Goal: Transaction & Acquisition: Purchase product/service

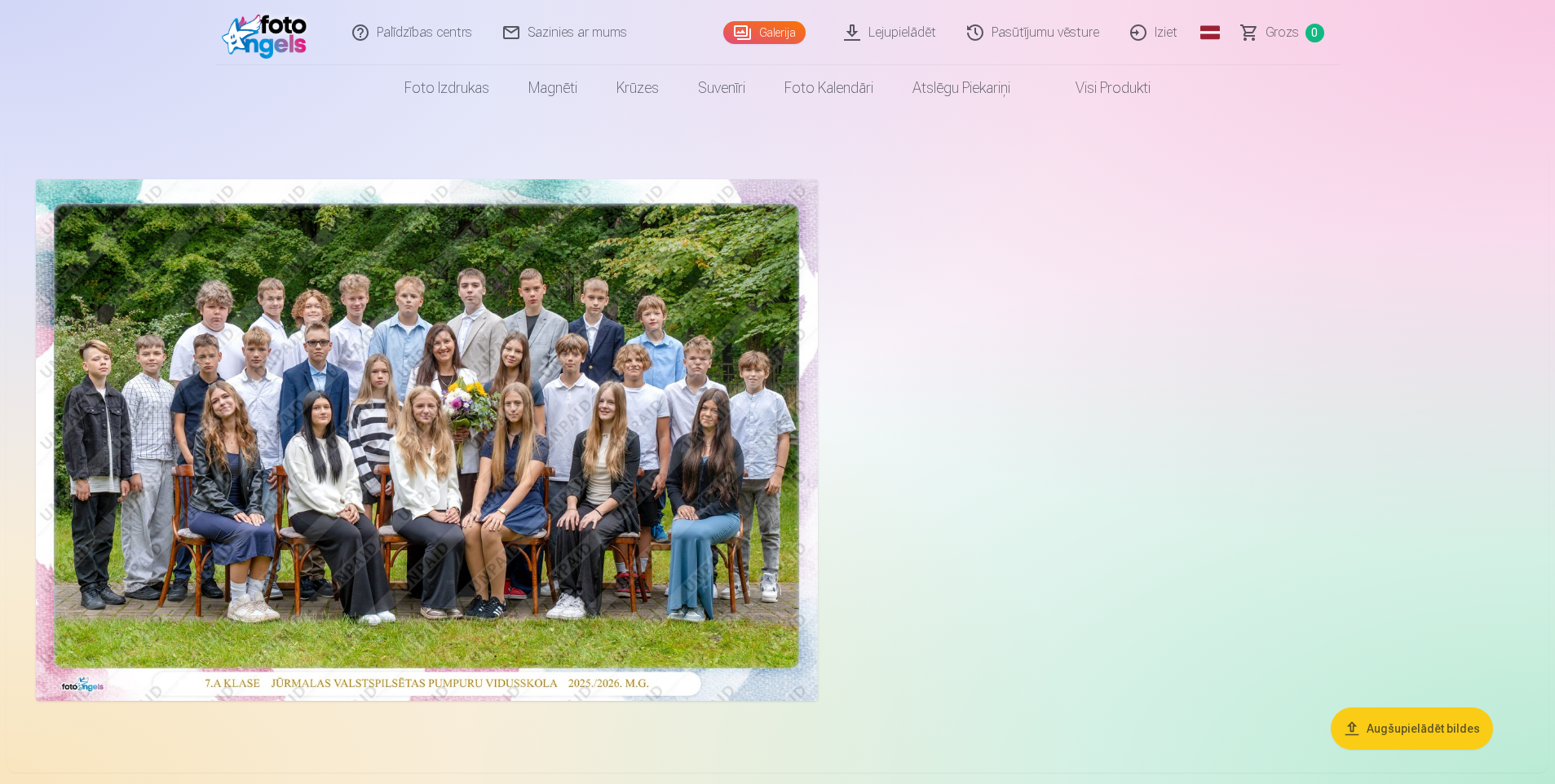
click at [291, 31] on img at bounding box center [268, 33] width 94 height 53
click at [279, 31] on img at bounding box center [268, 33] width 94 height 53
click at [1283, 37] on span "Grozs" at bounding box center [1283, 32] width 33 height 20
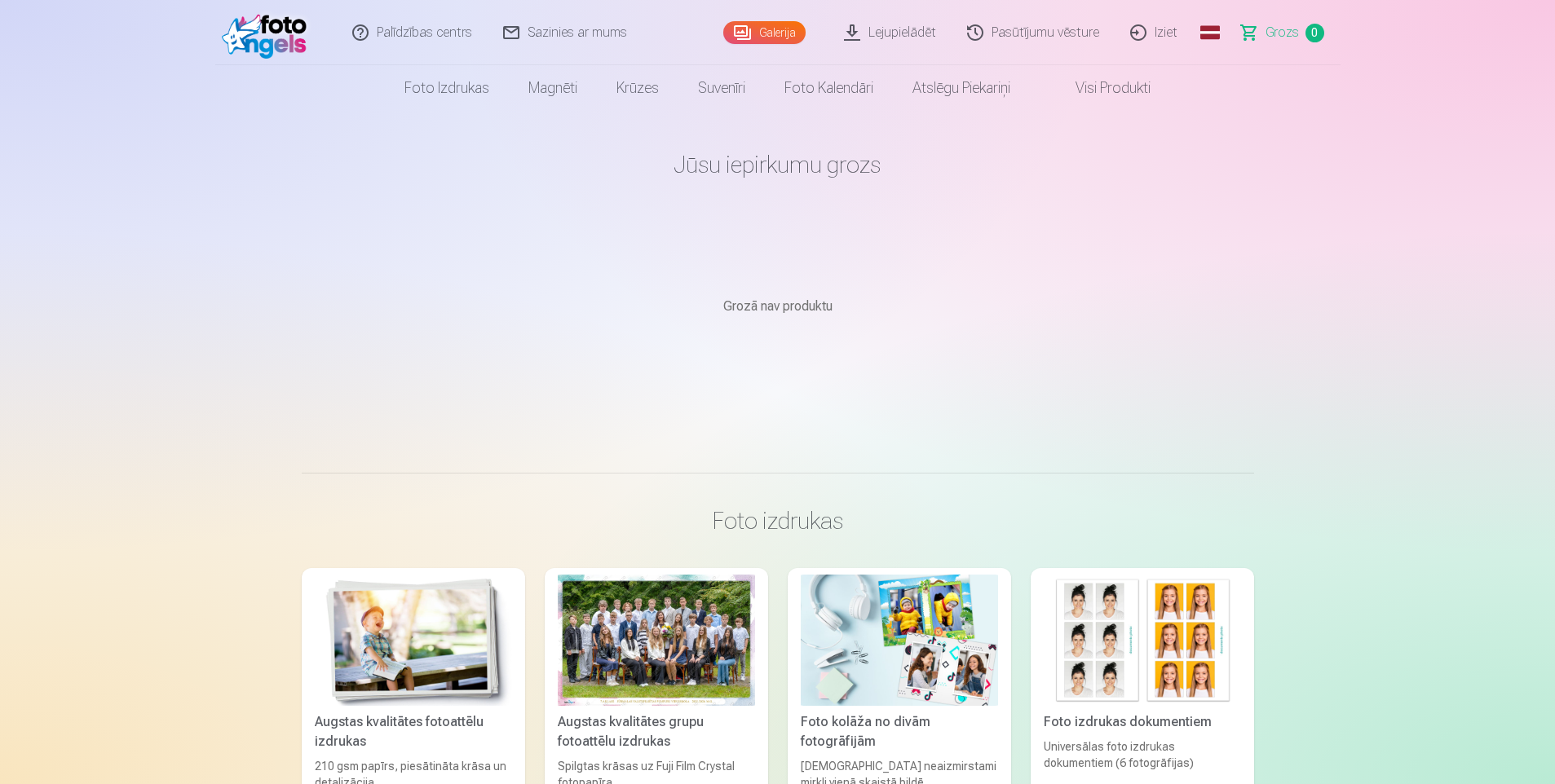
click at [291, 31] on img at bounding box center [268, 33] width 94 height 53
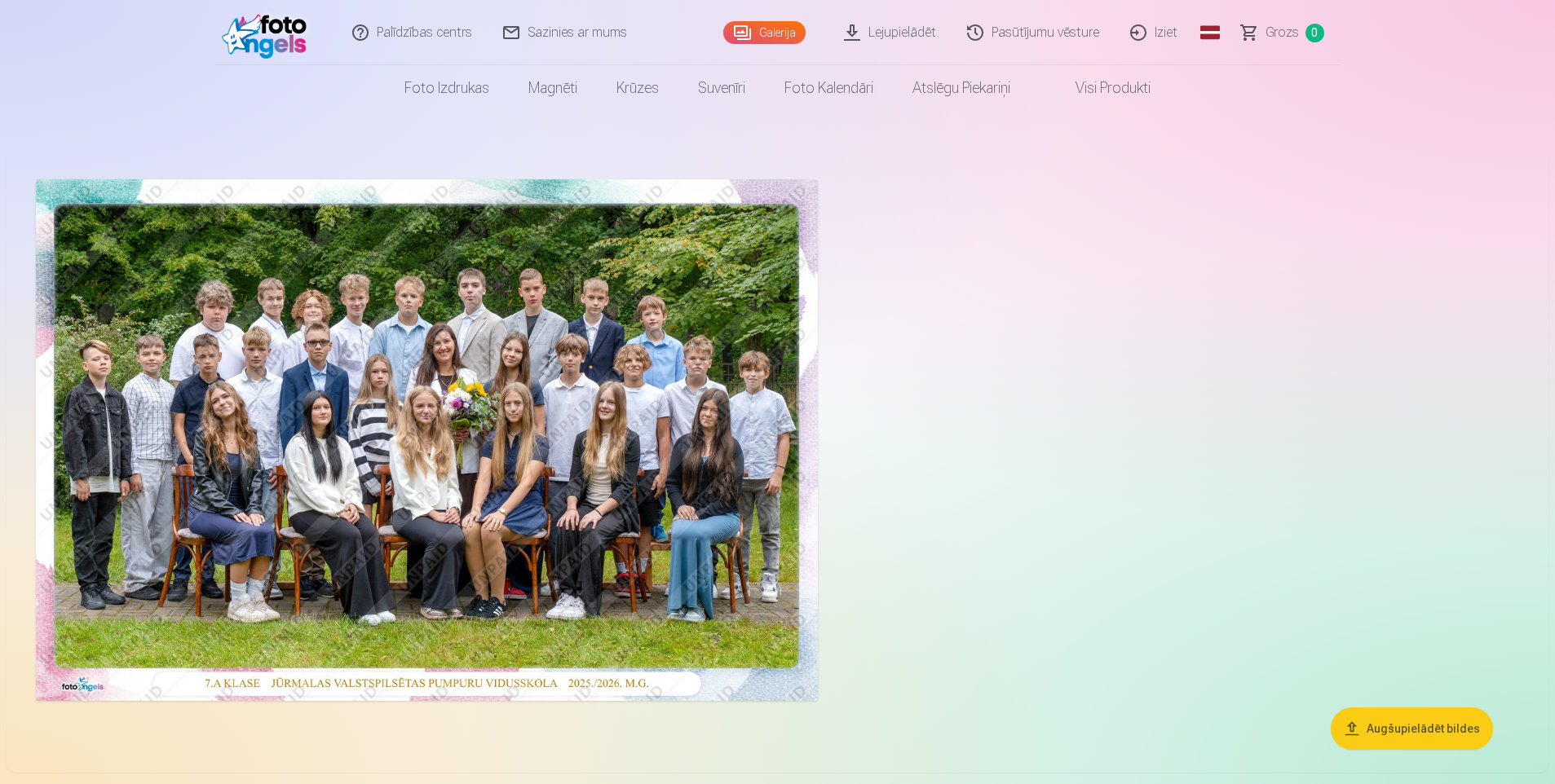
click at [293, 36] on img at bounding box center [268, 33] width 94 height 53
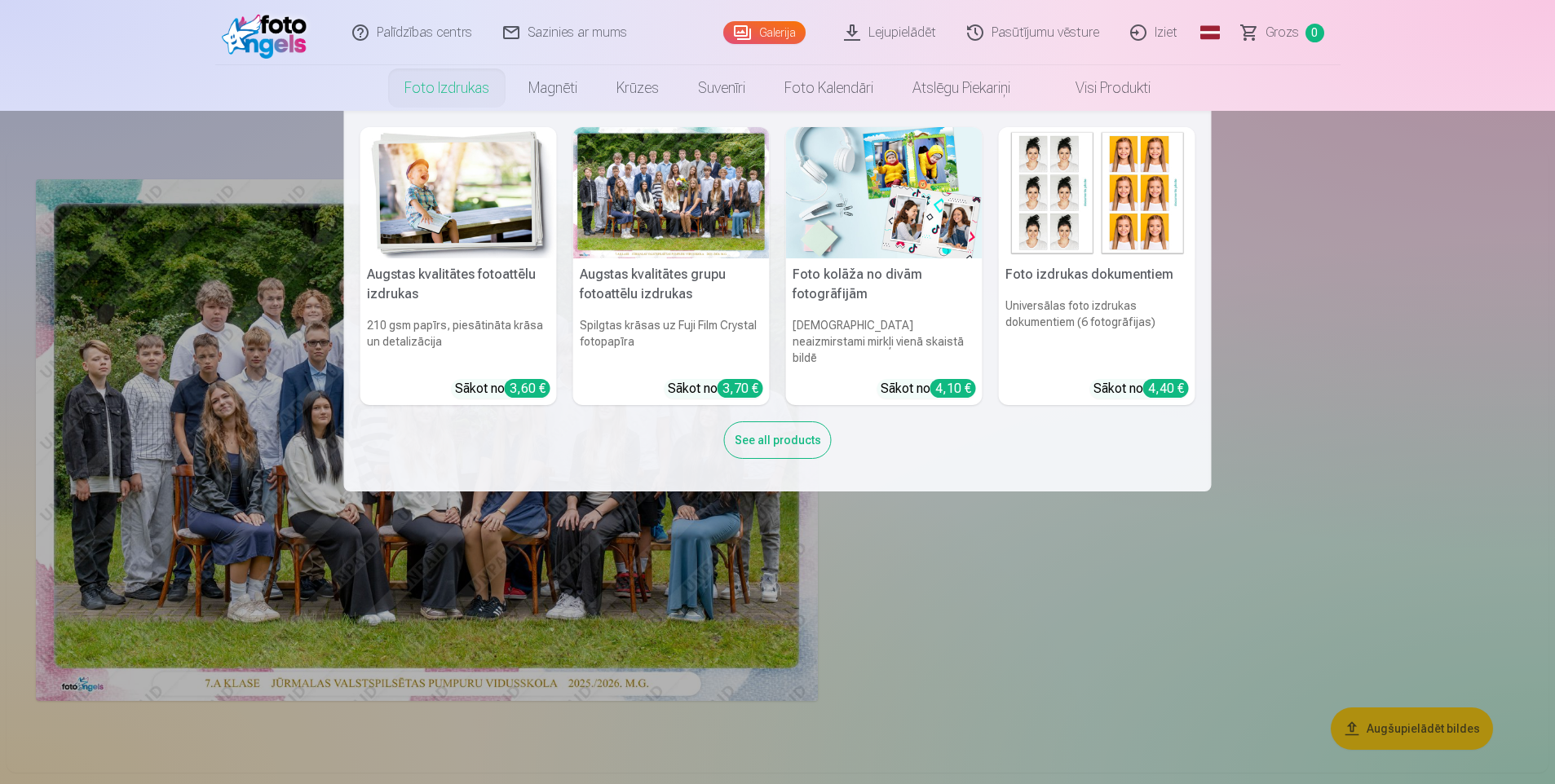
click at [450, 92] on link "Foto izdrukas" at bounding box center [447, 88] width 124 height 46
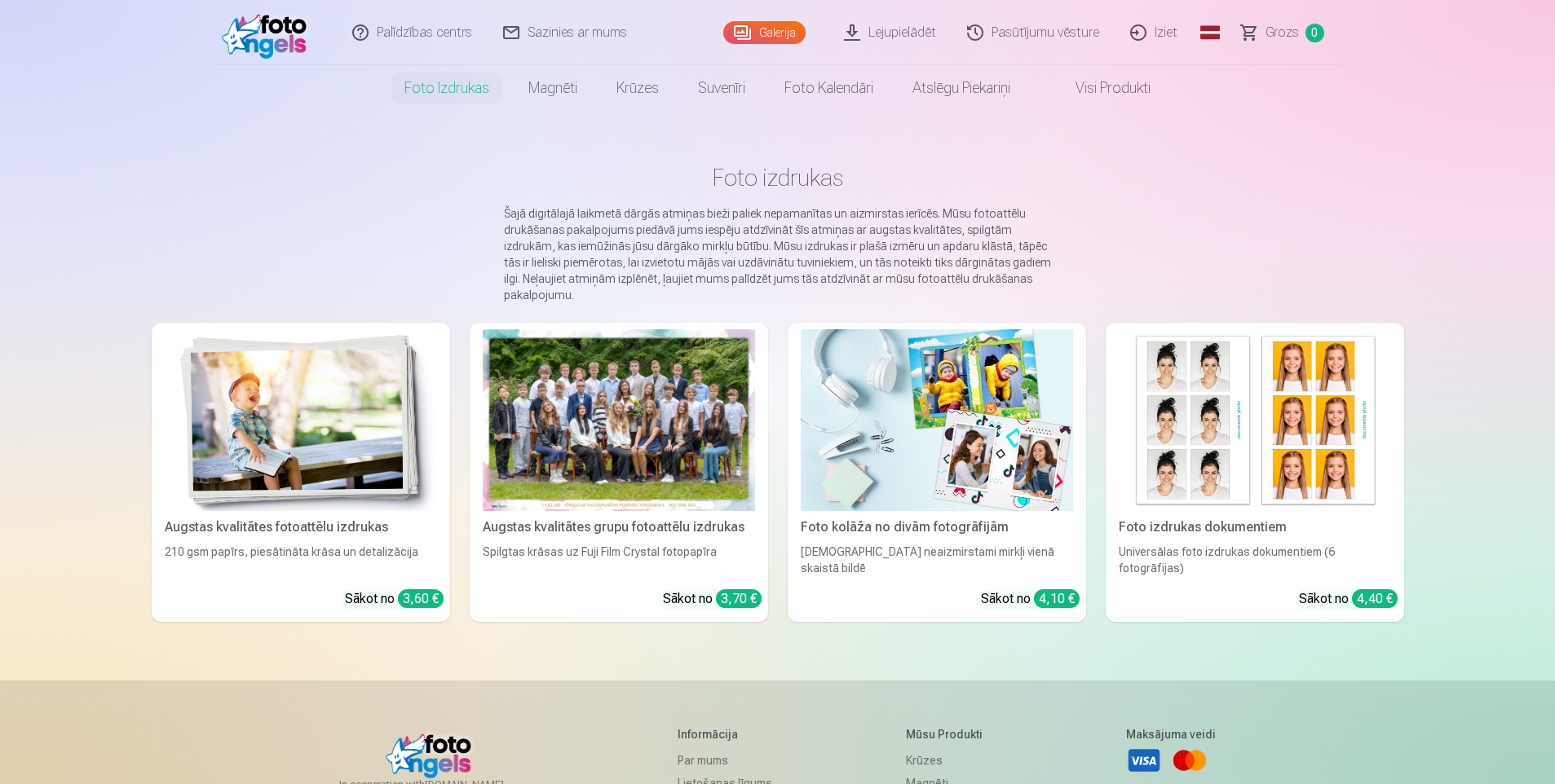
click at [309, 440] on img at bounding box center [300, 420] width 272 height 181
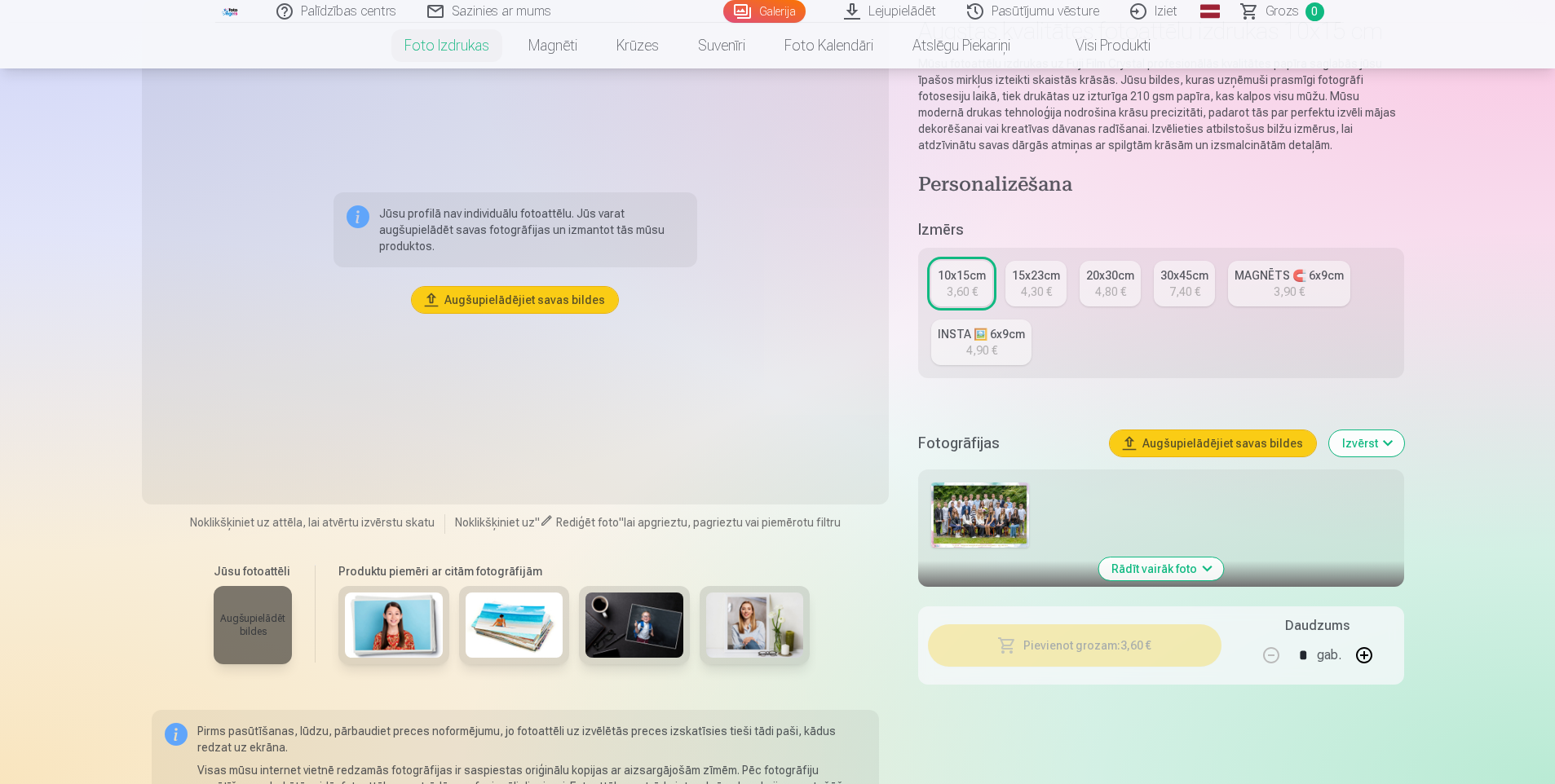
scroll to position [163, 0]
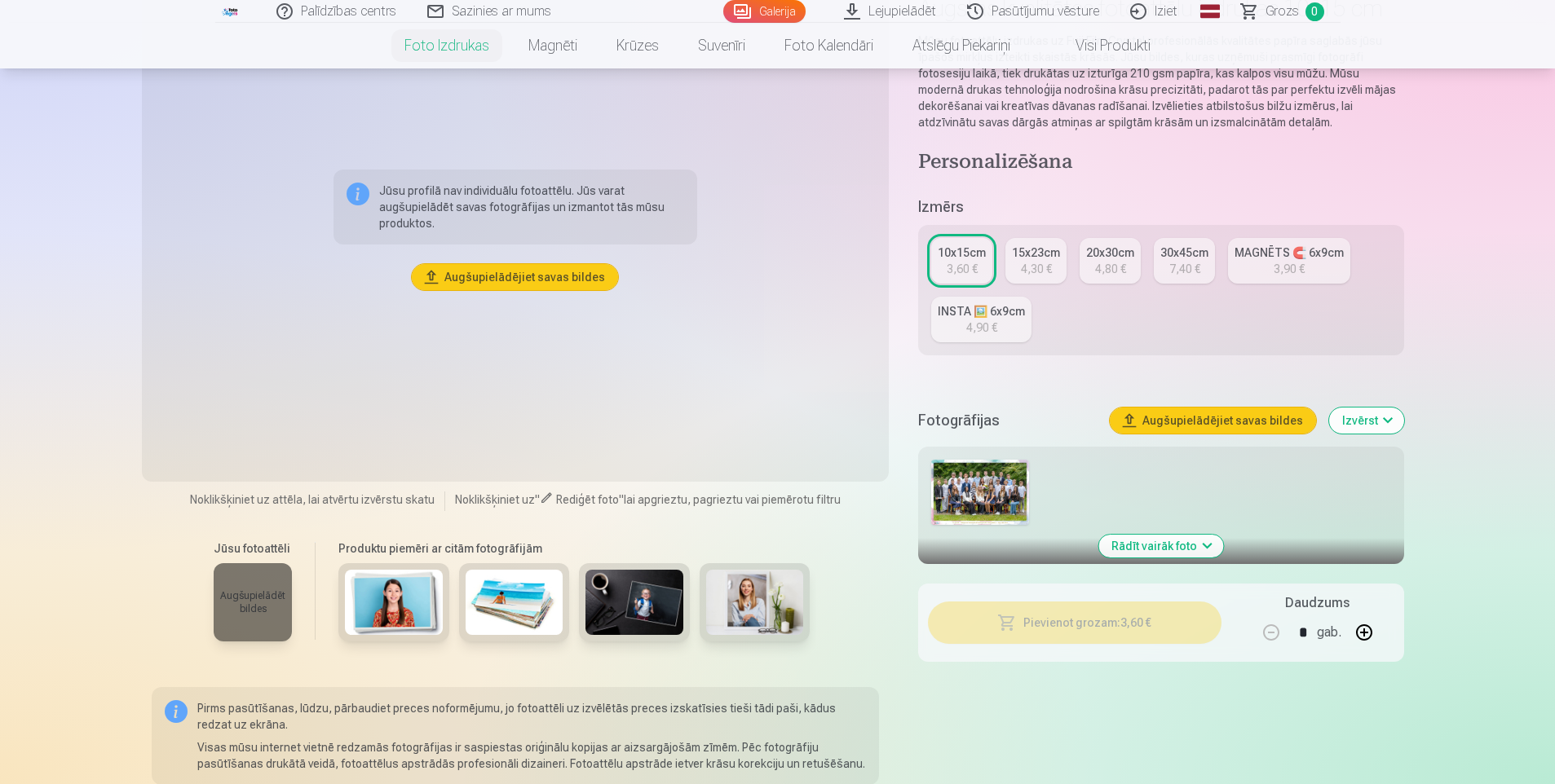
click at [977, 485] on img at bounding box center [980, 492] width 98 height 65
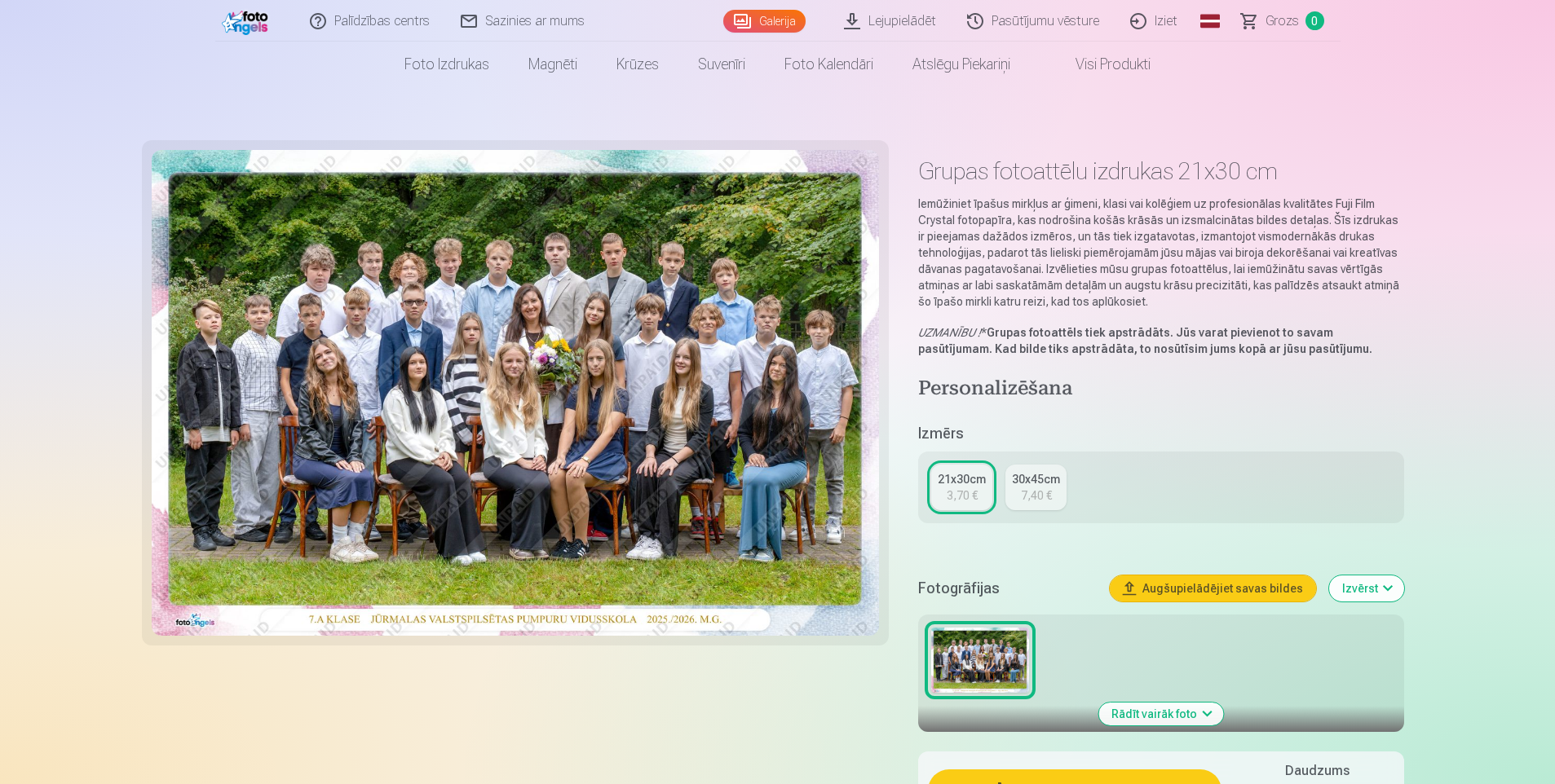
scroll to position [245, 0]
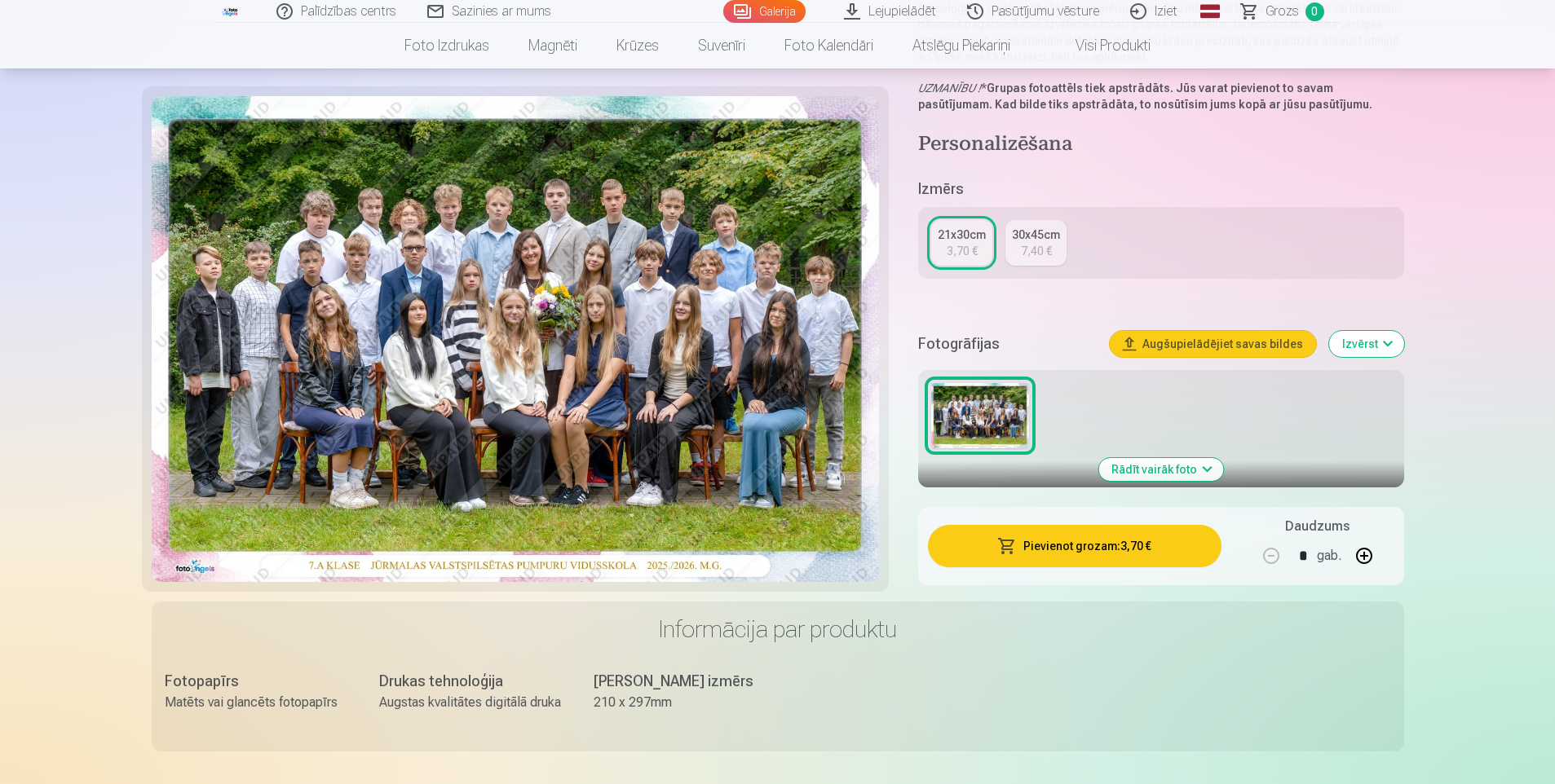
click at [1128, 553] on button "Pievienot grozam : 3,70 €" at bounding box center [1074, 545] width 293 height 42
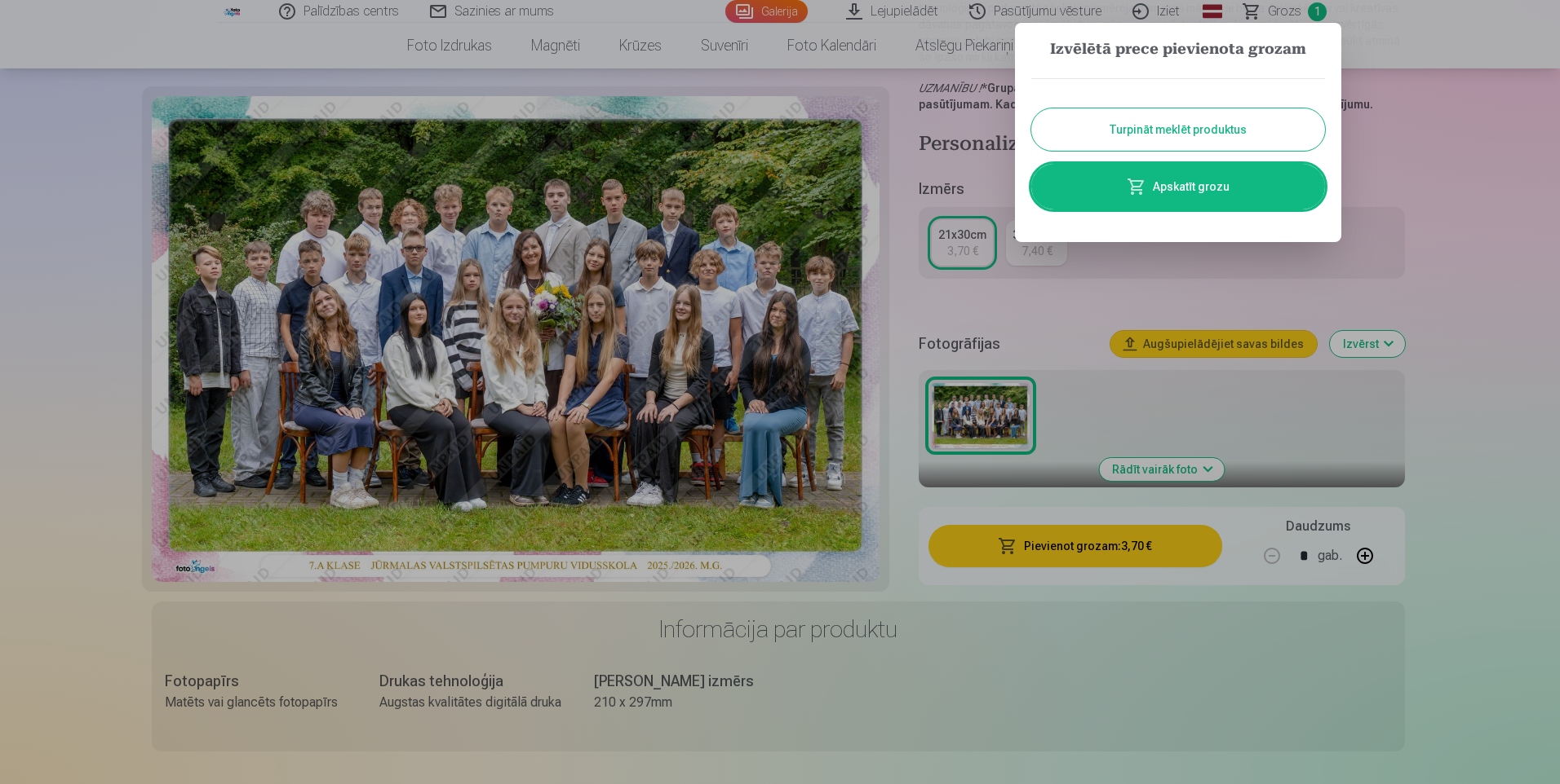
click at [1205, 186] on link "Apskatīt grozu" at bounding box center [1178, 186] width 294 height 46
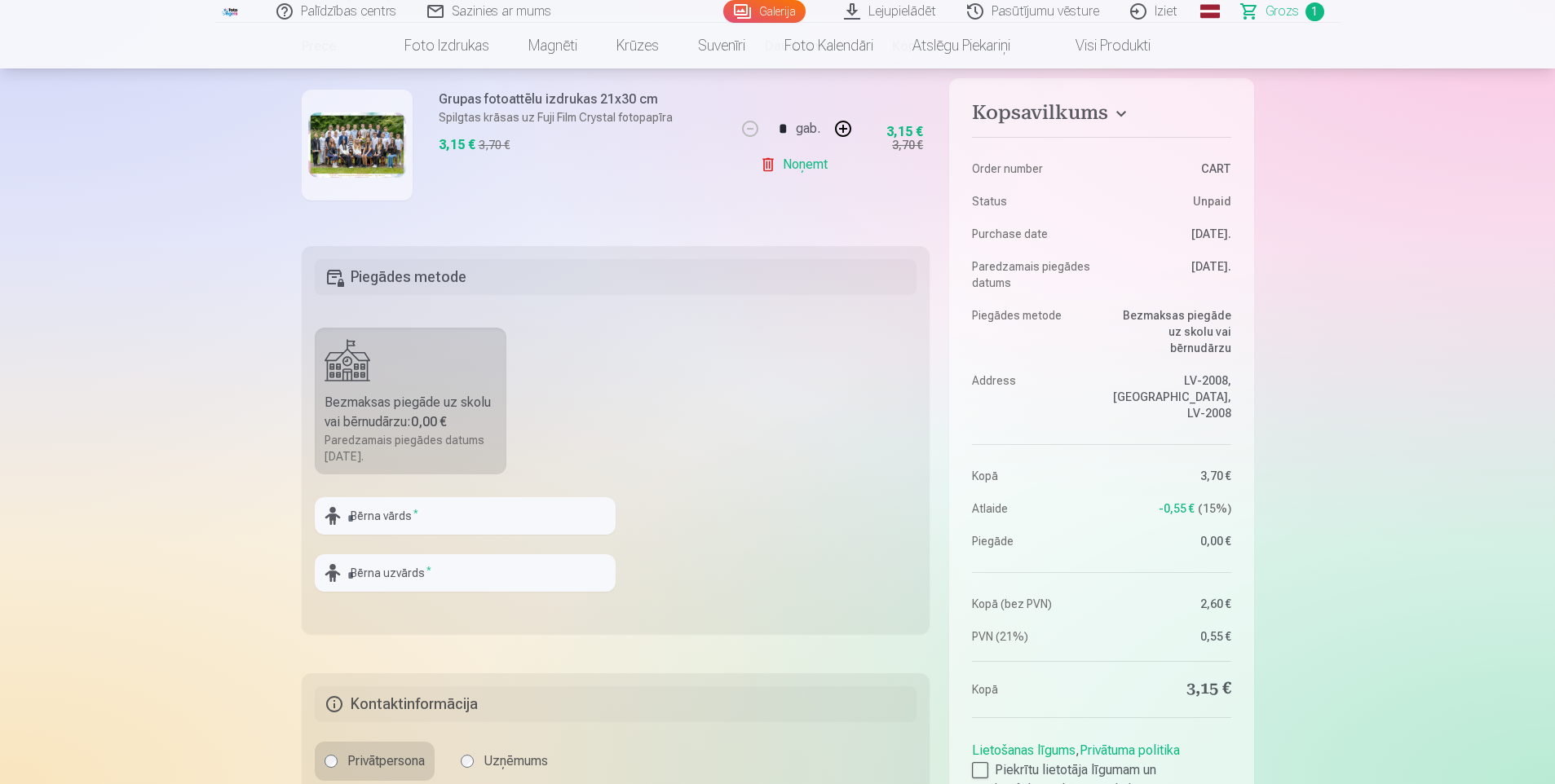
scroll to position [326, 0]
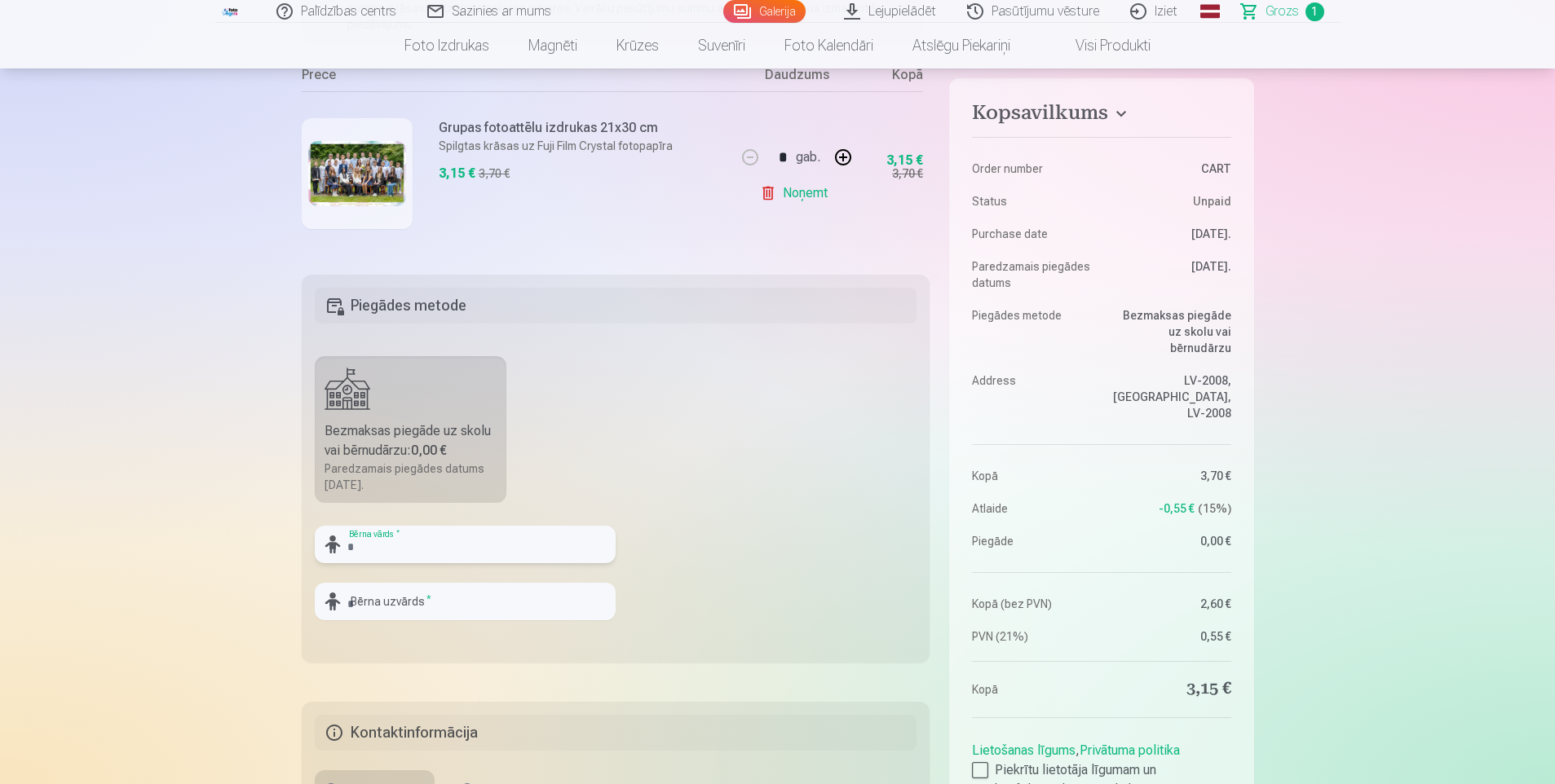
click at [416, 537] on input "text" at bounding box center [465, 544] width 301 height 37
type input "*****"
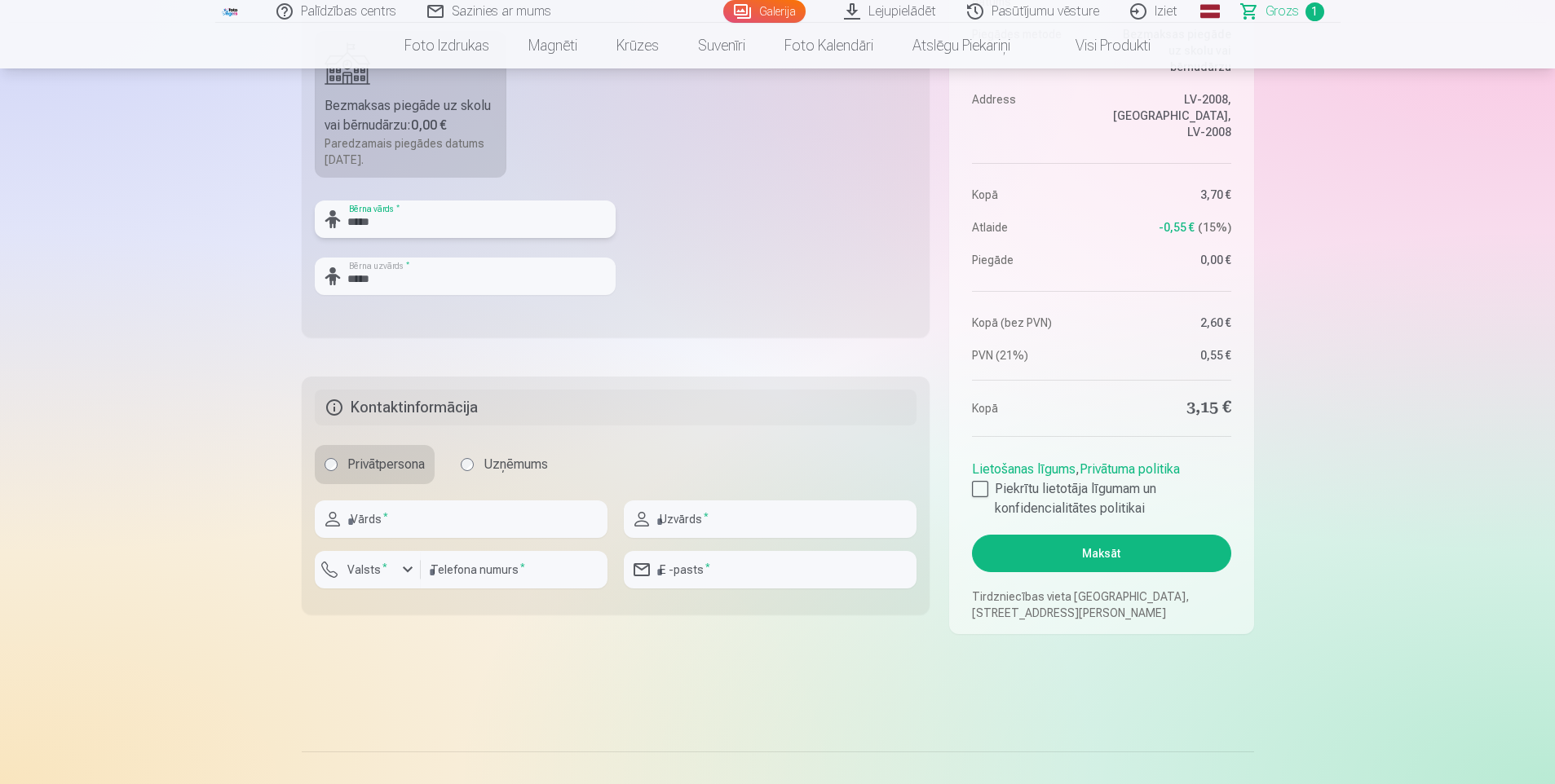
scroll to position [652, 0]
click at [379, 529] on input "text" at bounding box center [461, 519] width 293 height 37
click at [390, 523] on input "text" at bounding box center [461, 519] width 293 height 37
type input "****"
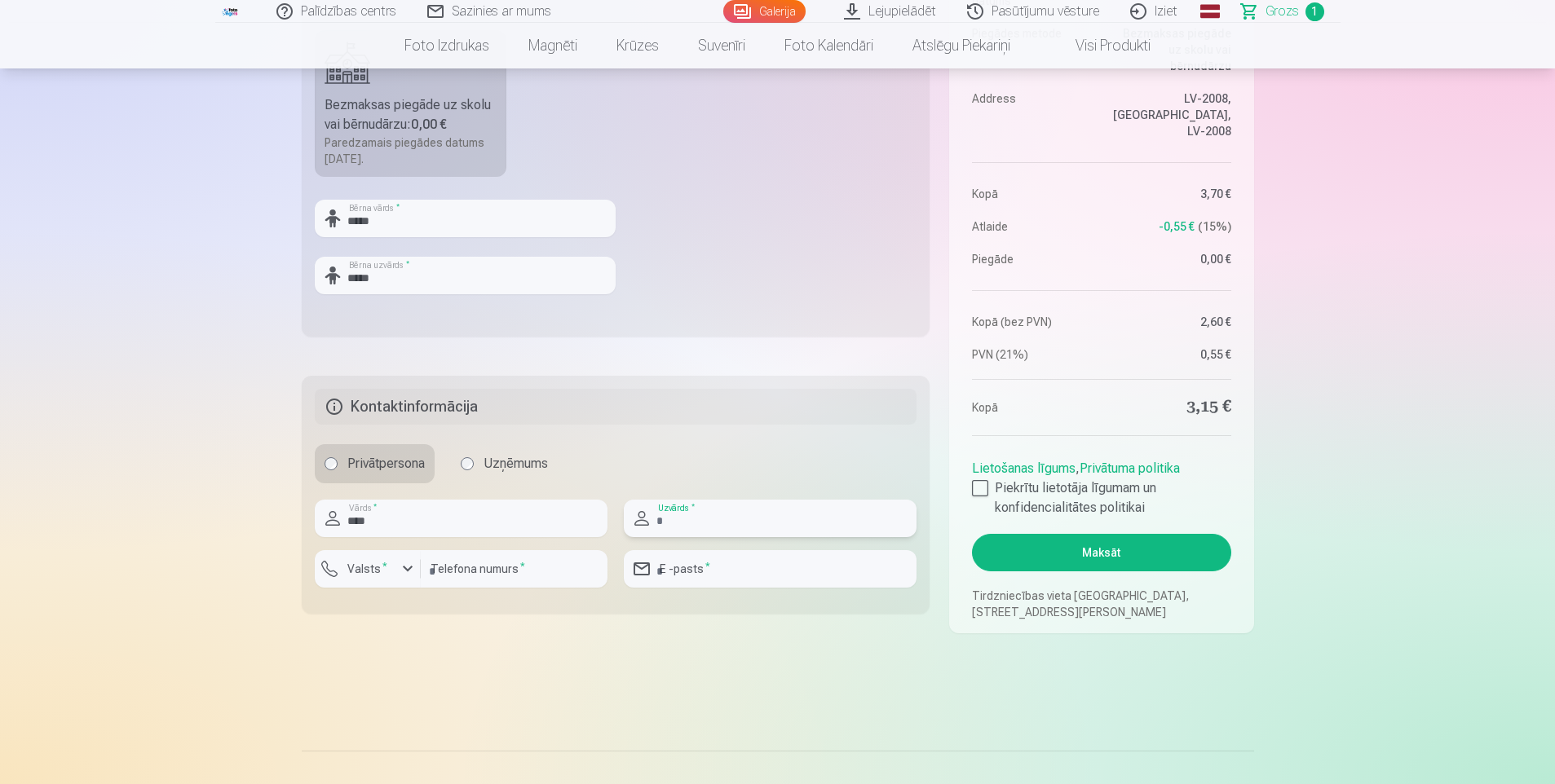
click at [718, 515] on input "text" at bounding box center [771, 519] width 293 height 37
type input "*********"
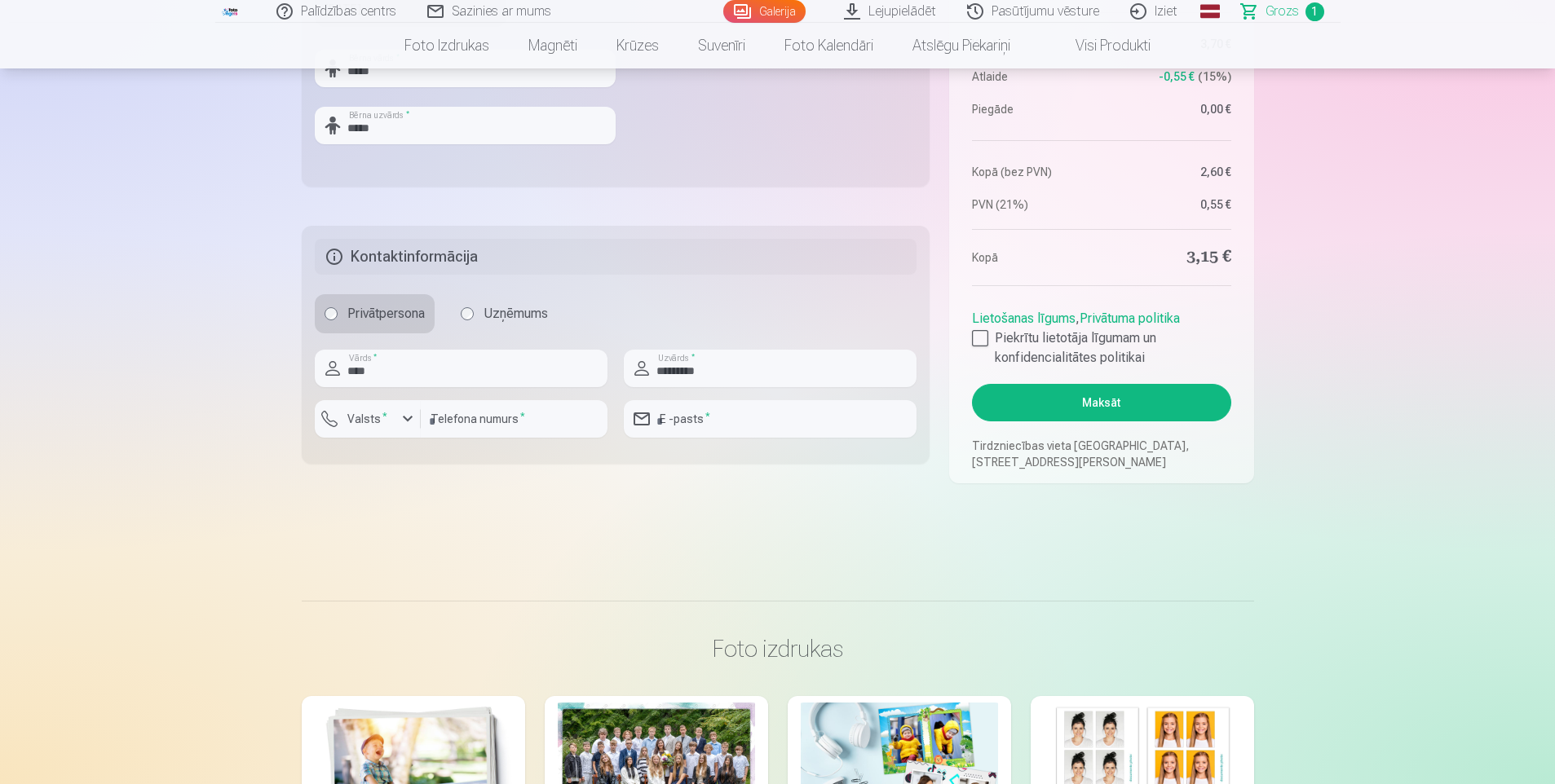
scroll to position [815, 0]
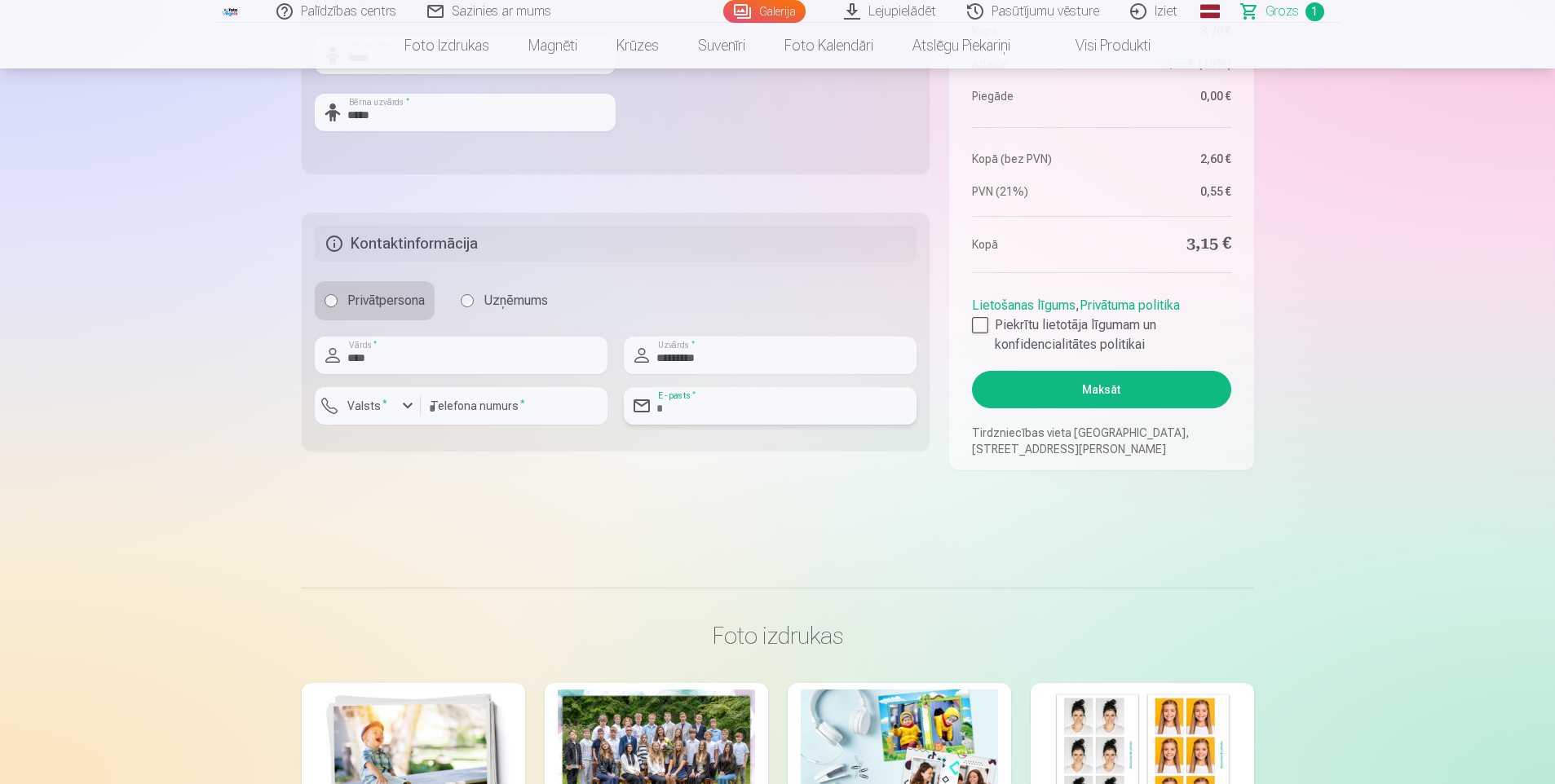
click at [699, 415] on input "email" at bounding box center [771, 406] width 293 height 37
type input "**********"
type input "********"
click at [984, 326] on div at bounding box center [980, 325] width 17 height 17
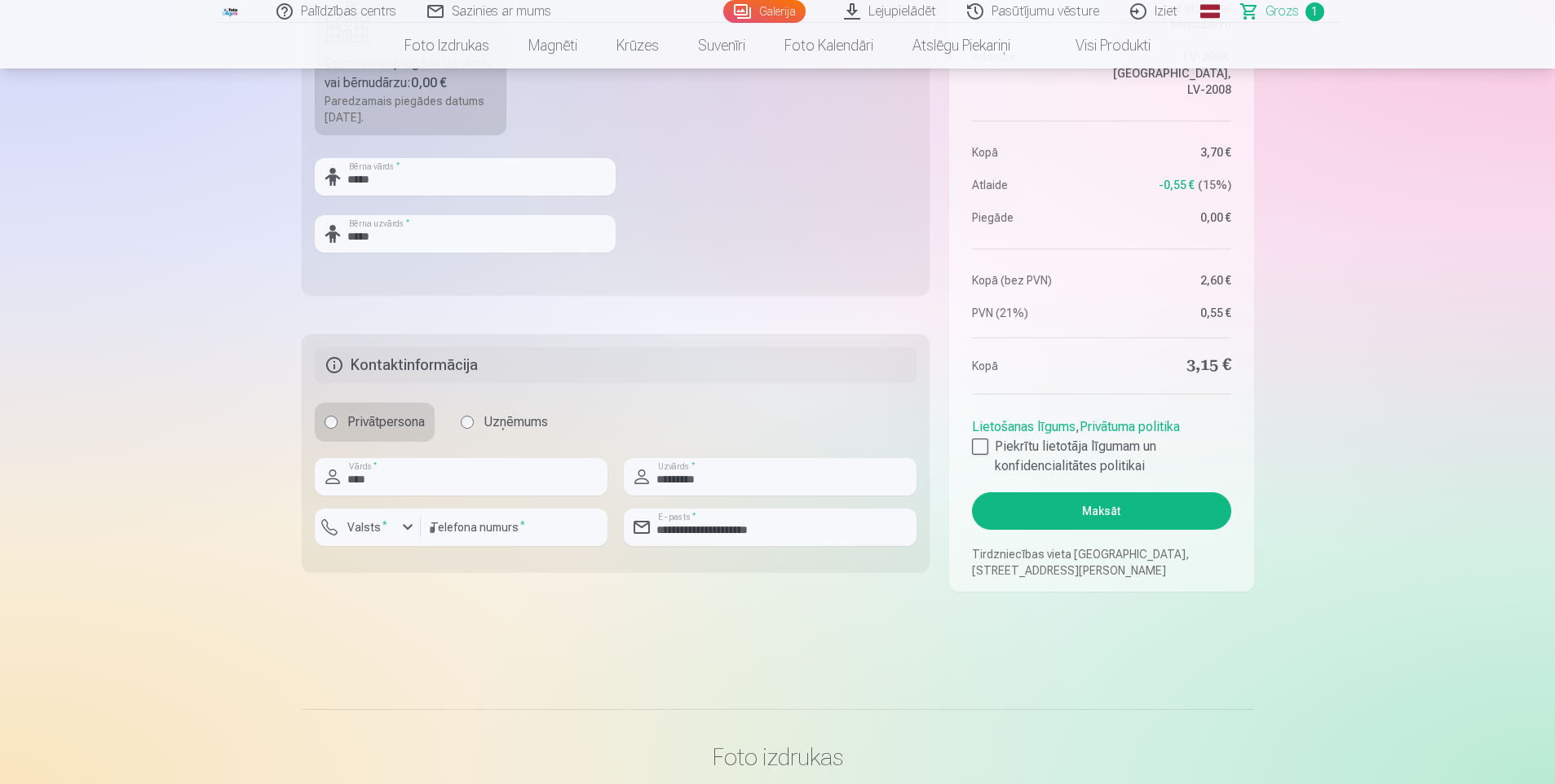
scroll to position [570, 0]
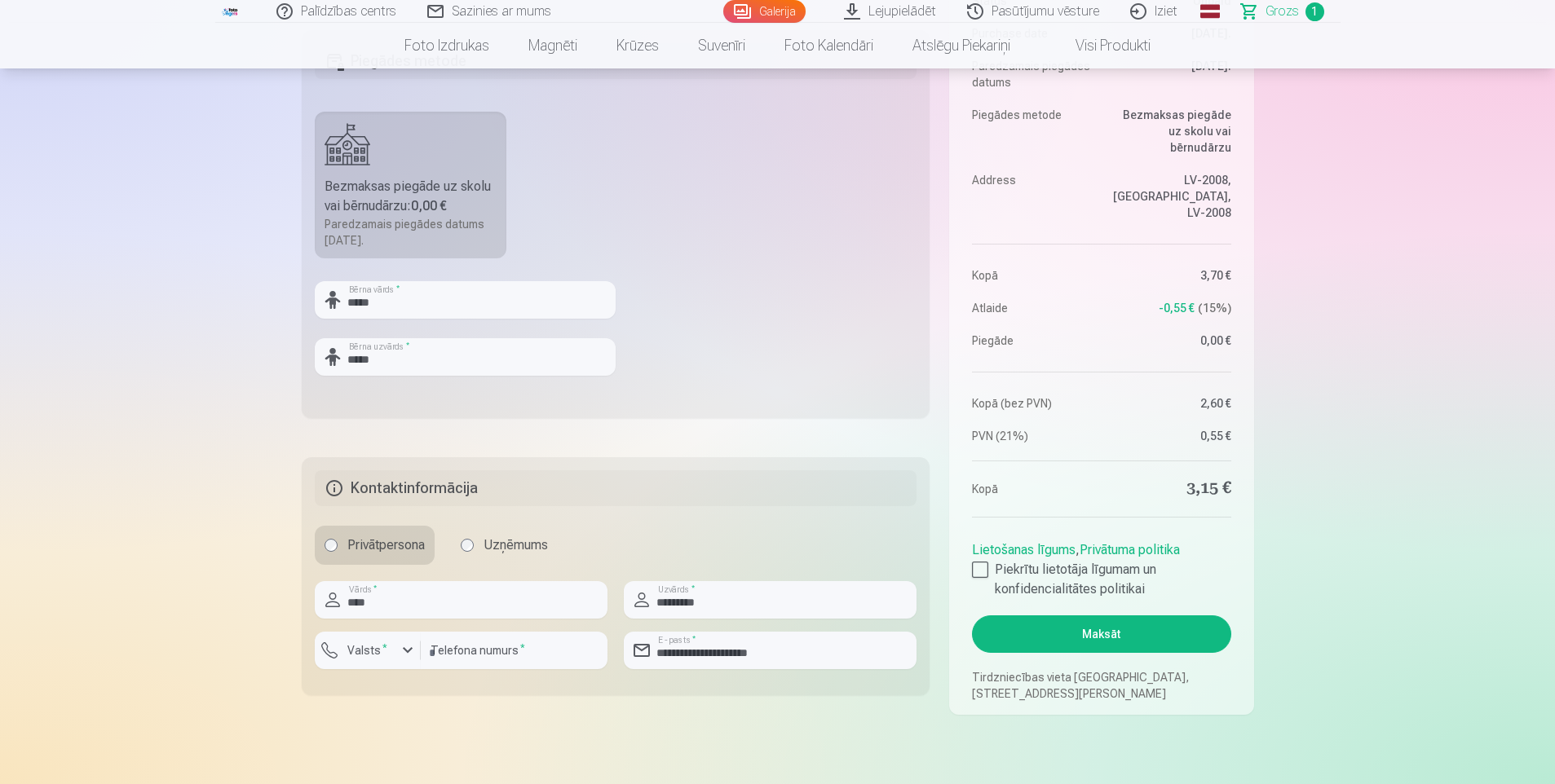
click at [1102, 639] on button "Maksāt" at bounding box center [1101, 634] width 259 height 37
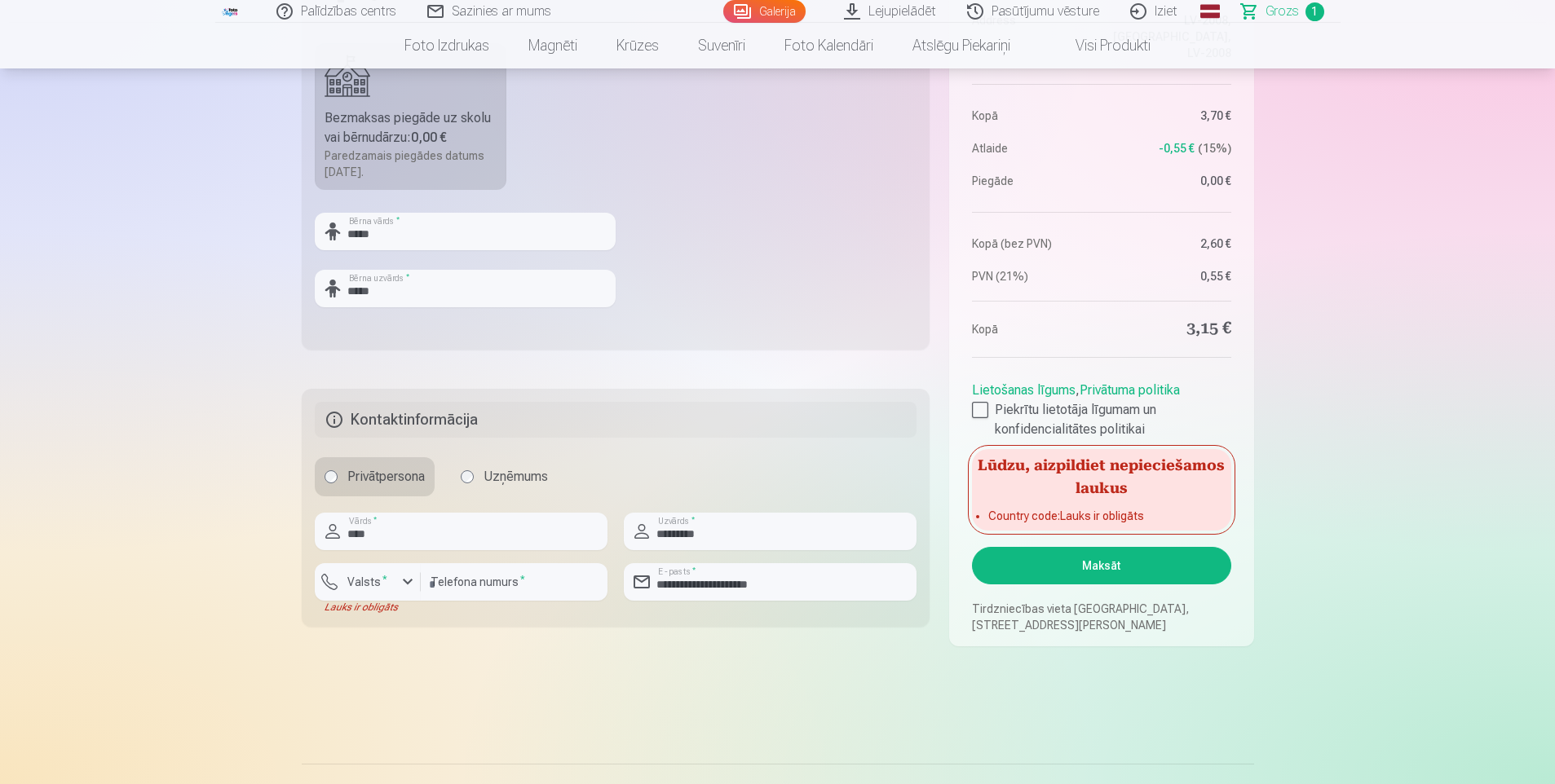
scroll to position [652, 0]
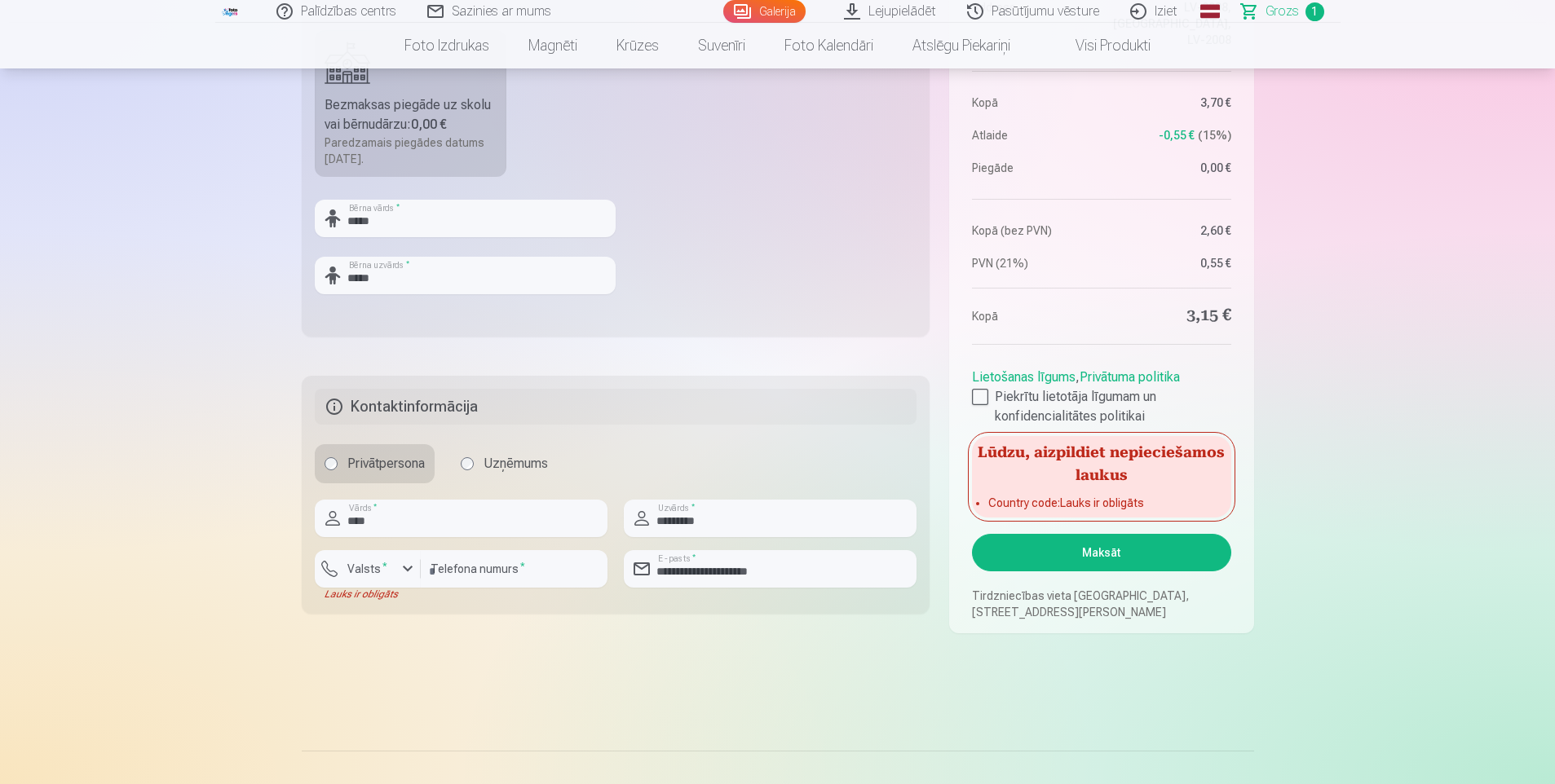
click at [1176, 463] on h5 "Lūdzu, aizpildiet nepieciešamos laukus" at bounding box center [1101, 462] width 259 height 53
click at [502, 572] on input "********" at bounding box center [513, 568] width 186 height 37
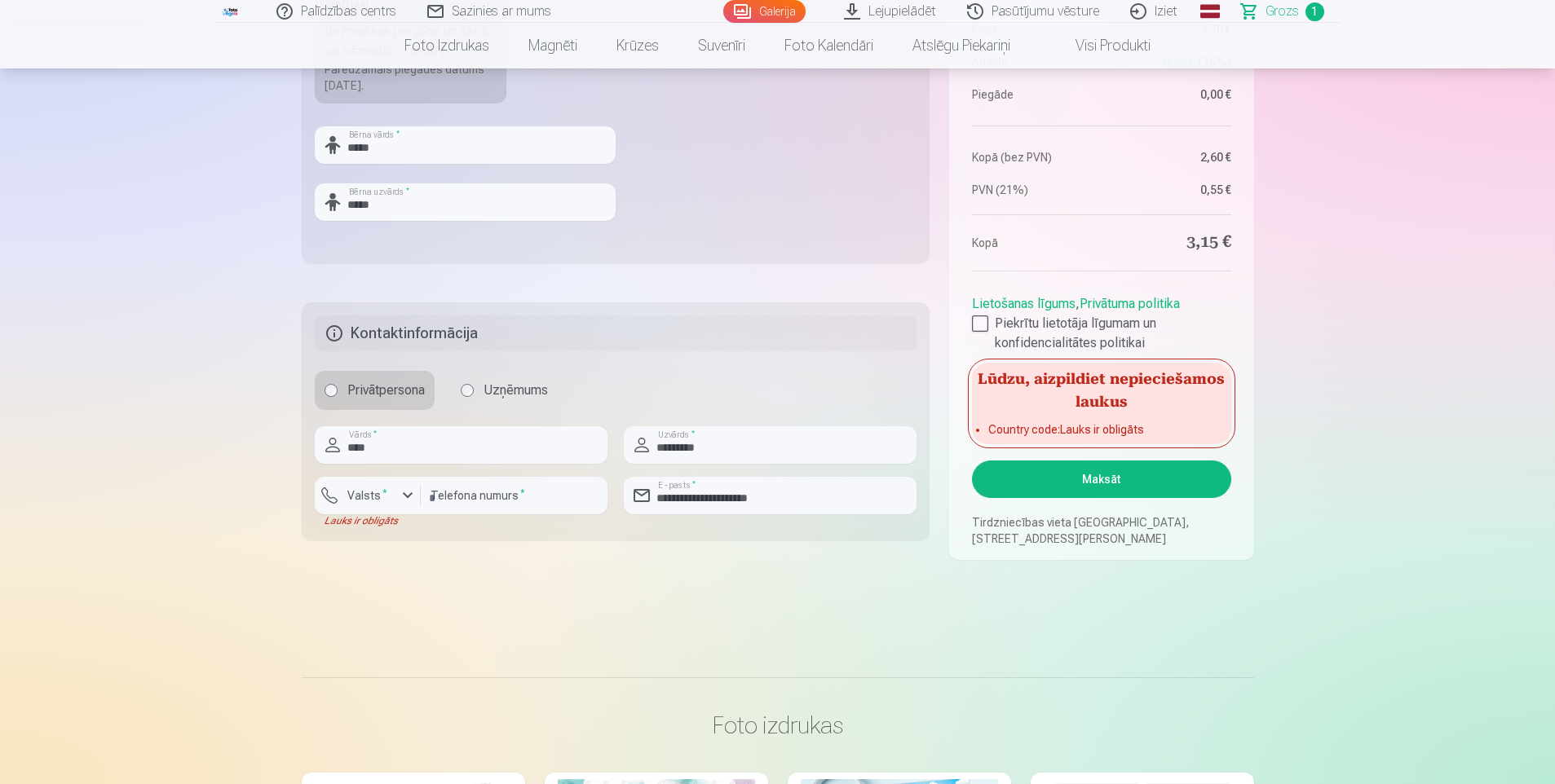
scroll to position [733, 0]
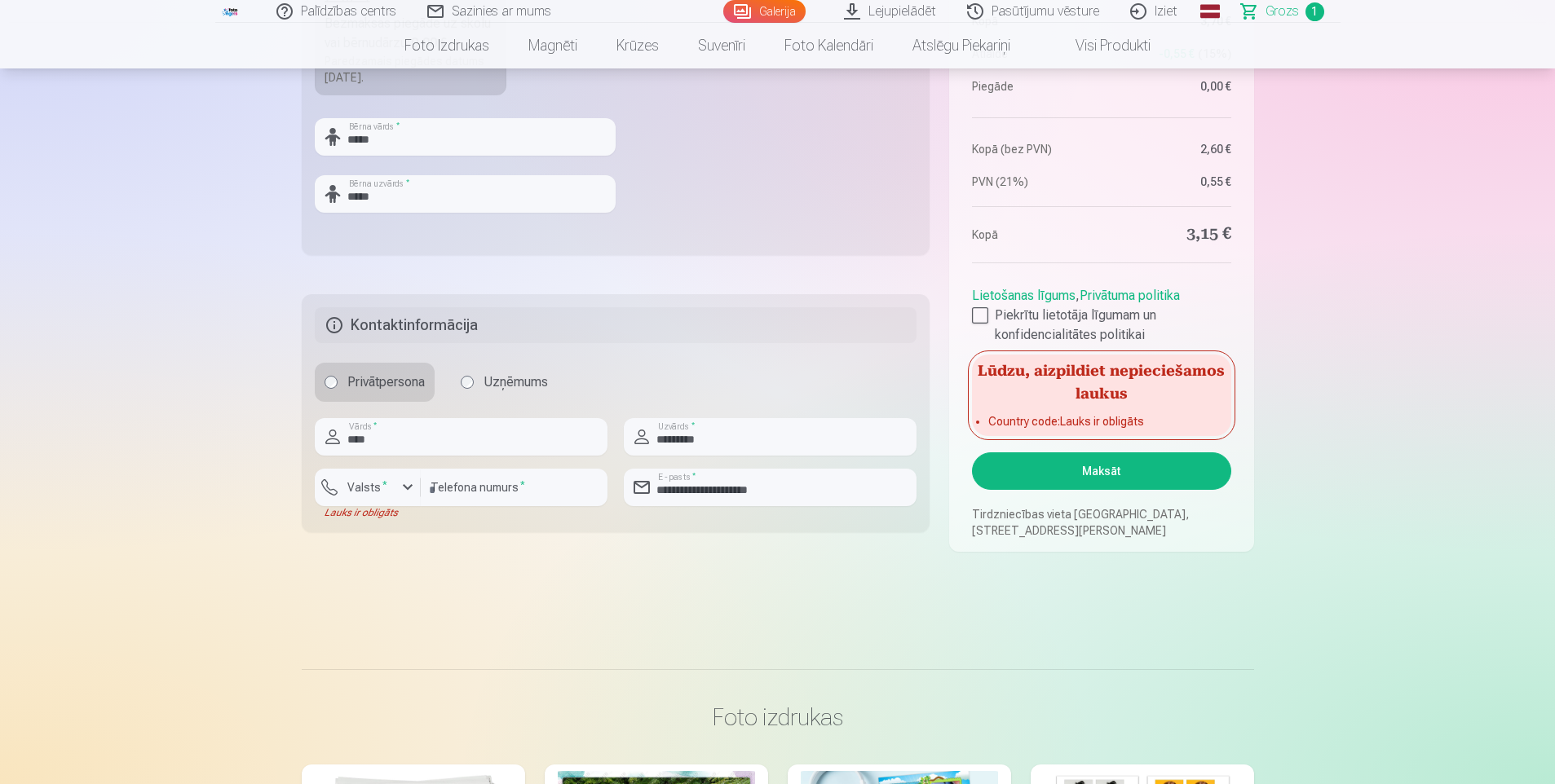
click at [1096, 470] on button "Maksāt" at bounding box center [1101, 471] width 259 height 37
click at [390, 490] on label "Valsts *" at bounding box center [367, 488] width 53 height 17
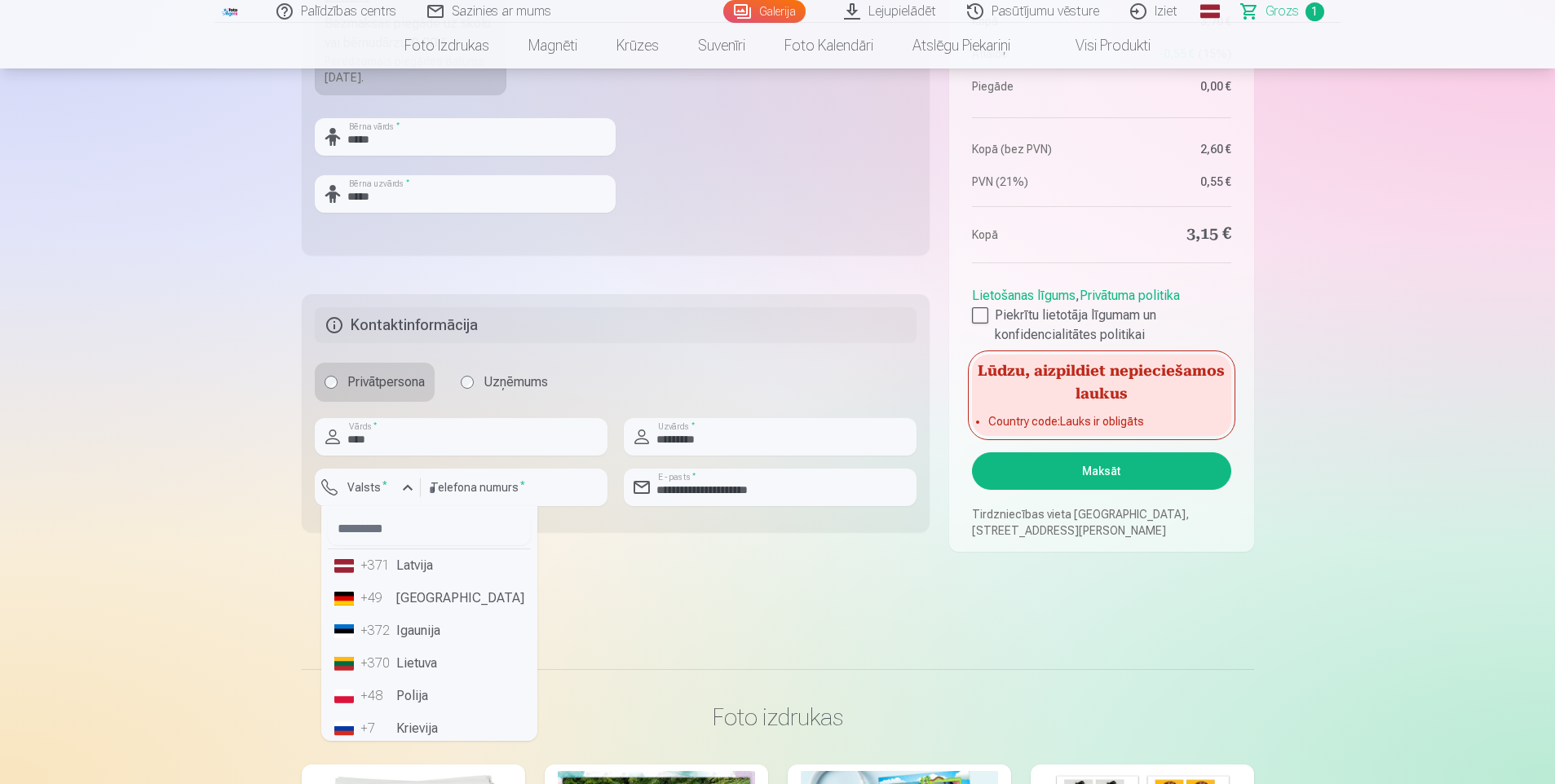
click at [424, 572] on li "+371 Latvija" at bounding box center [429, 566] width 203 height 32
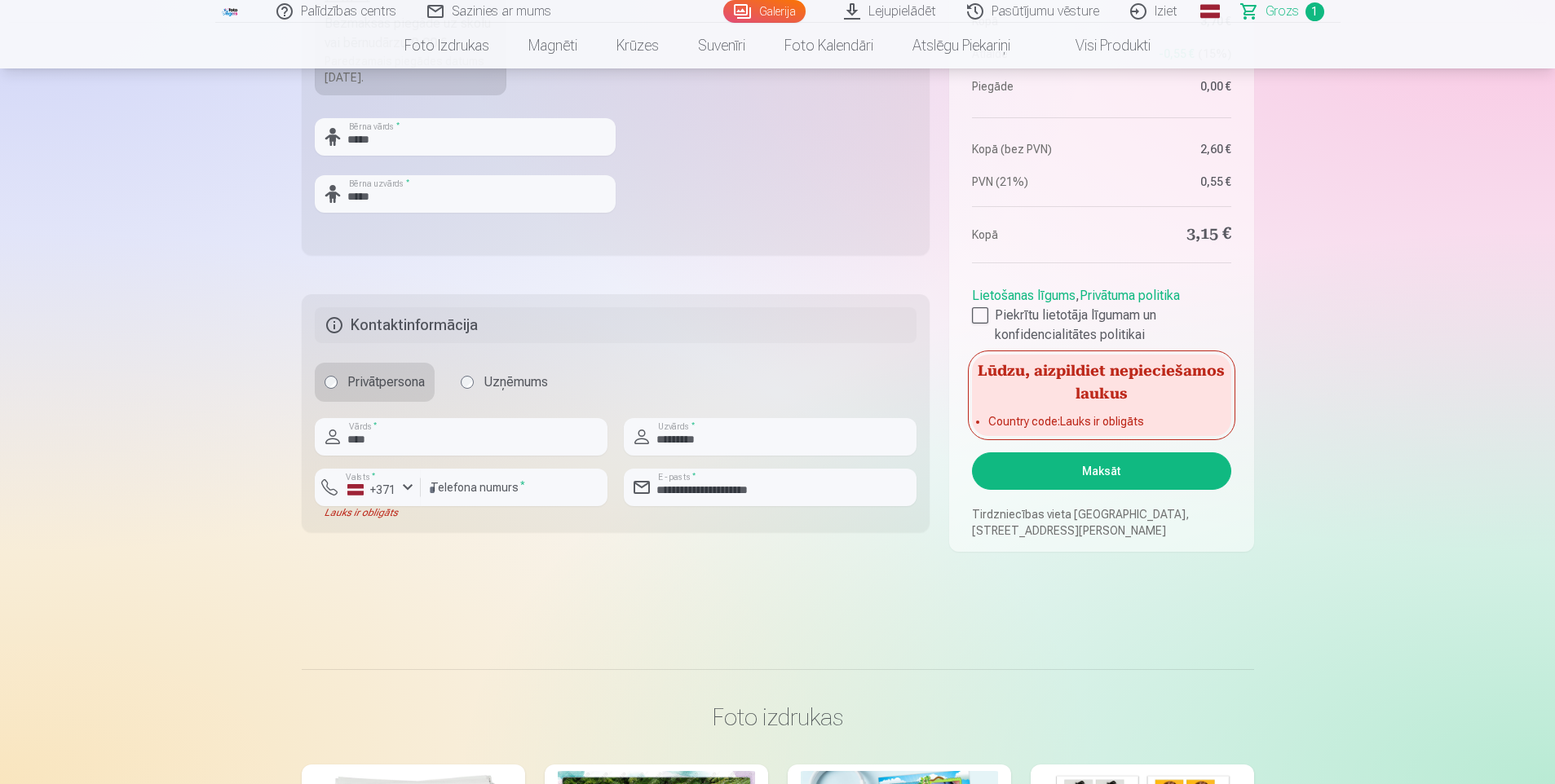
click at [1102, 465] on button "Maksāt" at bounding box center [1101, 471] width 259 height 37
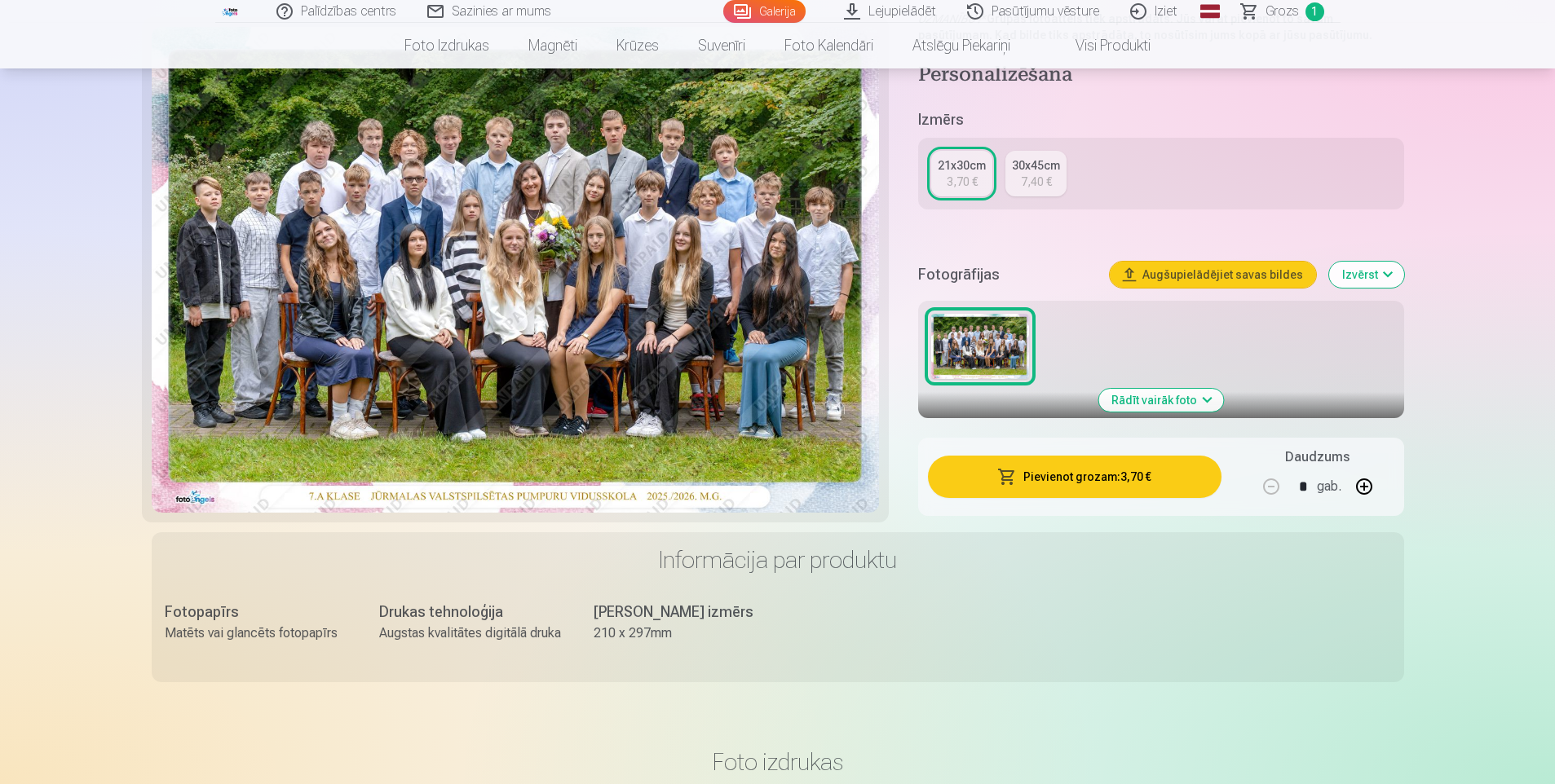
scroll to position [326, 0]
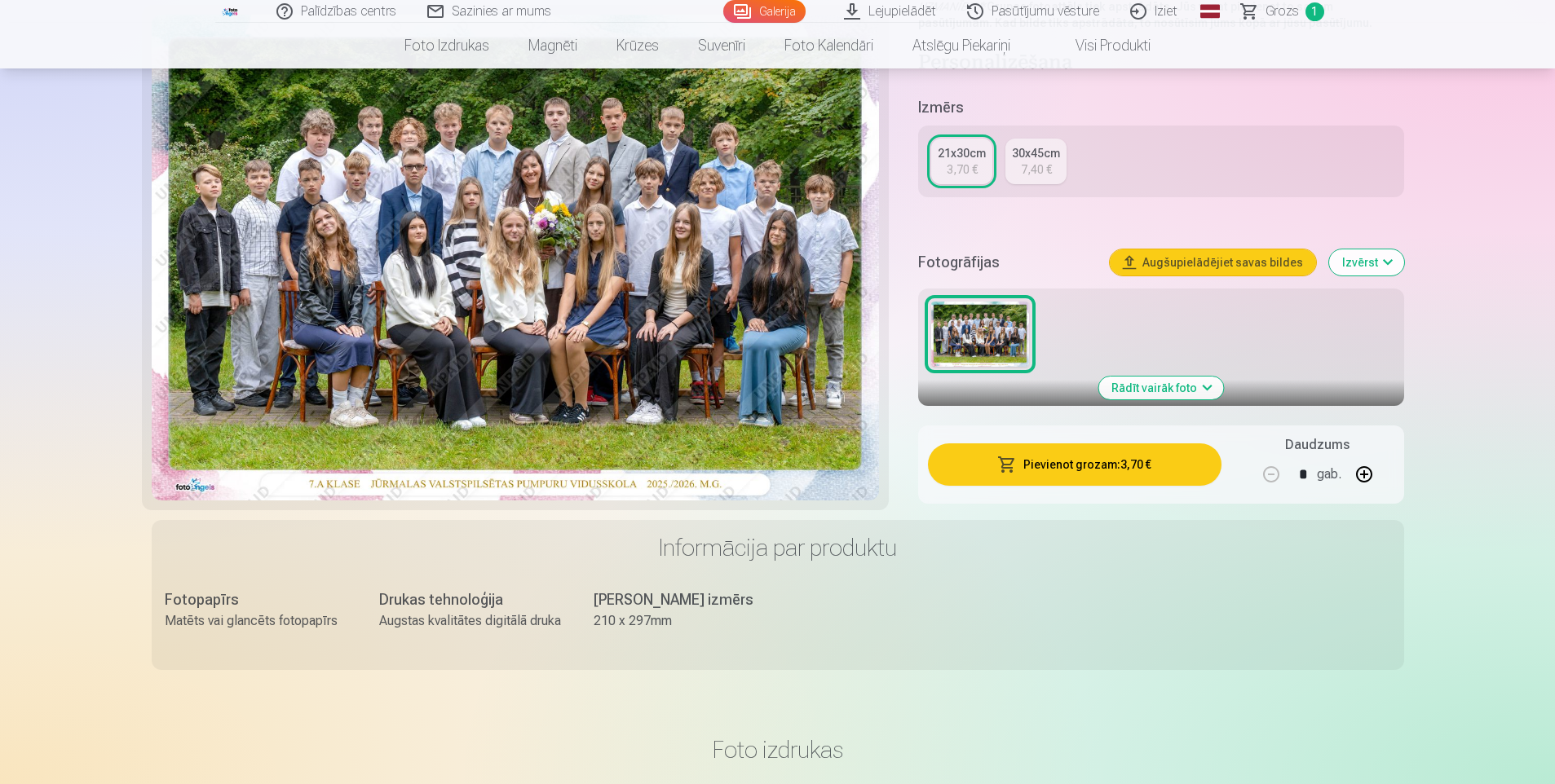
click at [1085, 466] on button "Pievienot grozam : 3,70 €" at bounding box center [1074, 464] width 293 height 42
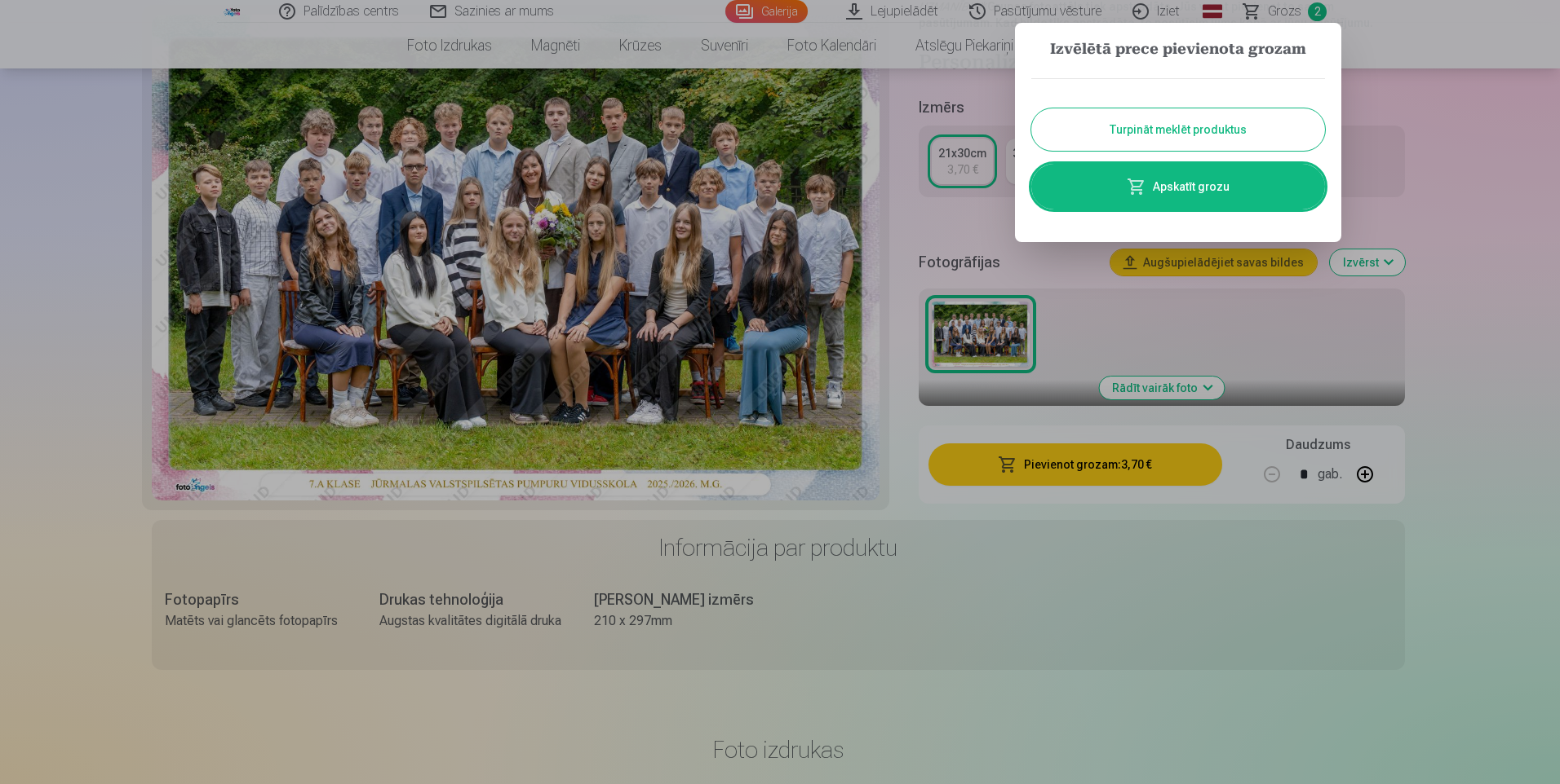
click at [1202, 192] on link "Apskatīt grozu" at bounding box center [1178, 186] width 294 height 46
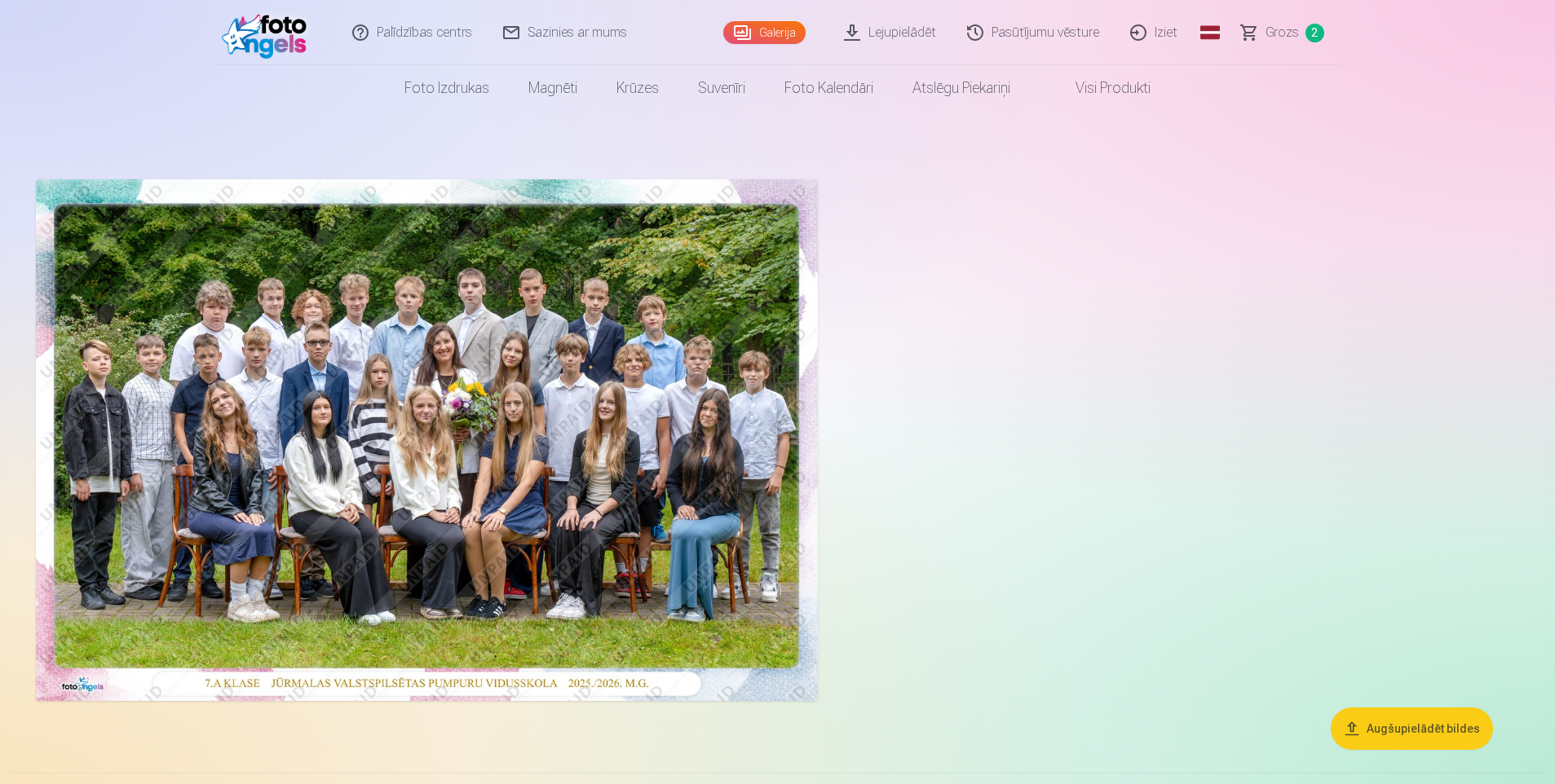
click at [1301, 33] on link "Grozs 2" at bounding box center [1283, 32] width 114 height 65
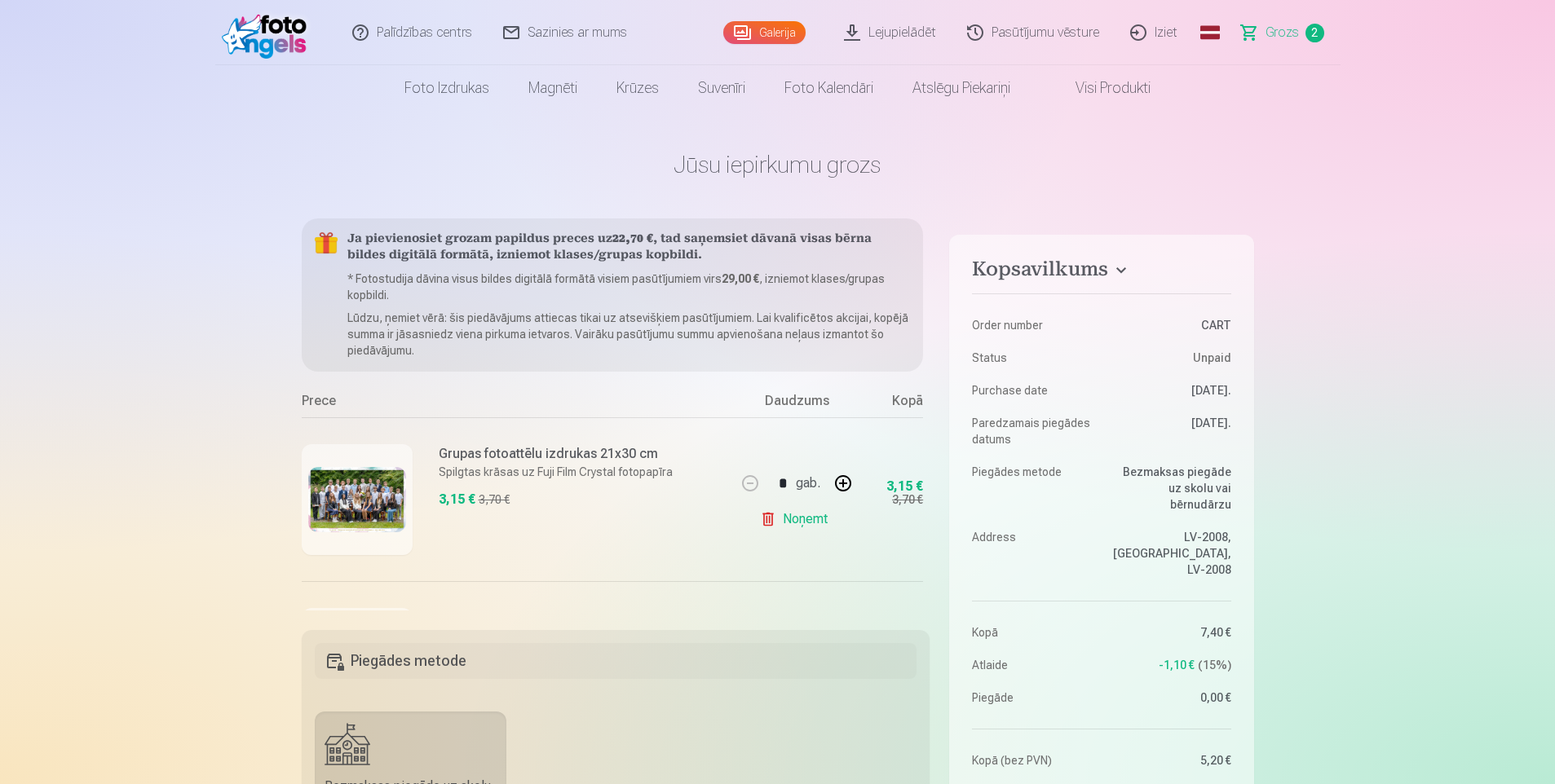
click at [1166, 31] on link "Iziet" at bounding box center [1155, 32] width 78 height 65
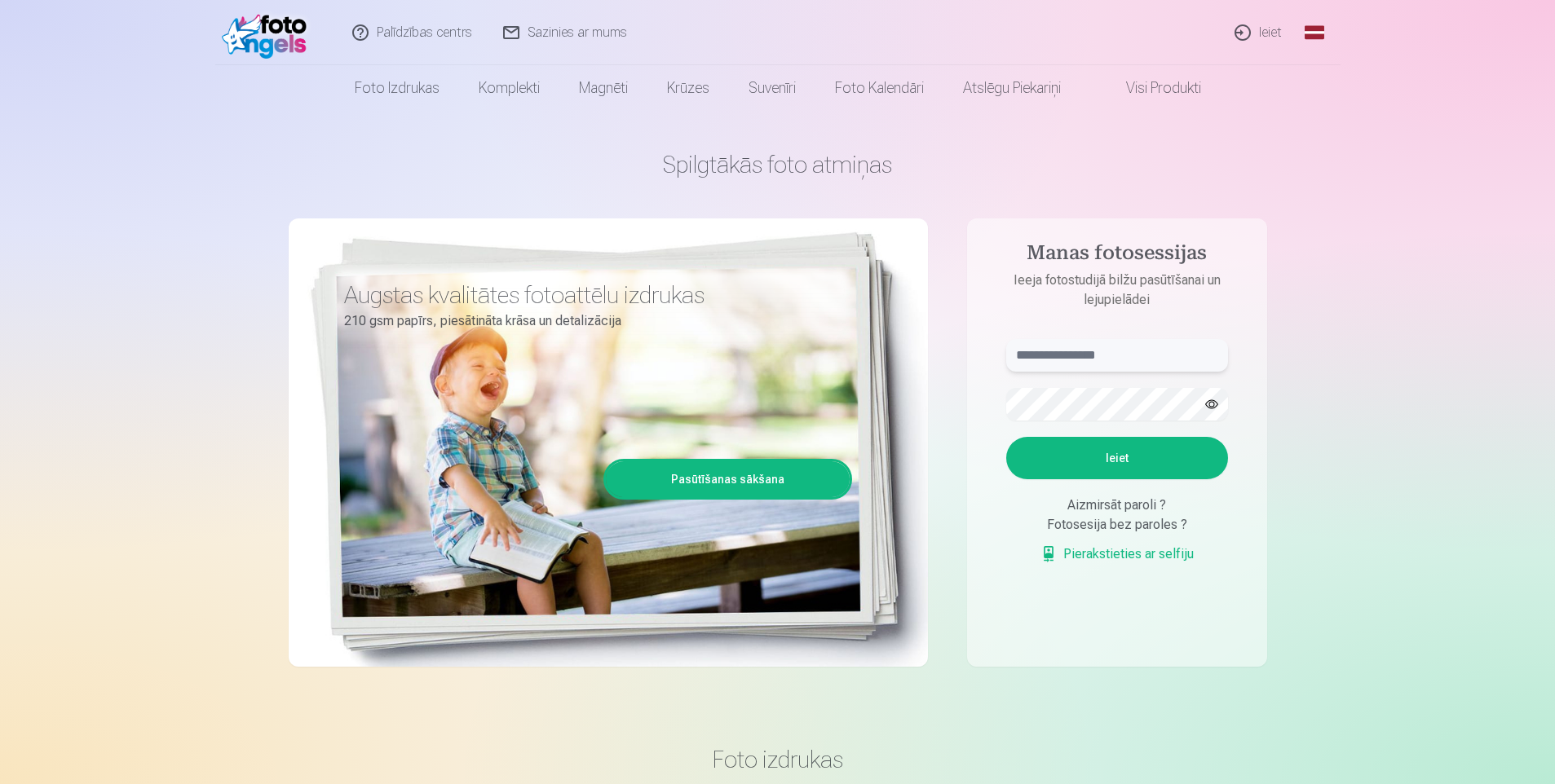
click at [1047, 359] on input "text" at bounding box center [1117, 355] width 221 height 32
type input "**********"
click at [1136, 465] on button "Ieiet" at bounding box center [1117, 457] width 221 height 42
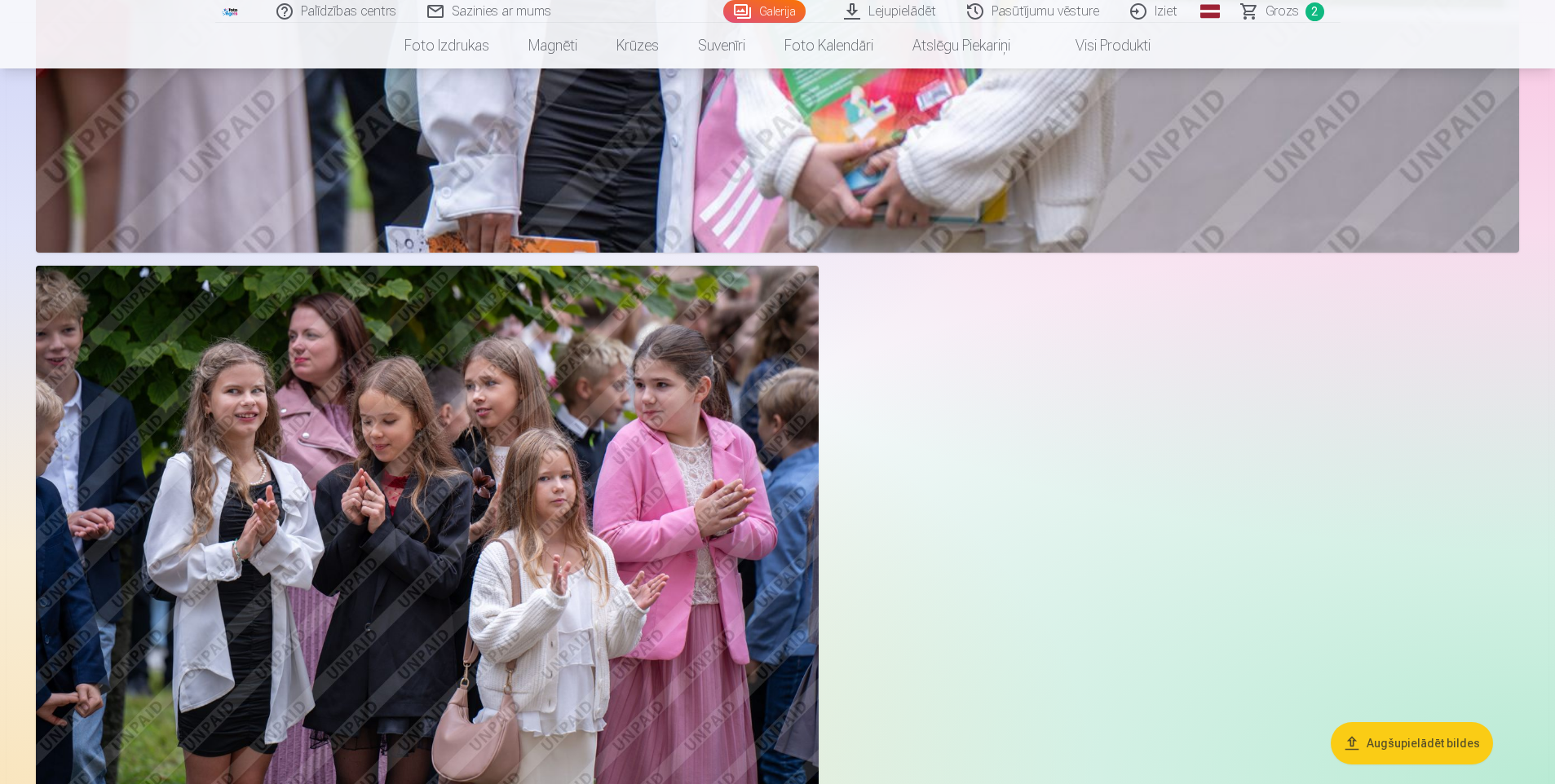
scroll to position [3261, 0]
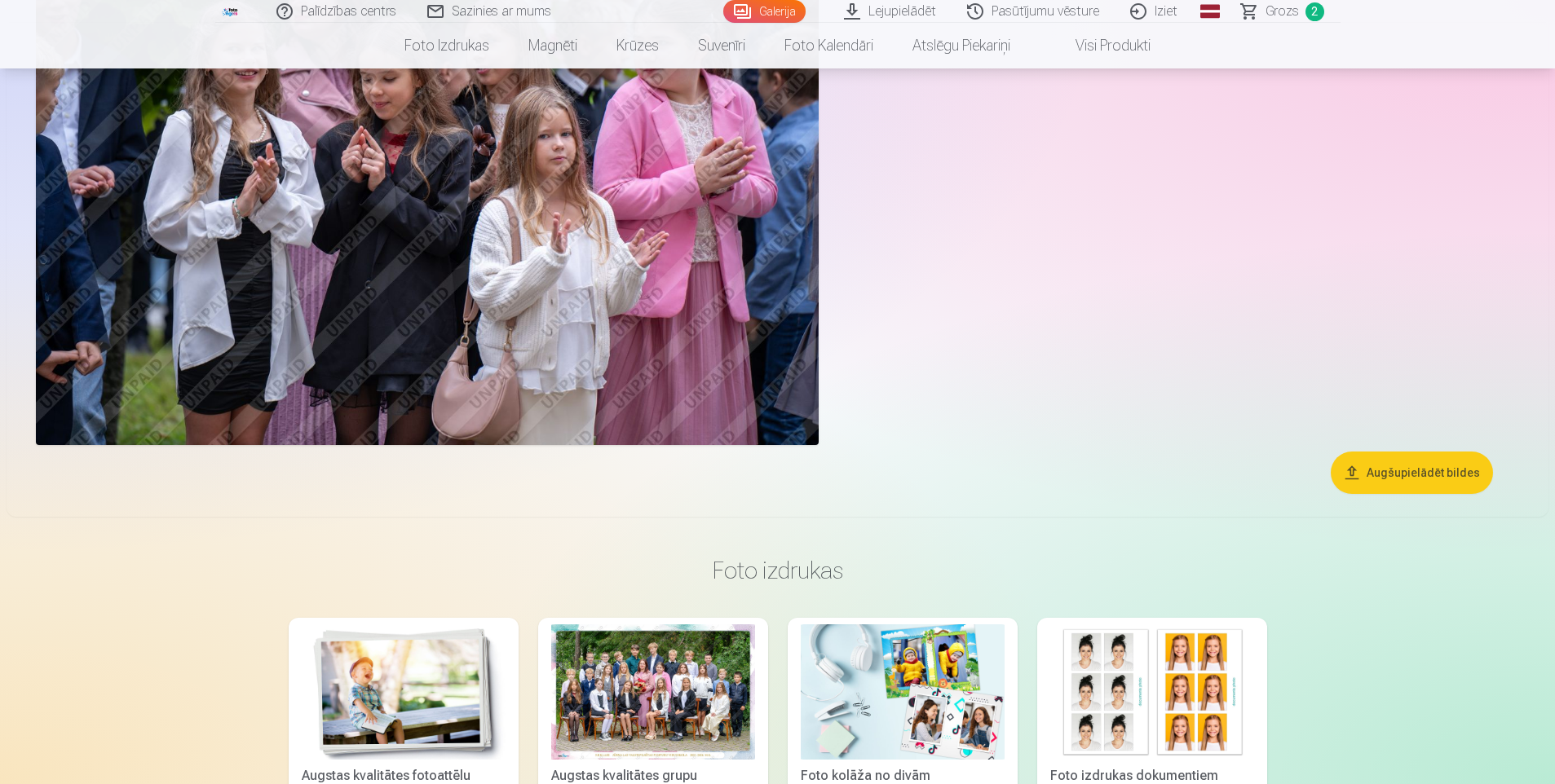
click at [410, 713] on img at bounding box center [403, 692] width 204 height 137
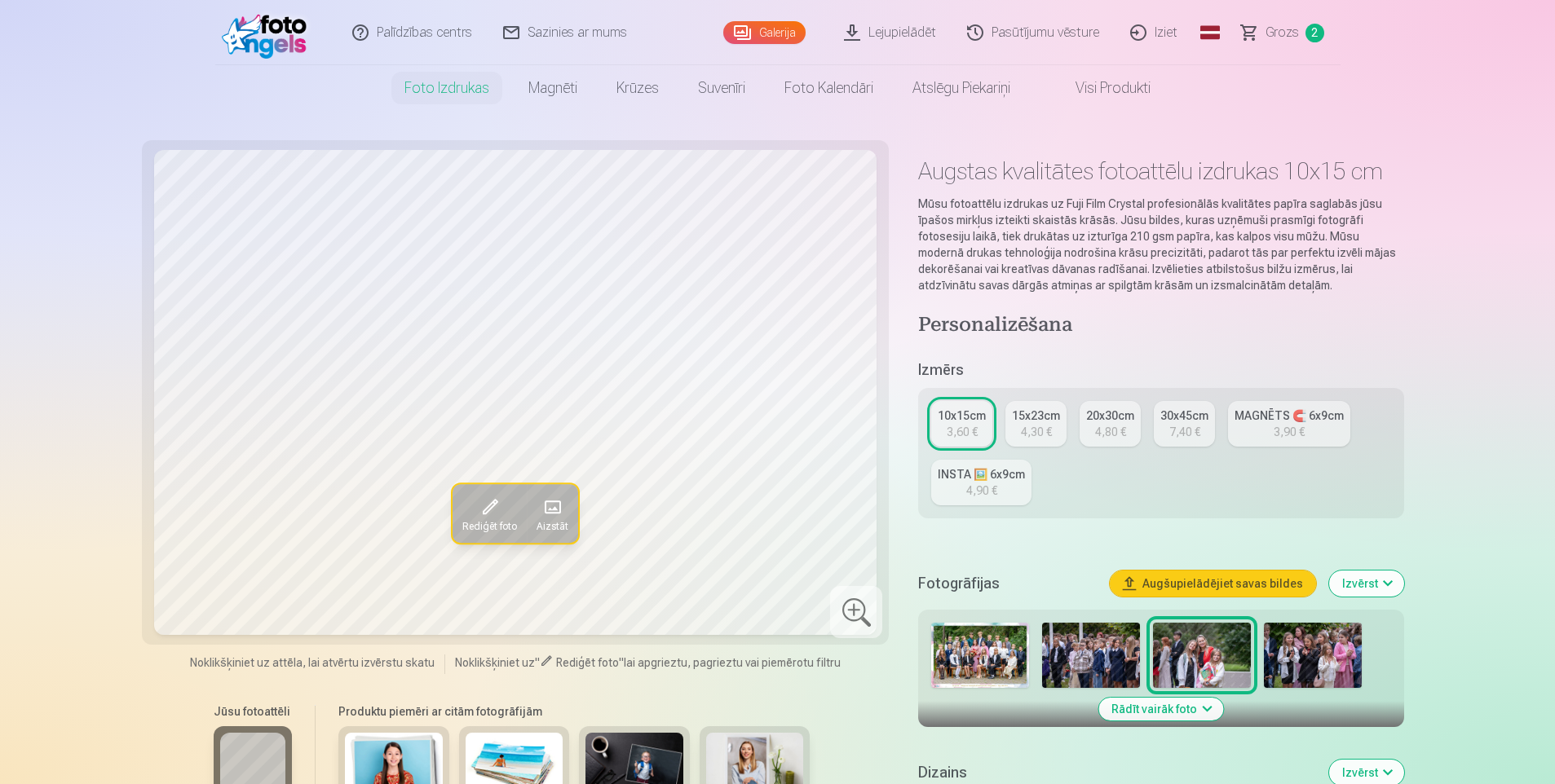
click at [981, 655] on img at bounding box center [980, 655] width 98 height 65
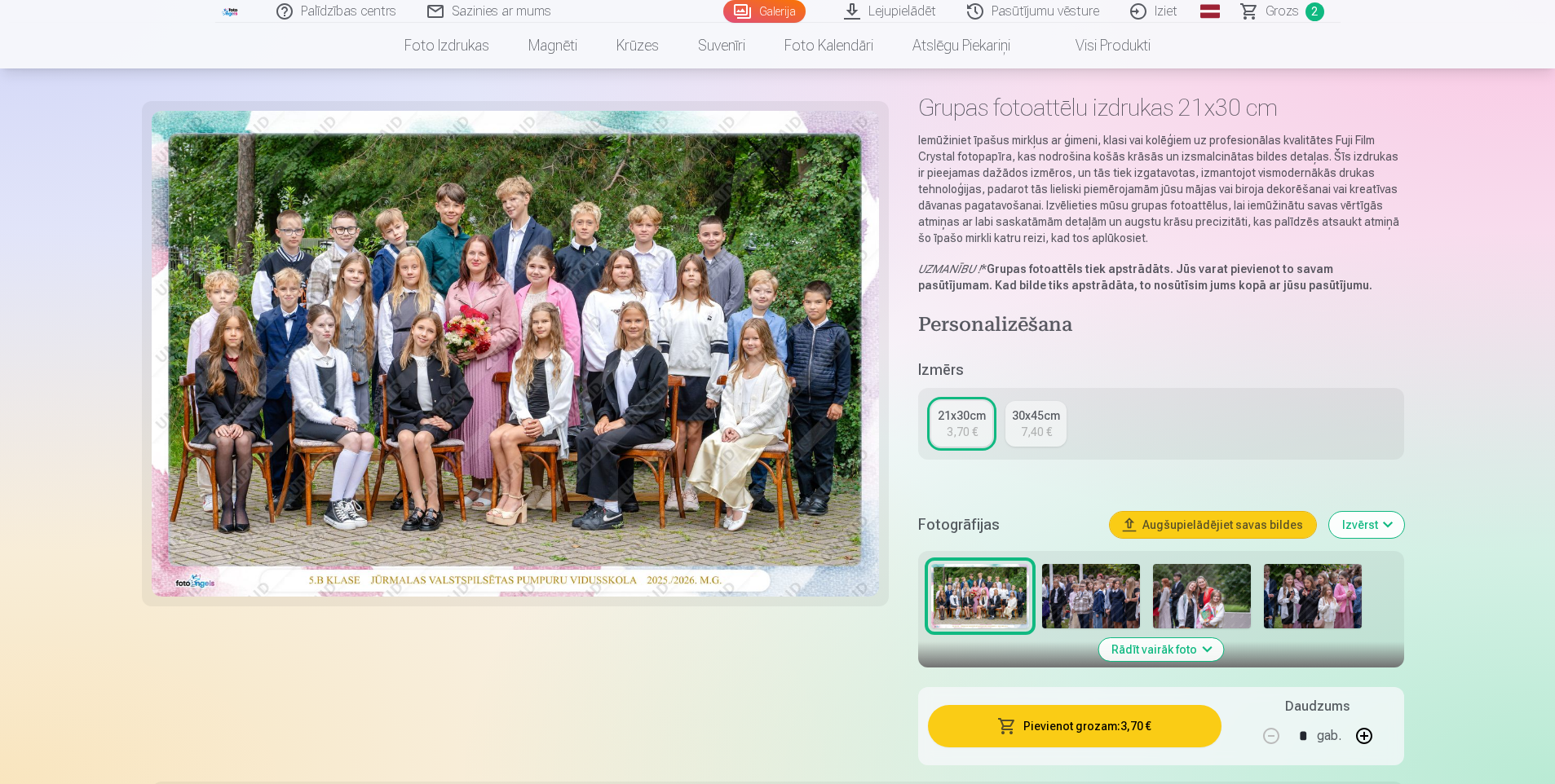
scroll to position [163, 0]
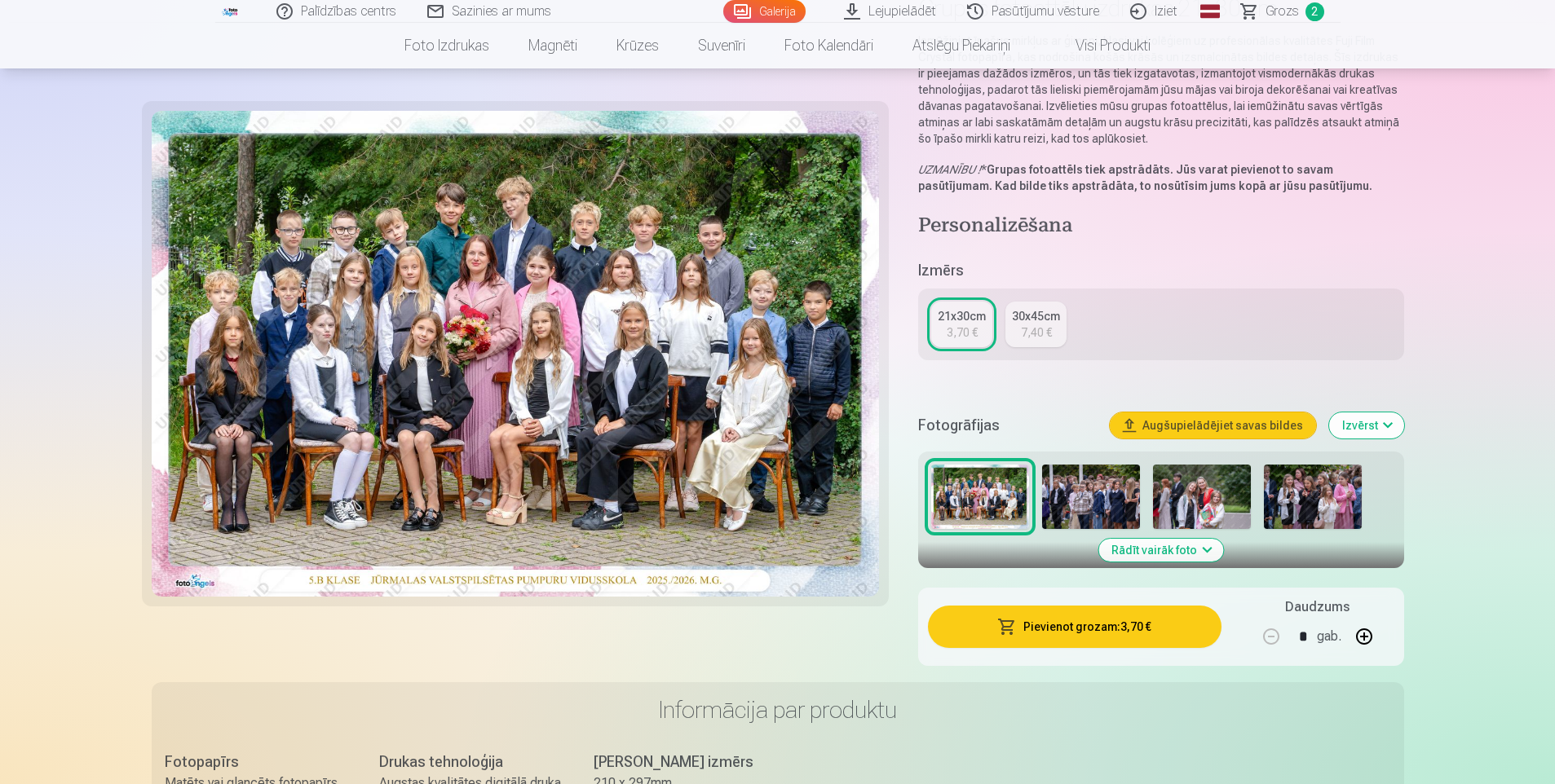
click at [1094, 626] on button "Pievienot grozam : 3,70 €" at bounding box center [1074, 626] width 293 height 42
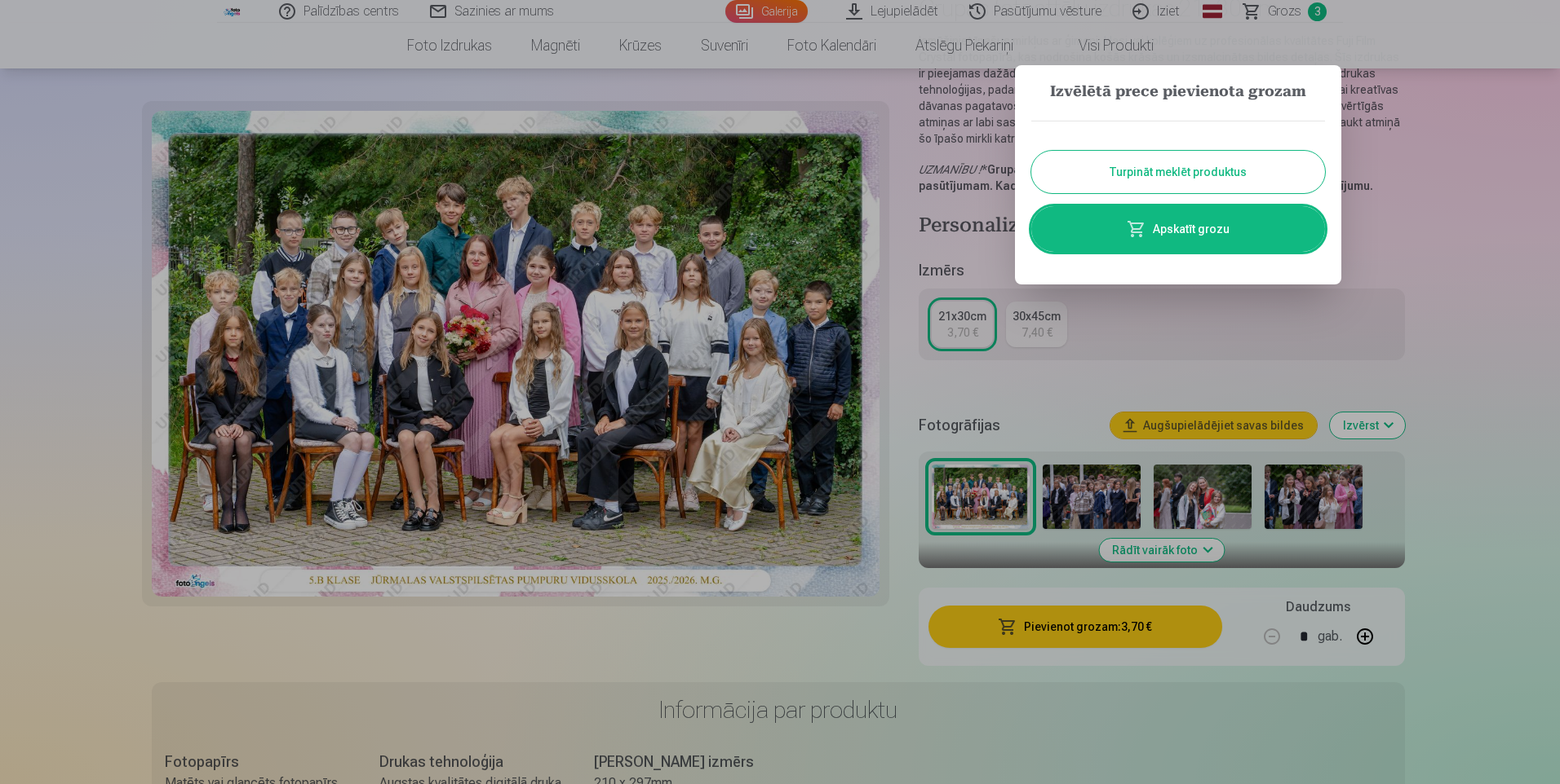
click at [1147, 163] on button "Turpināt meklēt produktus" at bounding box center [1178, 172] width 294 height 42
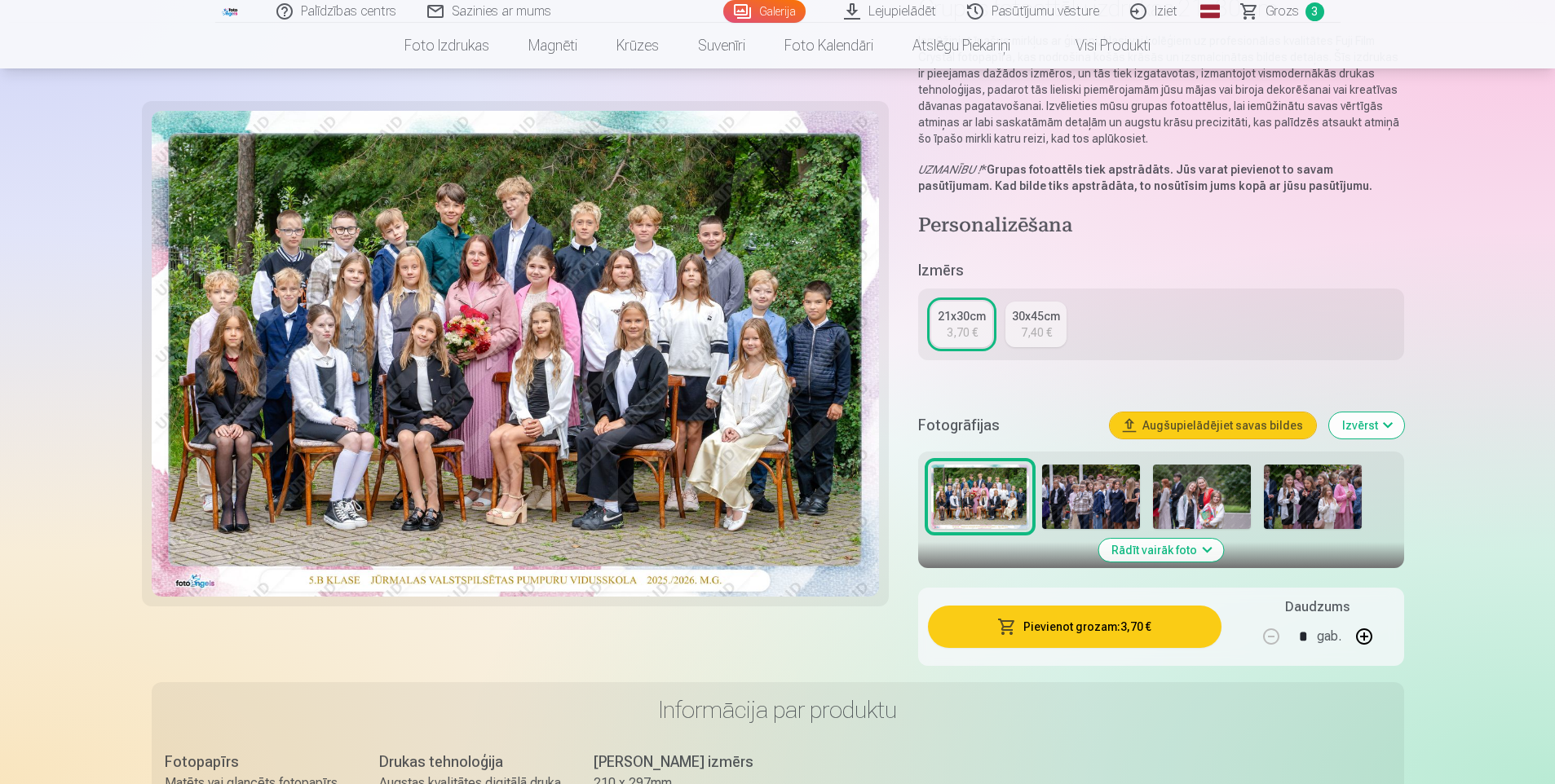
click at [1191, 500] on img at bounding box center [1202, 497] width 98 height 65
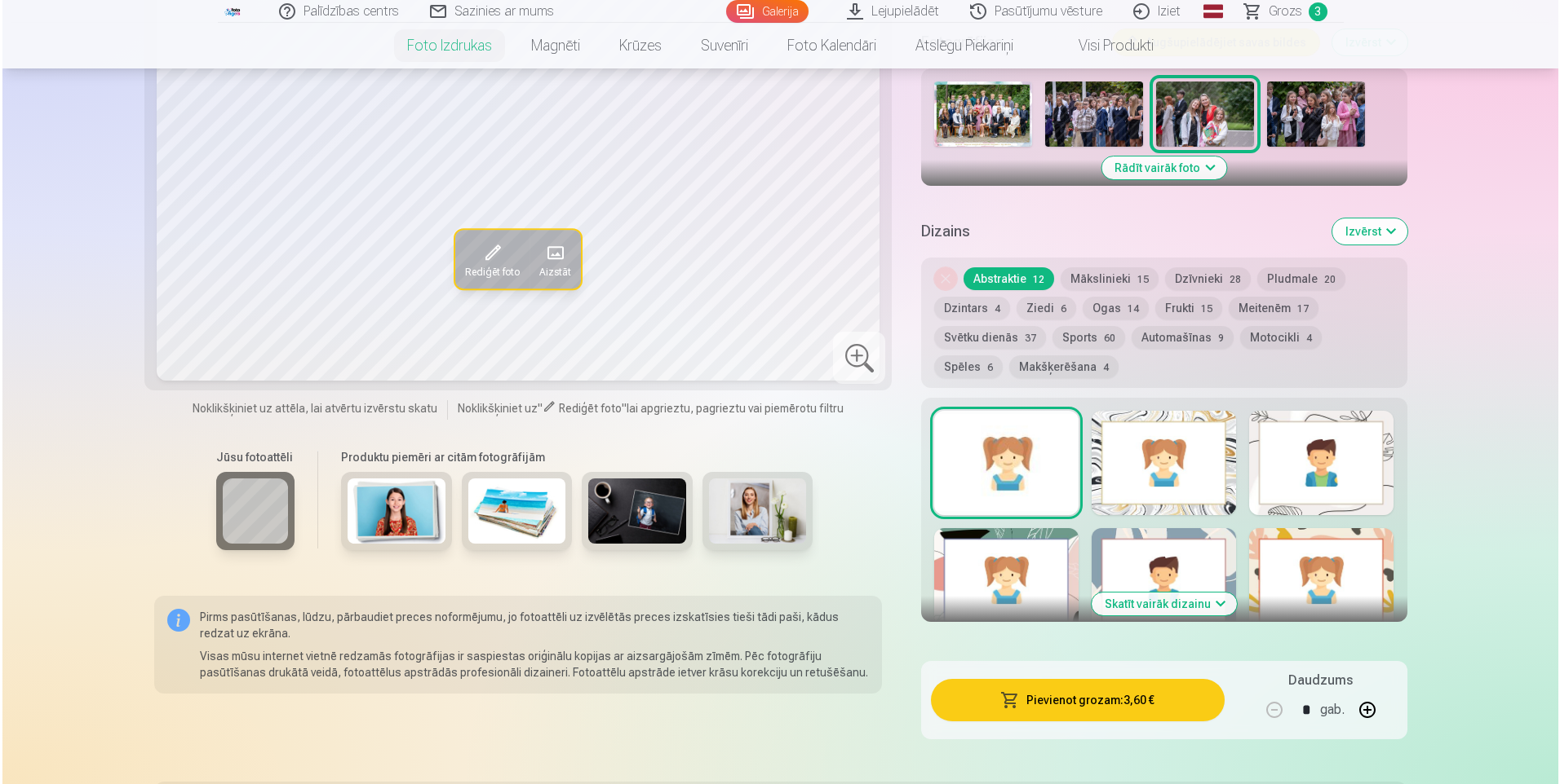
scroll to position [570, 0]
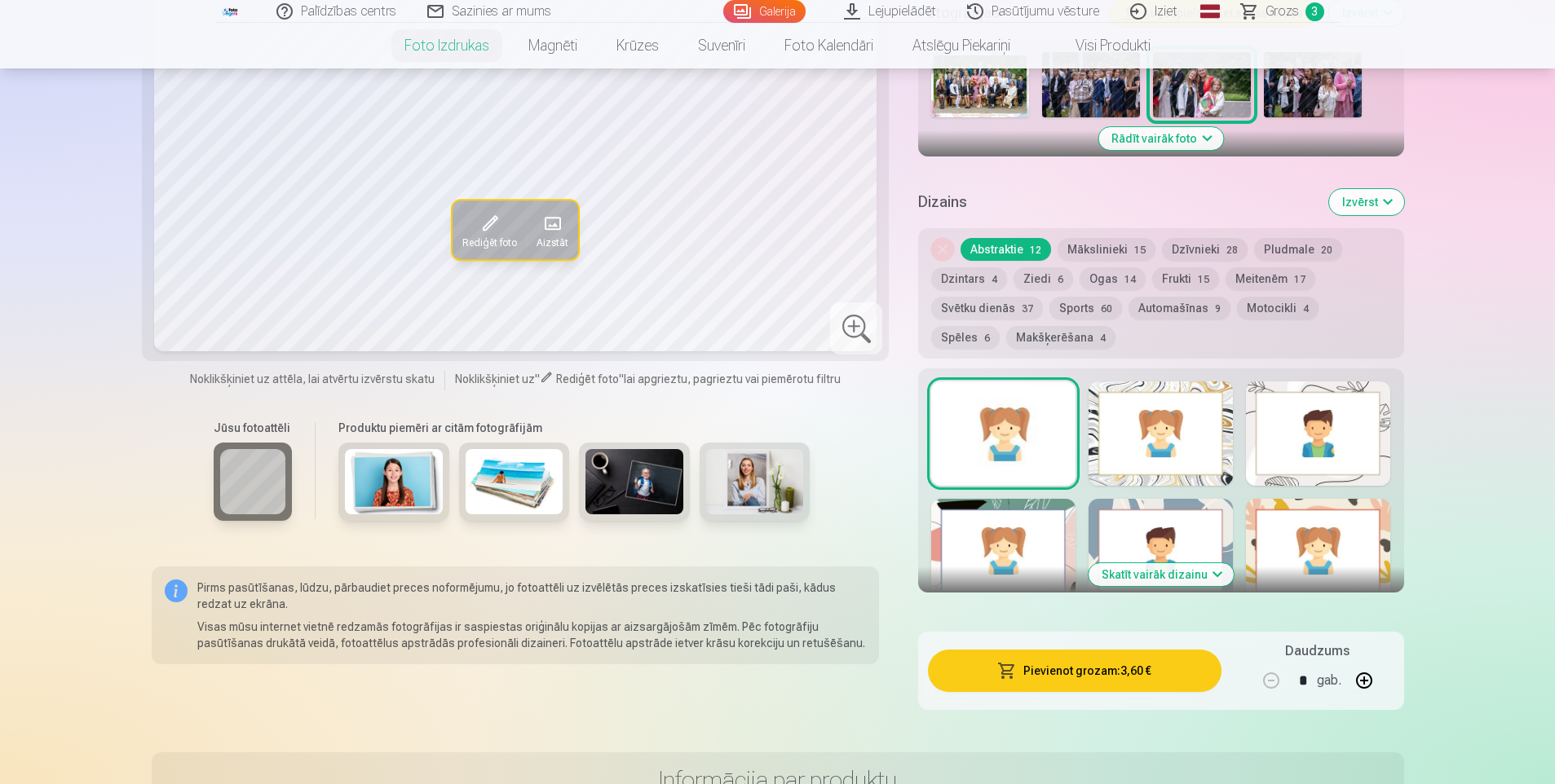
click at [1111, 674] on button "Pievienot grozam : 3,60 €" at bounding box center [1074, 670] width 293 height 42
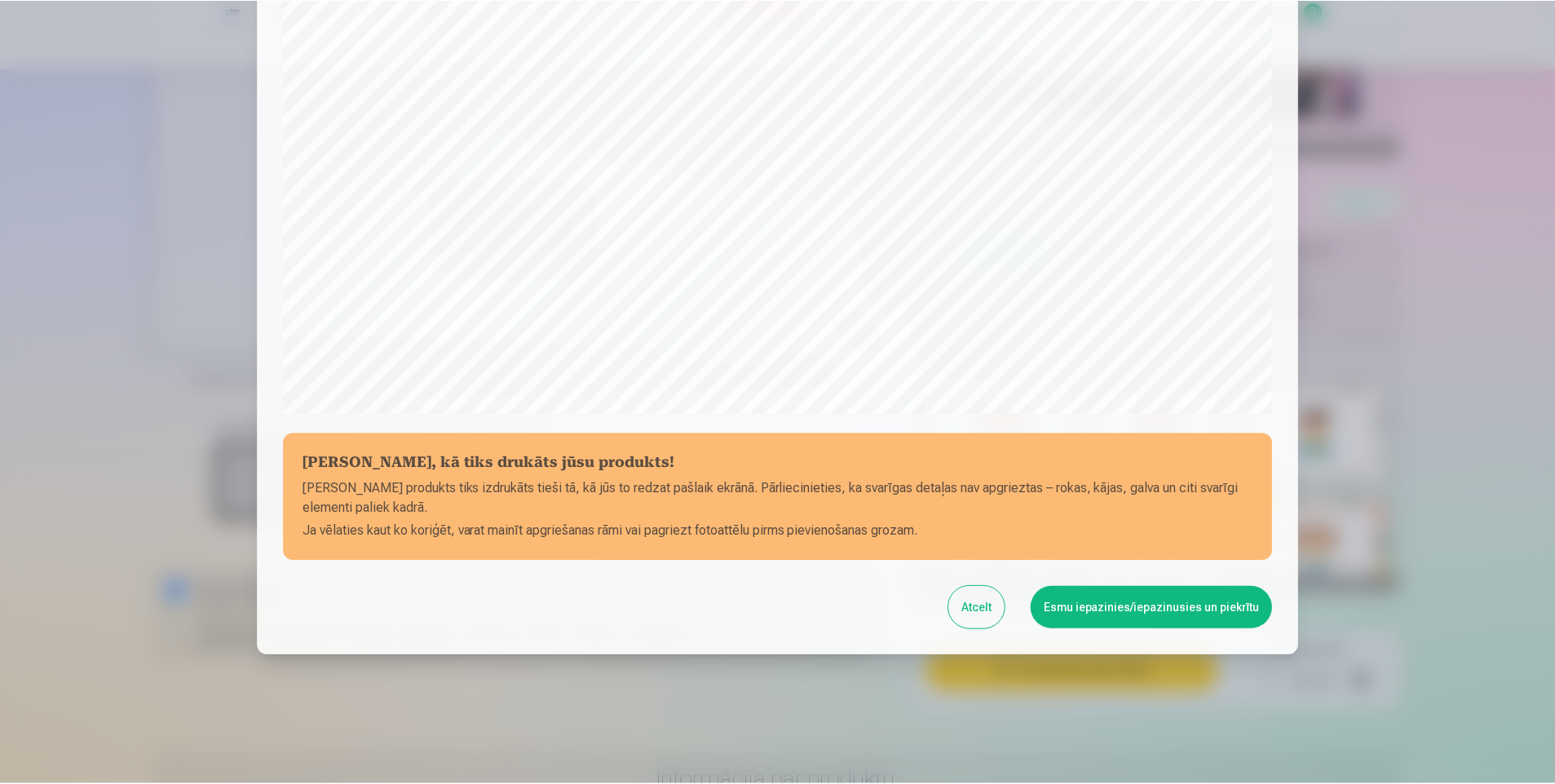
scroll to position [390, 0]
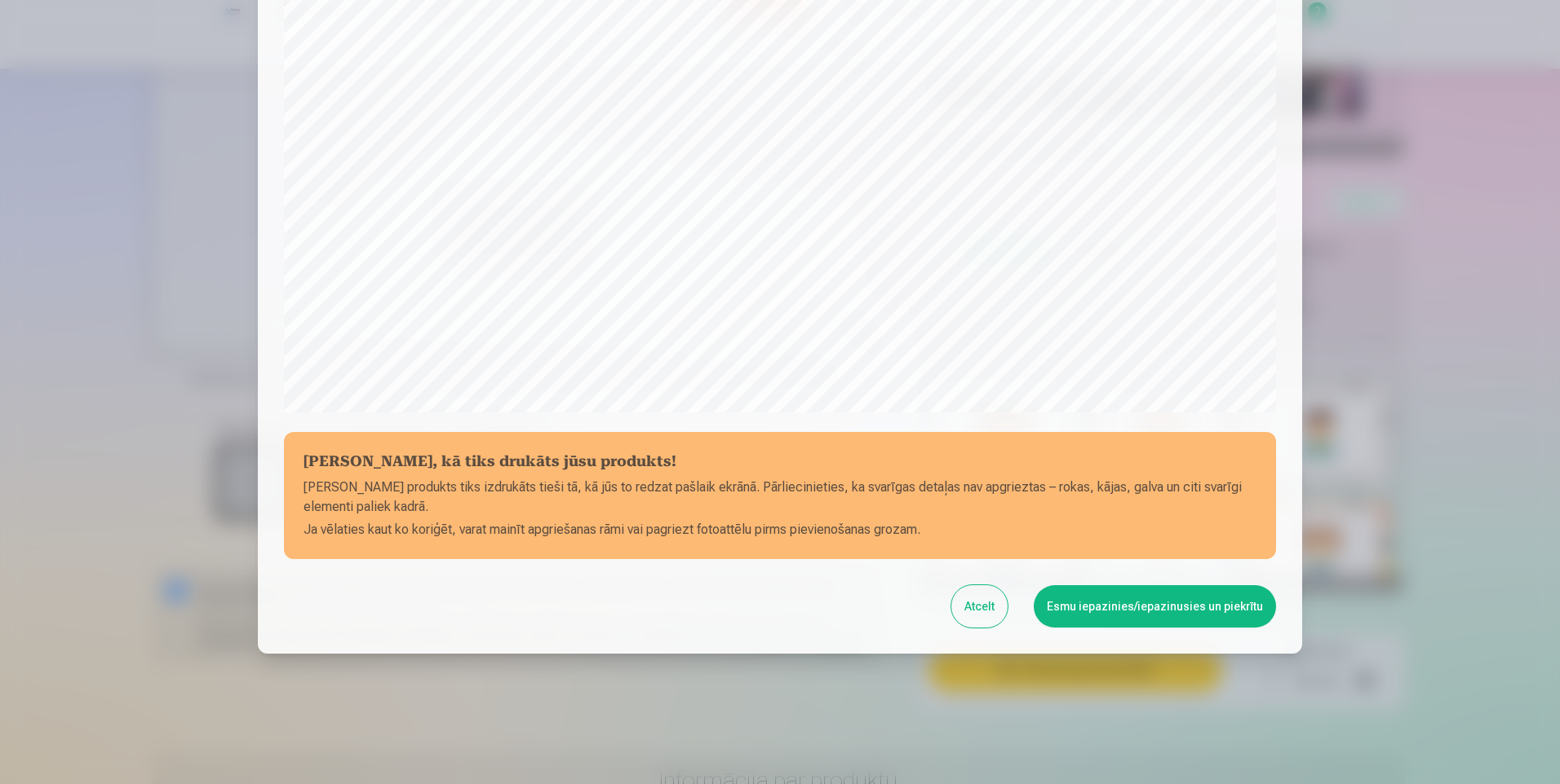
click at [1132, 612] on button "Esmu iepazinies/iepazinusies un piekrītu" at bounding box center [1154, 606] width 242 height 42
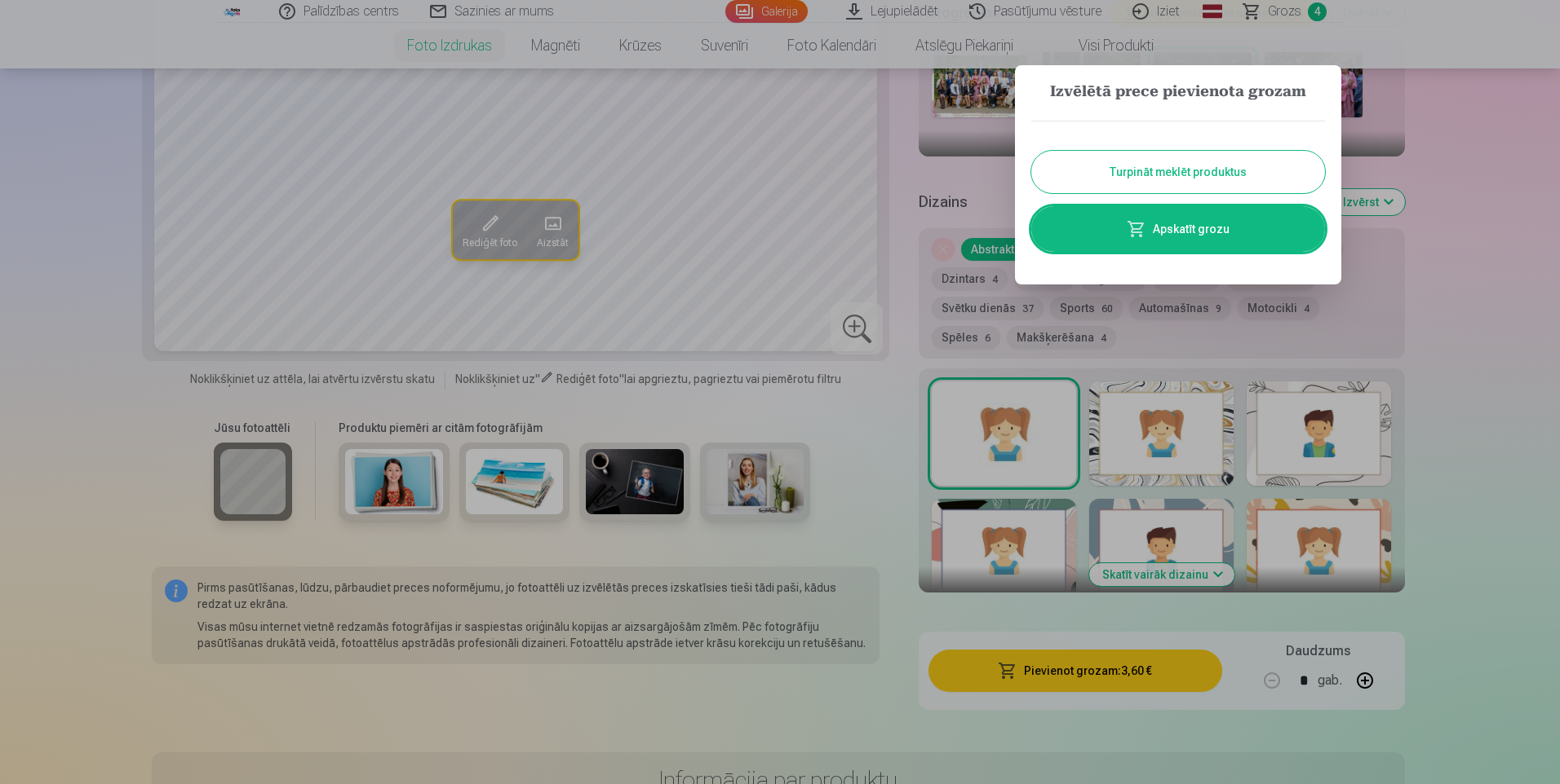
click at [92, 435] on div at bounding box center [780, 392] width 1560 height 784
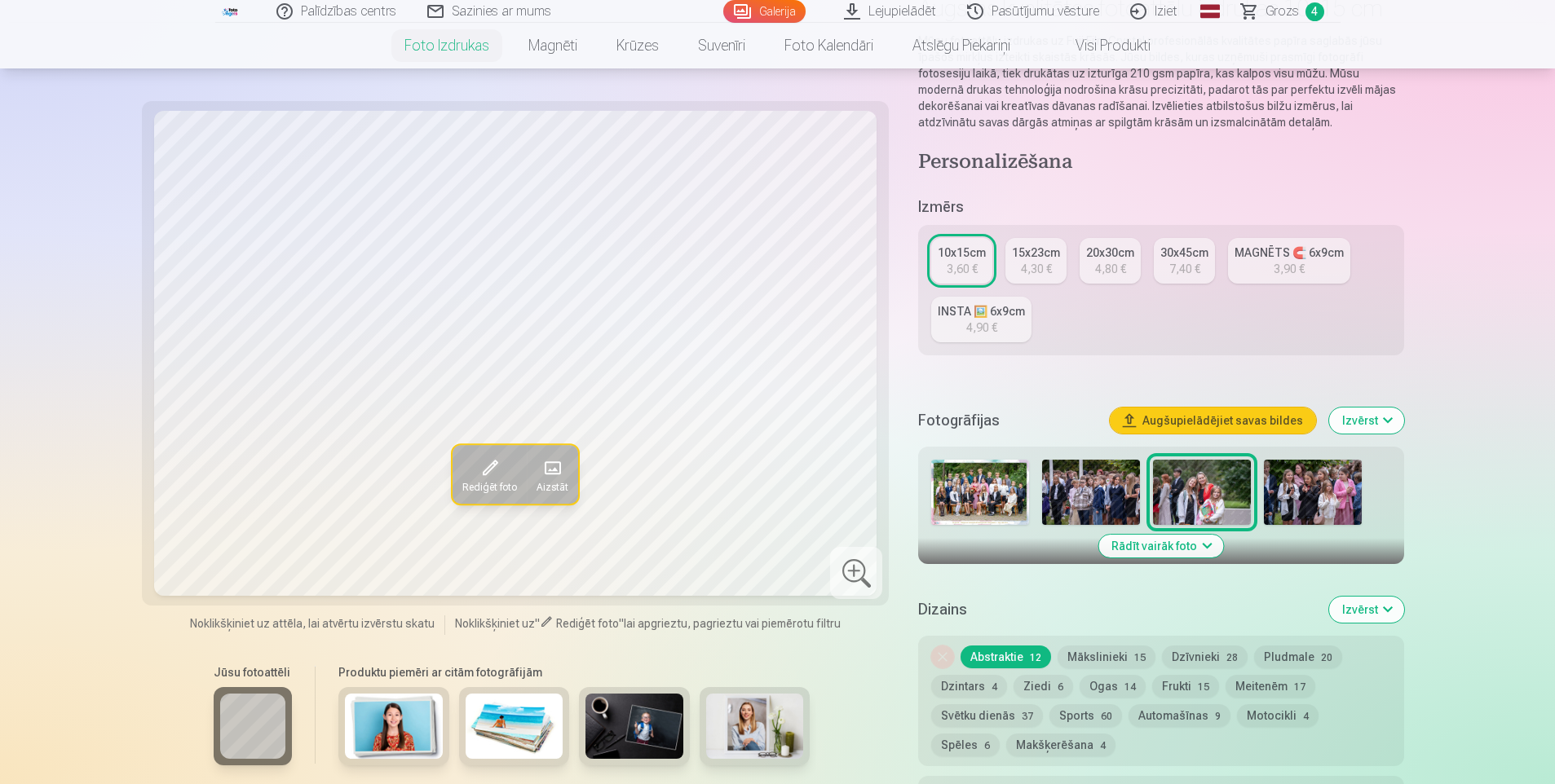
scroll to position [0, 0]
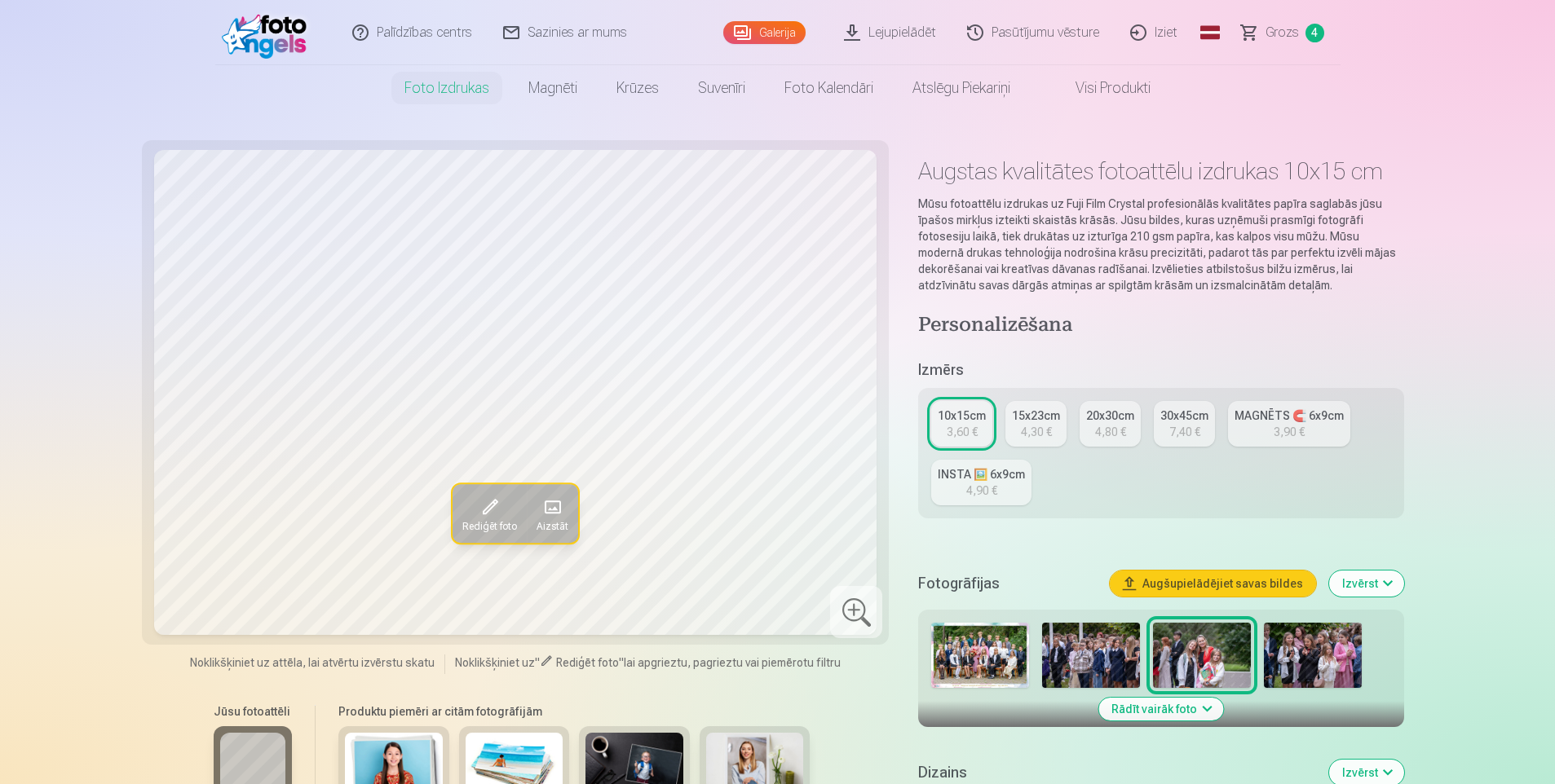
click at [1278, 25] on span "Grozs" at bounding box center [1283, 32] width 33 height 20
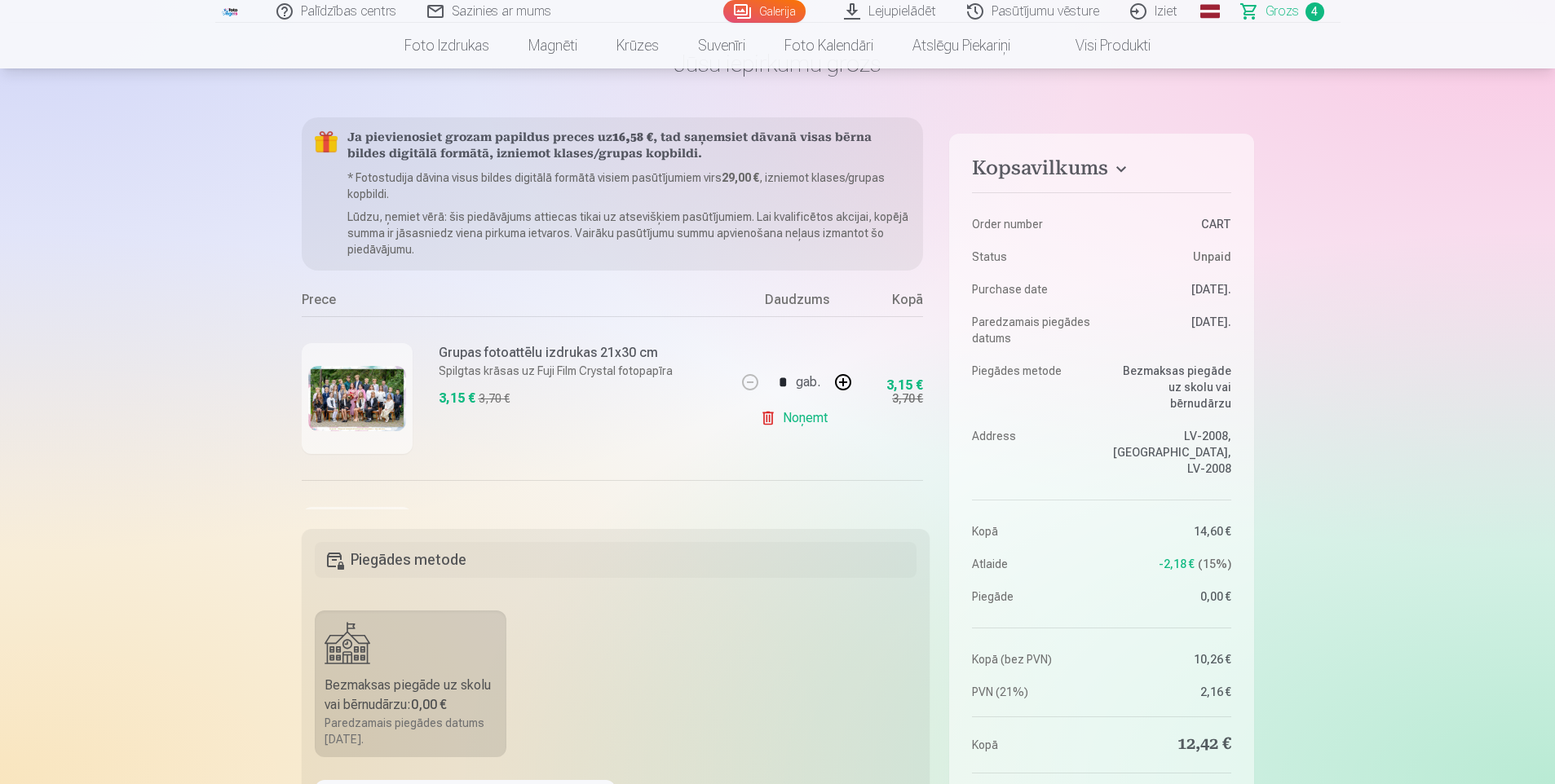
scroll to position [163, 0]
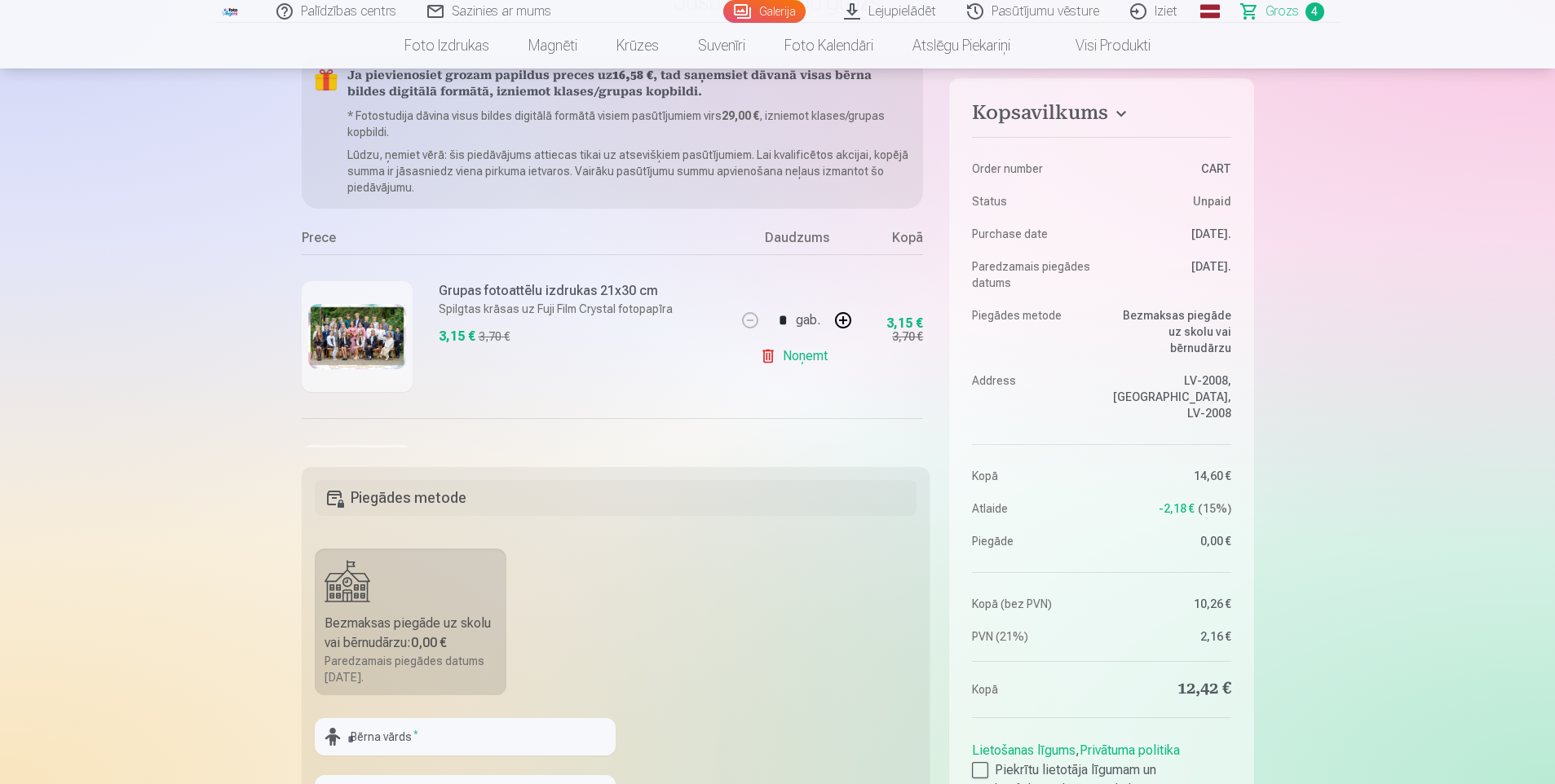
click at [510, 380] on div "Grupas fotoattēlu izdrukas 21x30 cm Spilgtas krāsas uz Fuji Film Crystal fotopa…" at bounding box center [519, 336] width 435 height 164
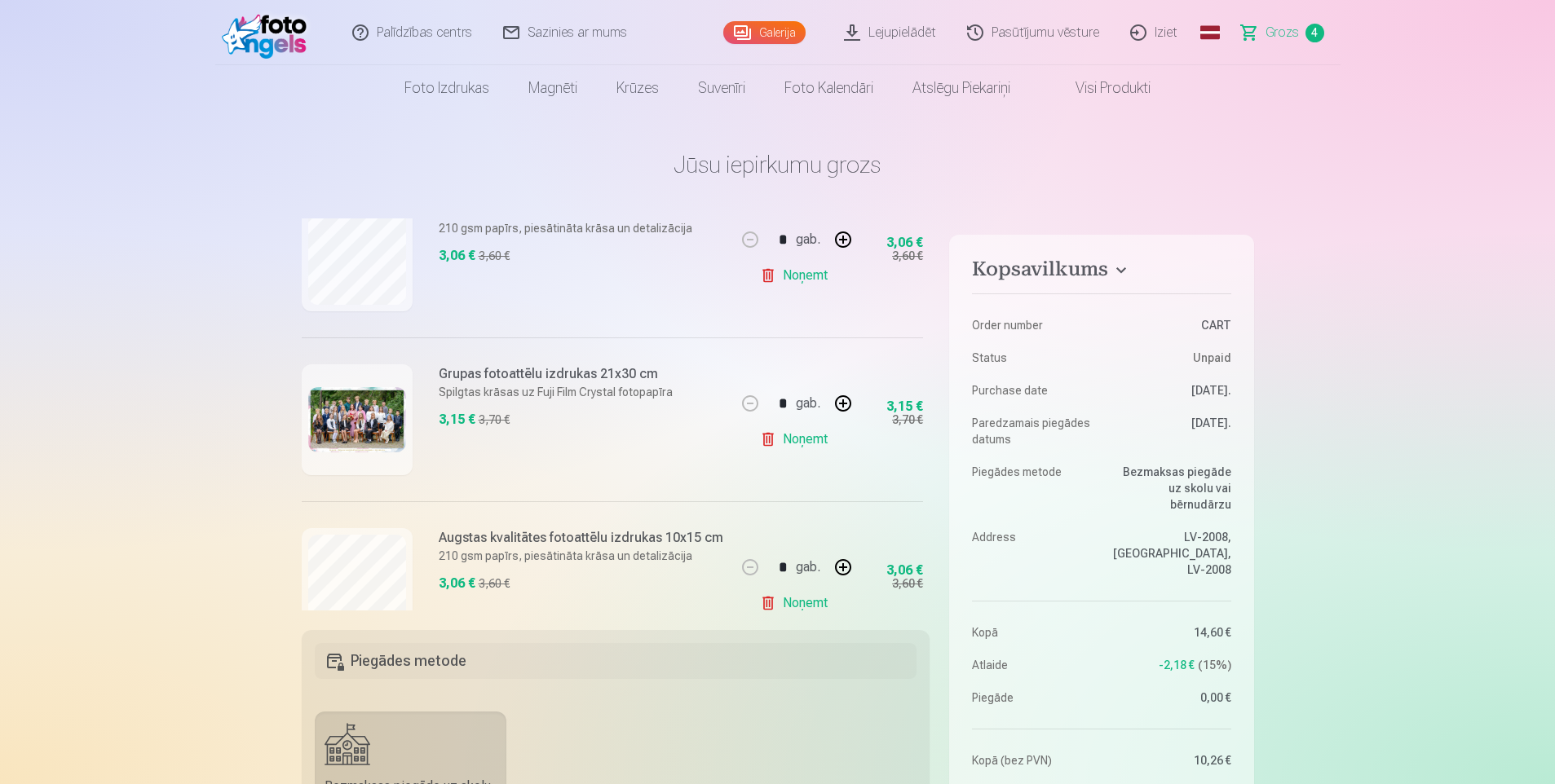
scroll to position [466, 0]
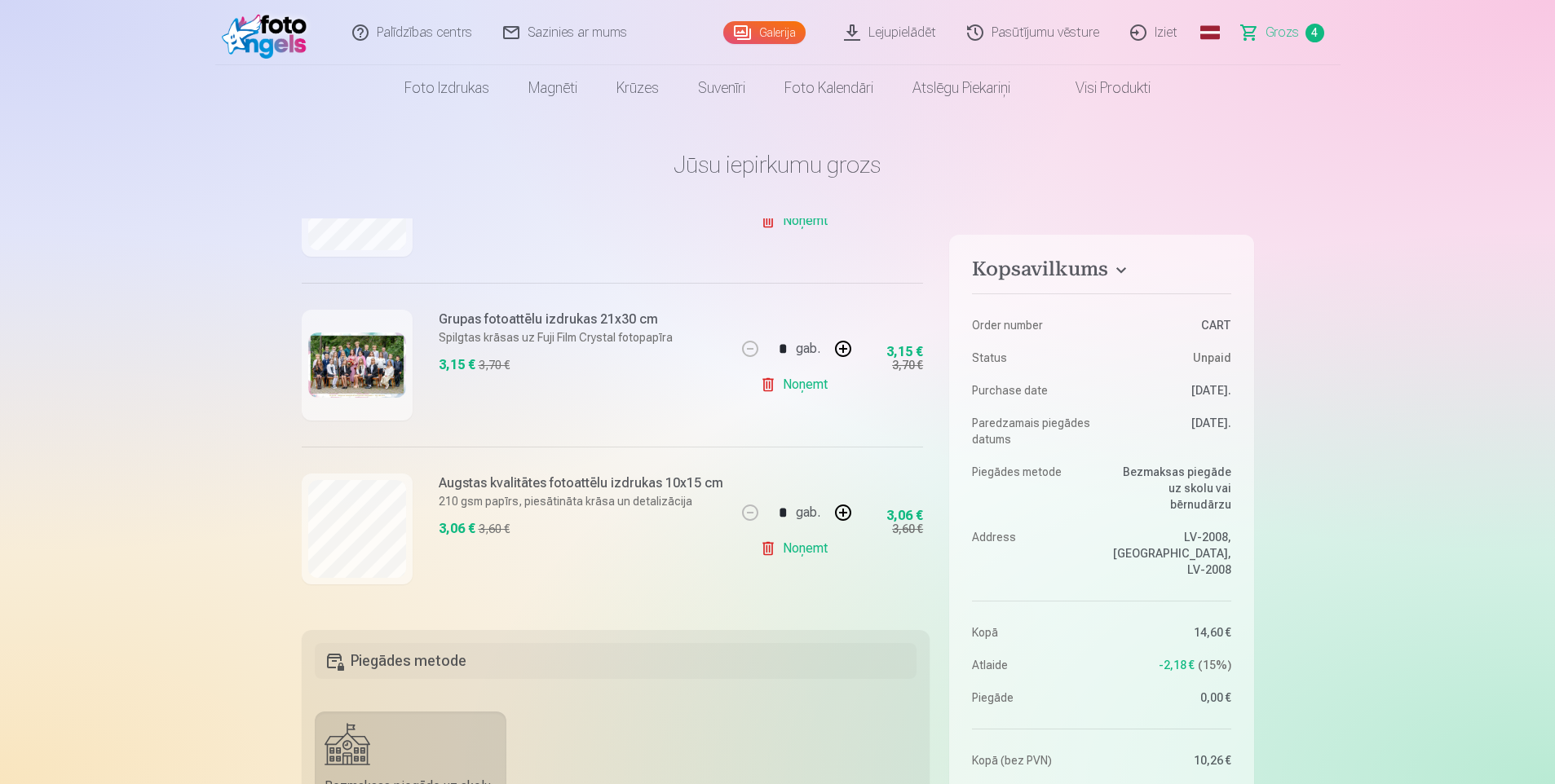
click at [790, 547] on link "Noņemt" at bounding box center [797, 548] width 74 height 32
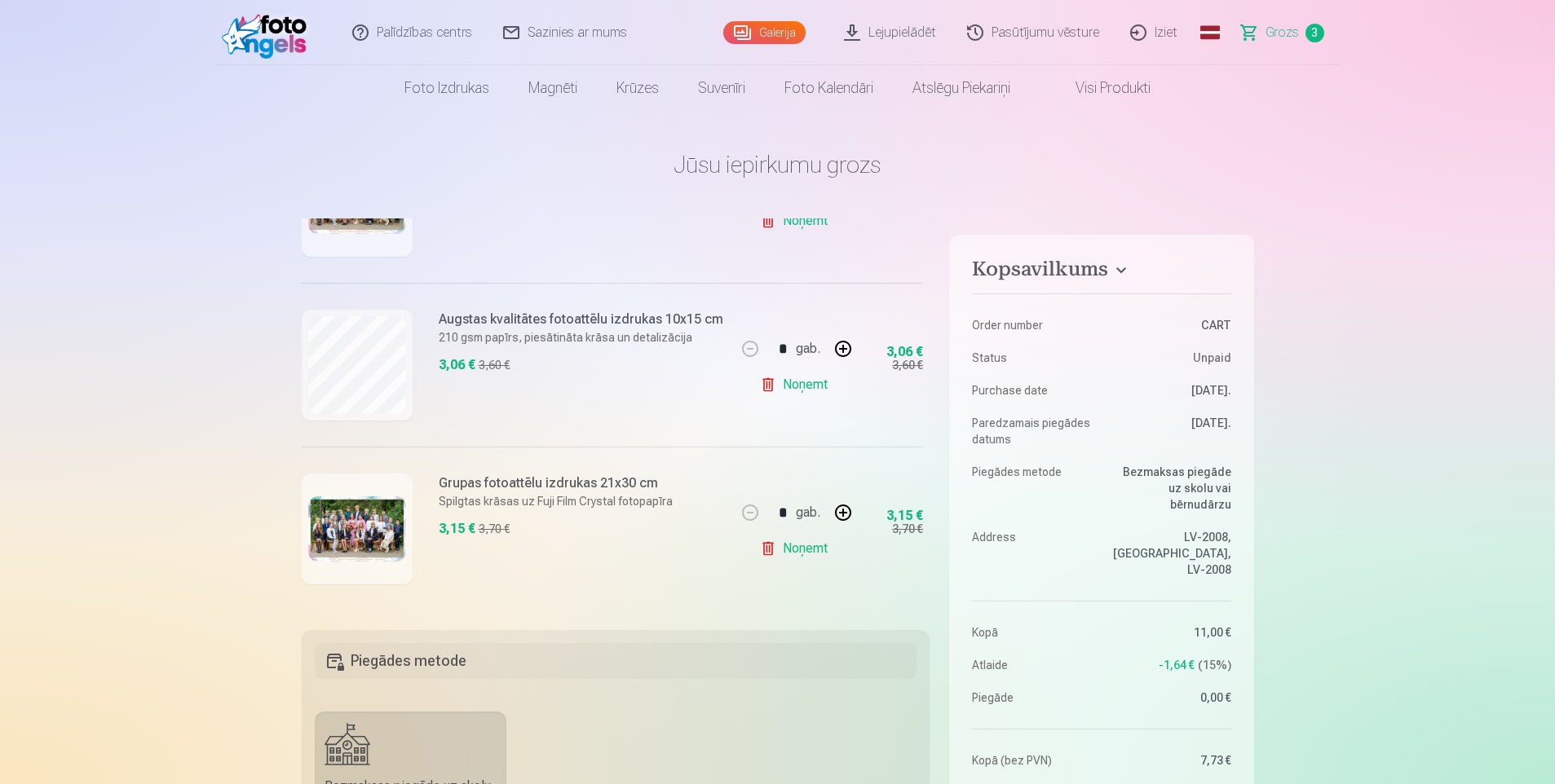
scroll to position [302, 0]
click at [806, 543] on link "Noņemt" at bounding box center [797, 548] width 74 height 32
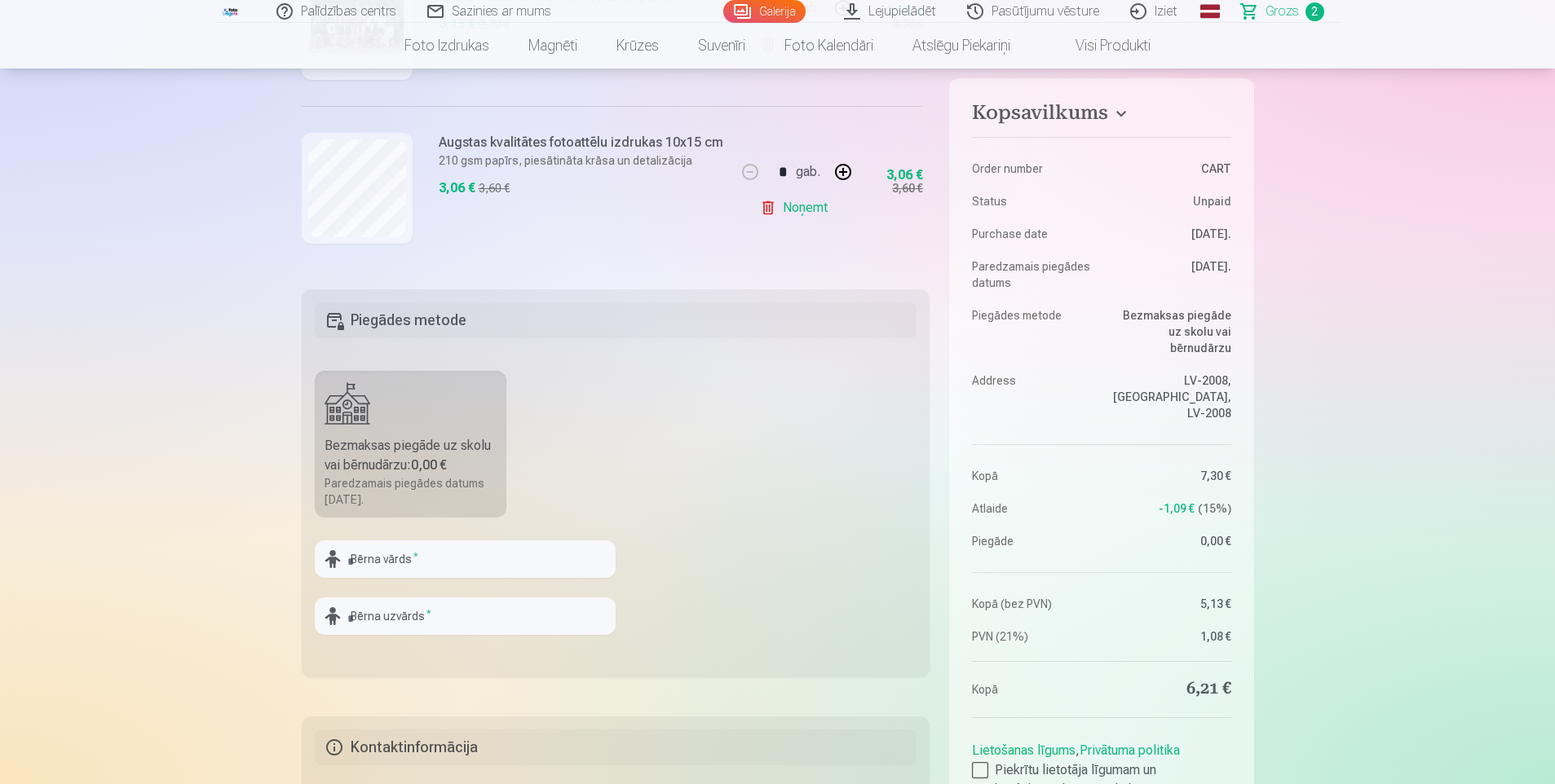
scroll to position [490, 0]
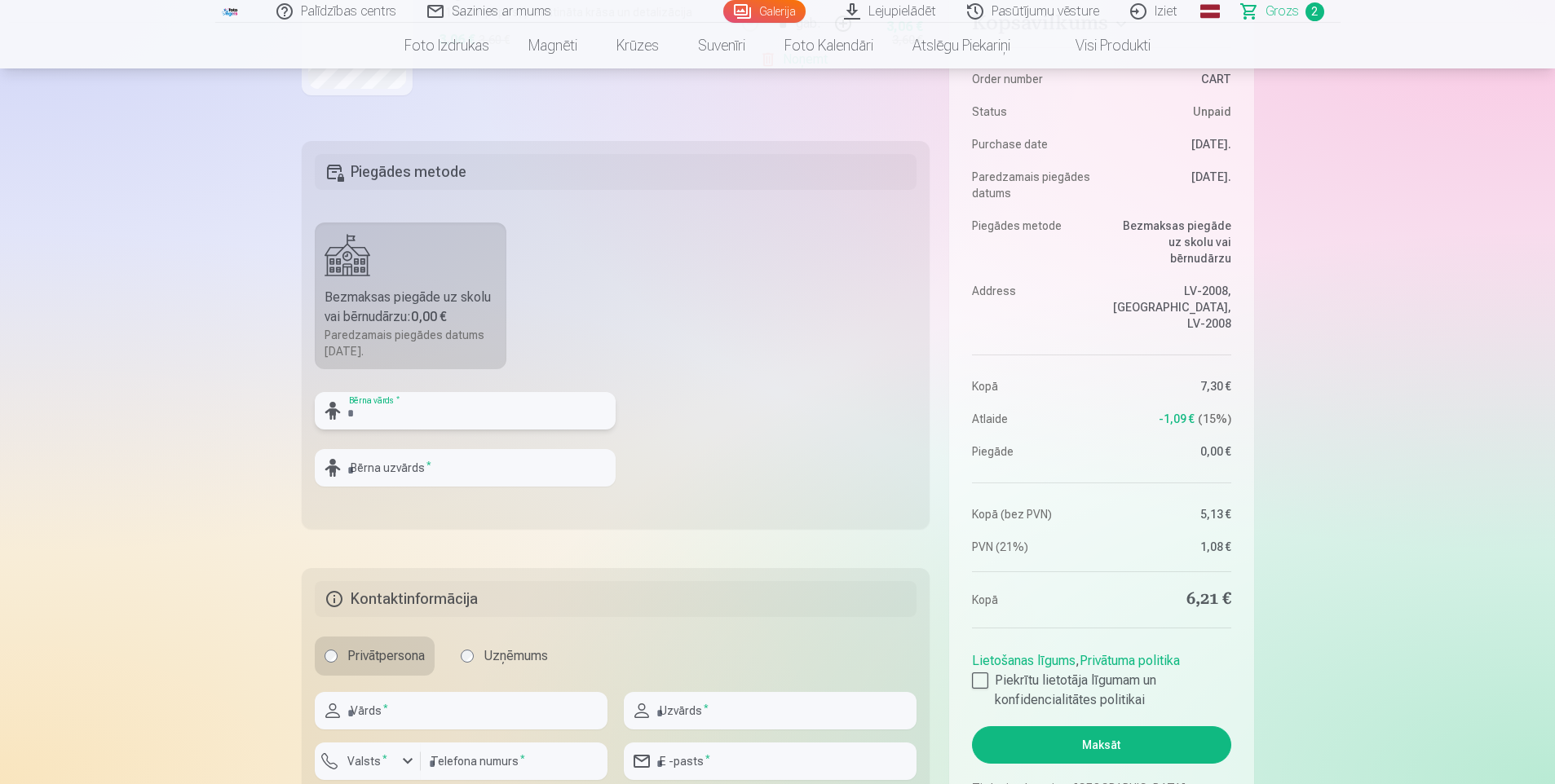
click at [449, 417] on input "text" at bounding box center [465, 411] width 301 height 37
type input "*"
type input "**********"
click at [456, 465] on input "text" at bounding box center [465, 468] width 301 height 37
type input "*****"
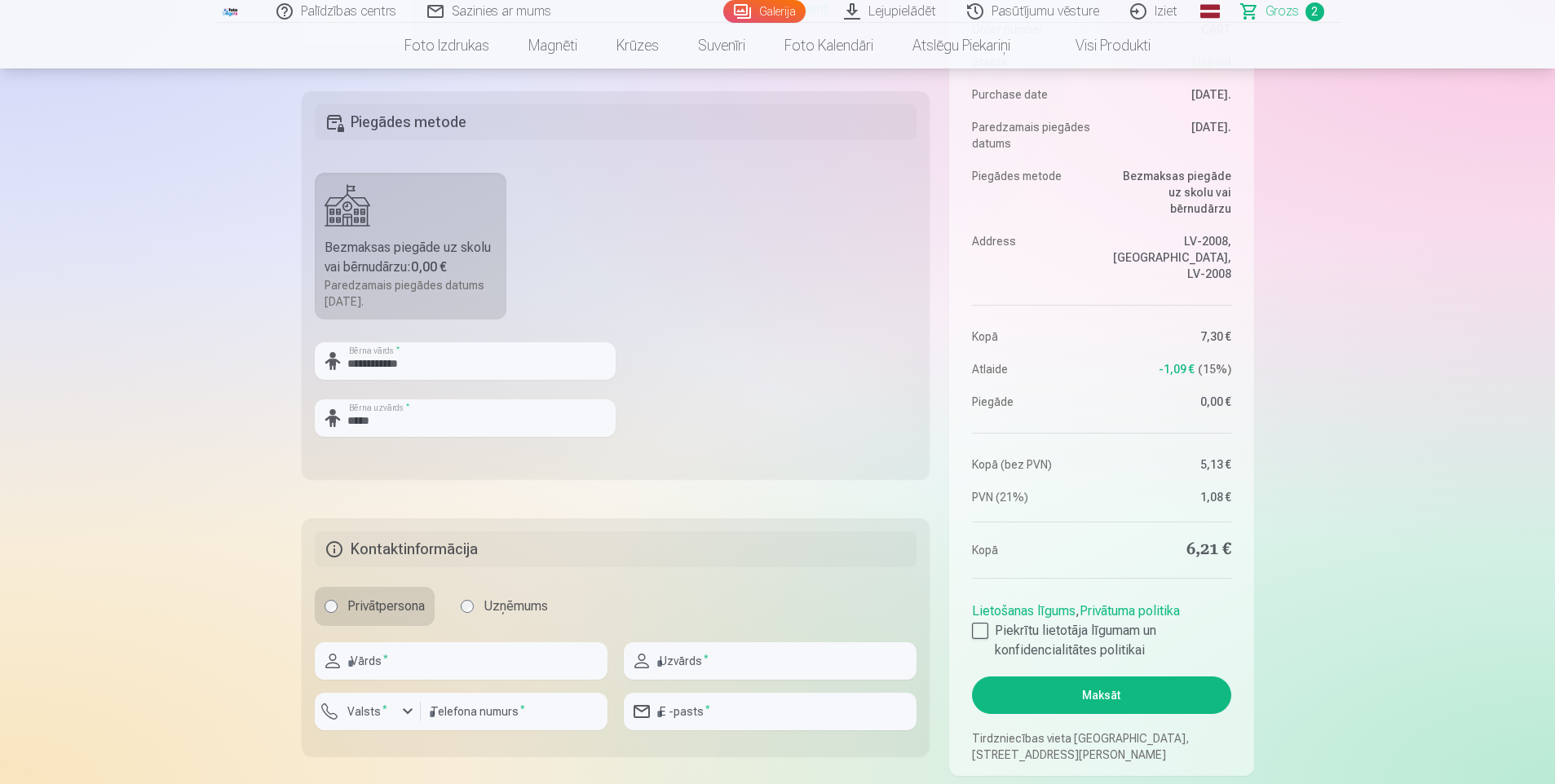
scroll to position [652, 0]
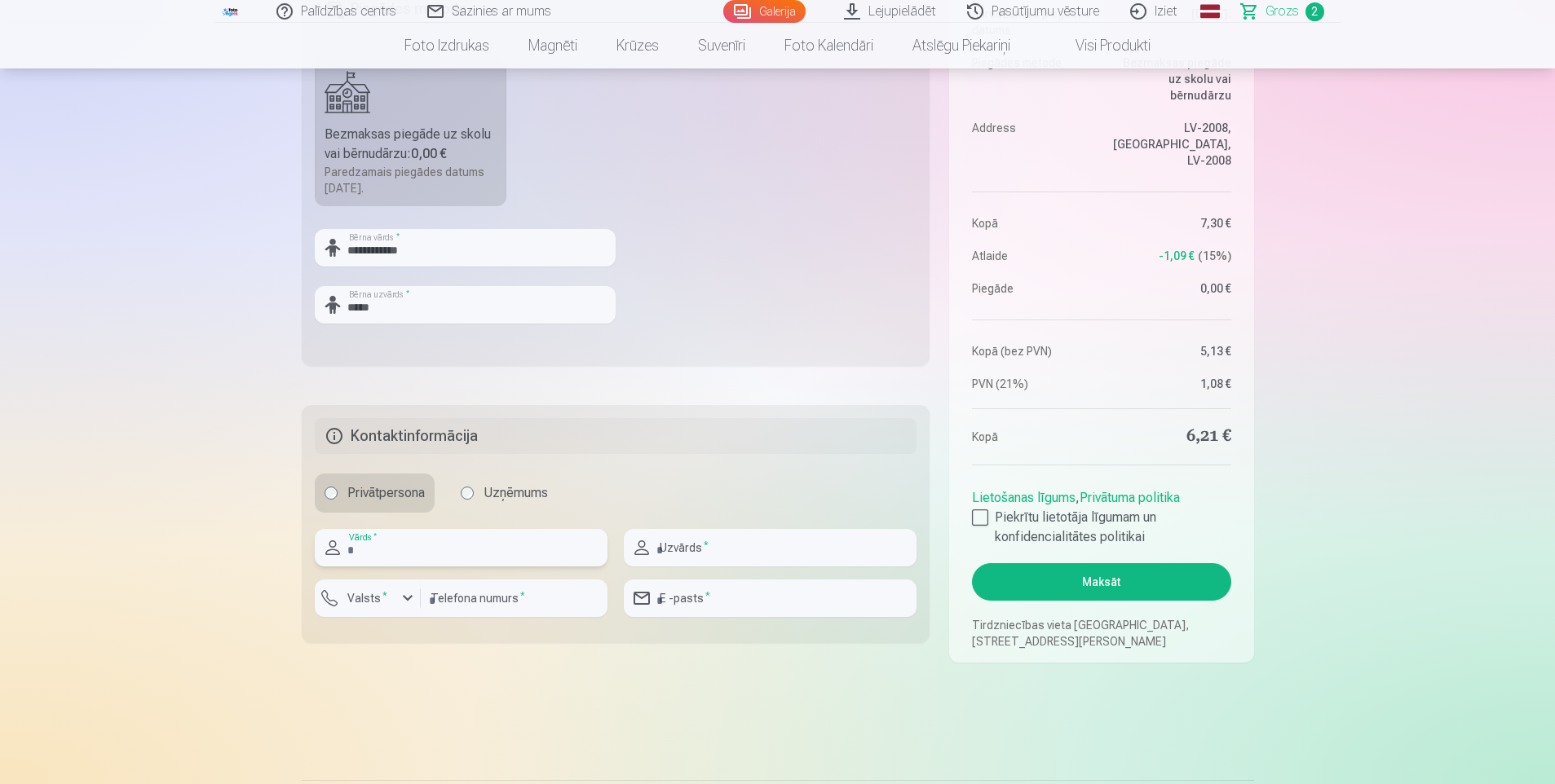
click at [387, 554] on input "text" at bounding box center [461, 548] width 293 height 37
type input "****"
type input "*********"
type input "********"
type input "**********"
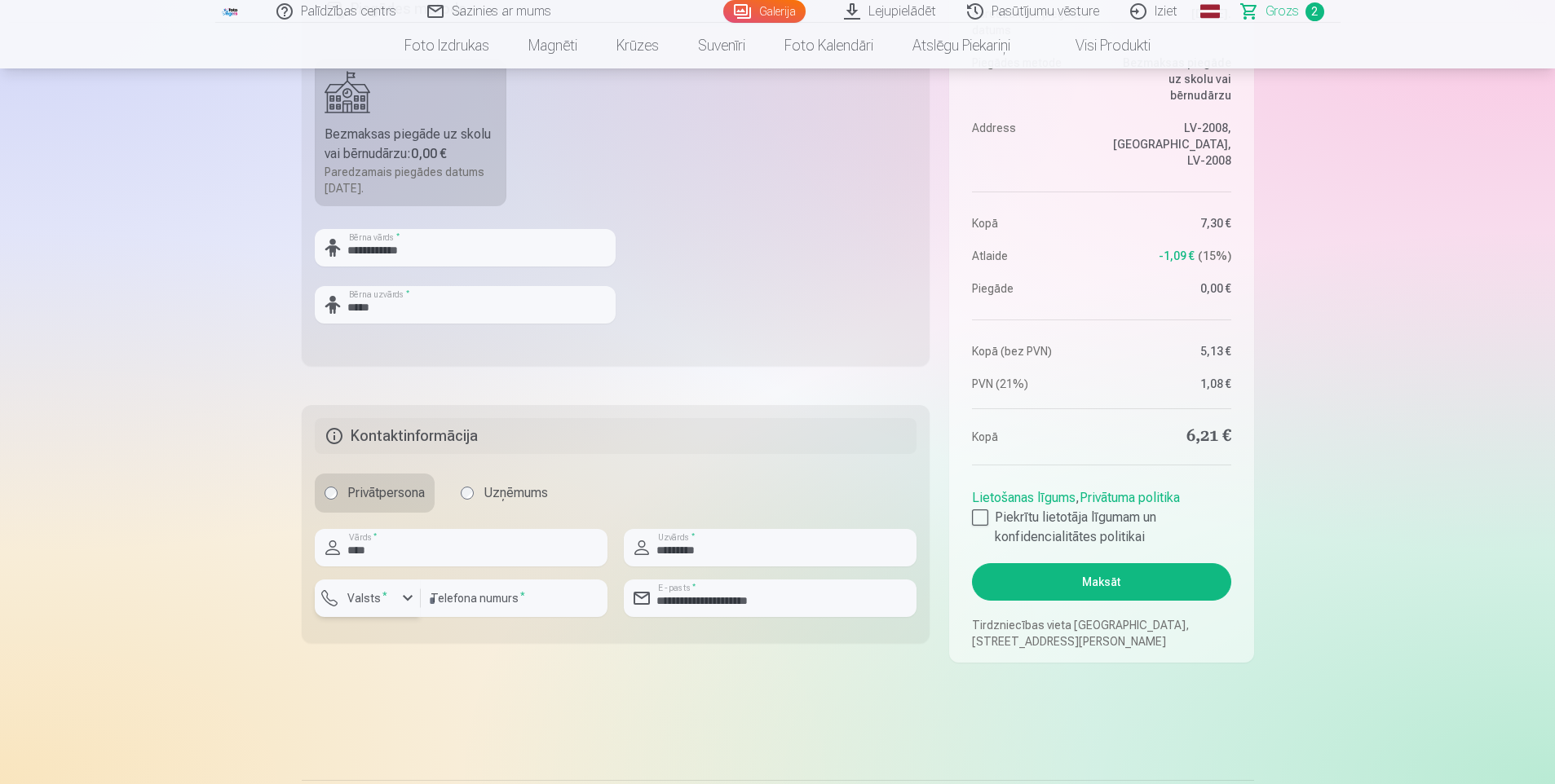
click at [354, 600] on label "Valsts *" at bounding box center [367, 598] width 53 height 17
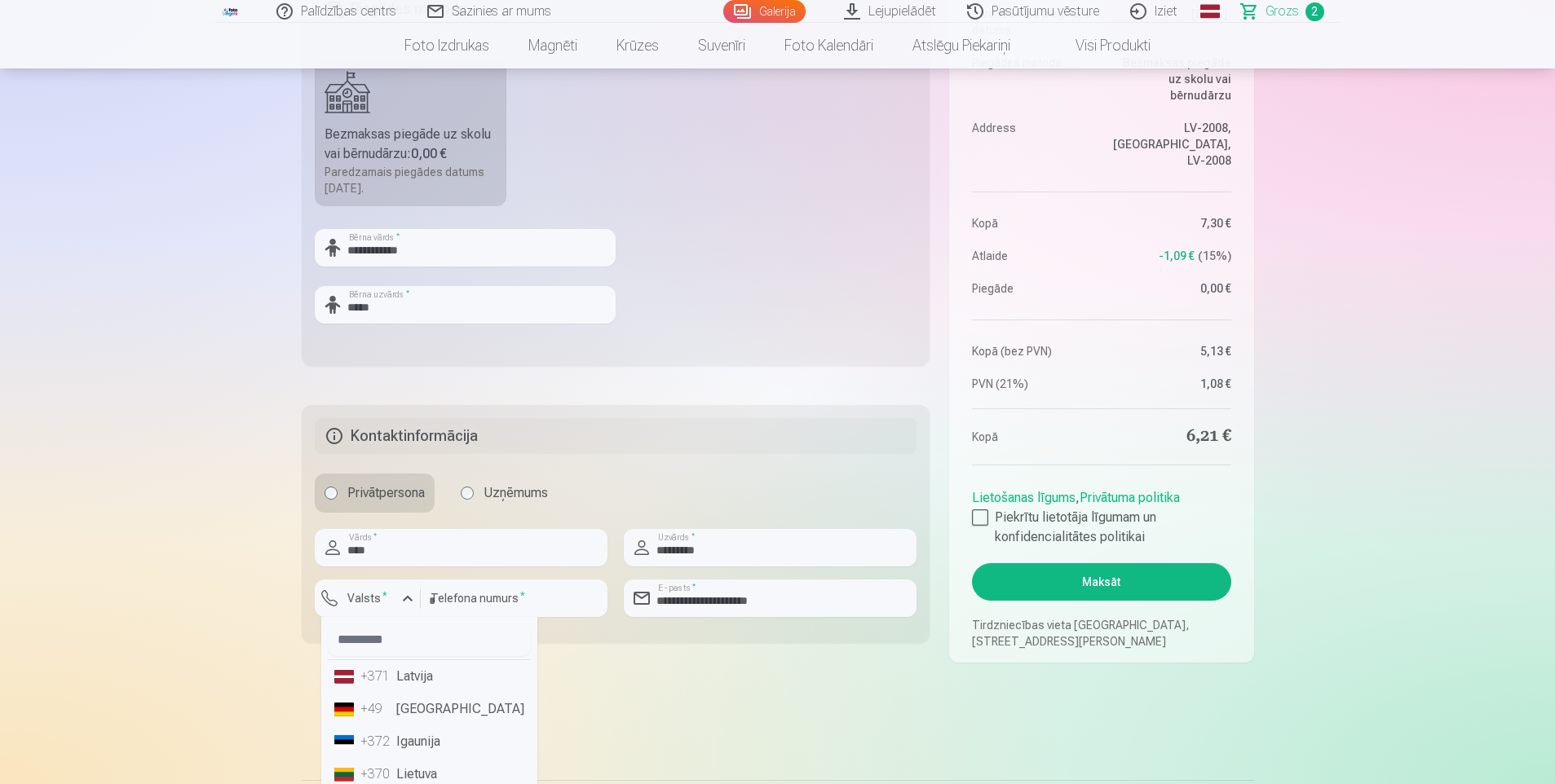
click at [397, 676] on li "+371 Latvija" at bounding box center [429, 676] width 203 height 32
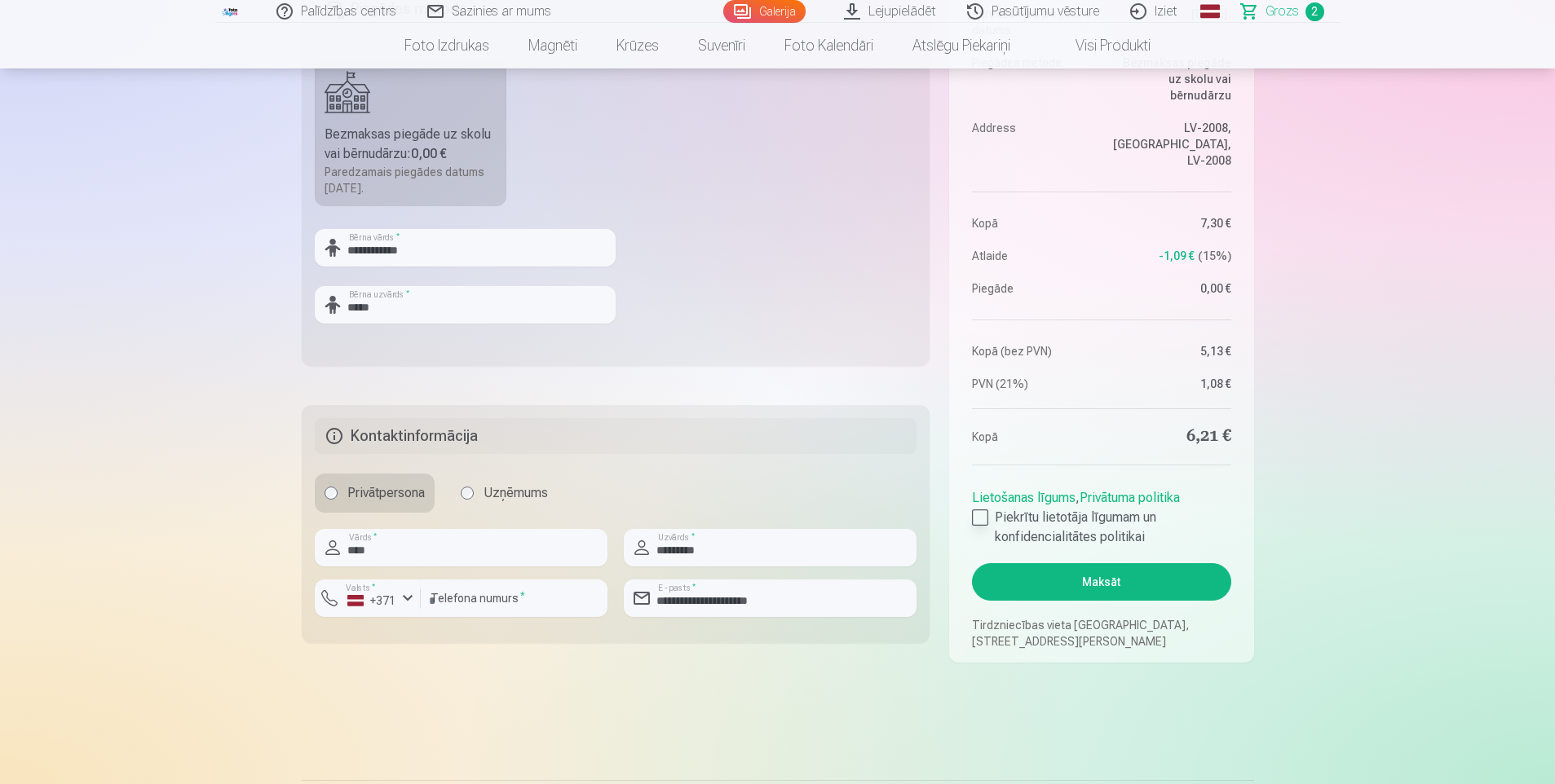
click at [982, 518] on div at bounding box center [980, 518] width 17 height 17
click at [1097, 574] on button "Maksāt" at bounding box center [1101, 582] width 259 height 37
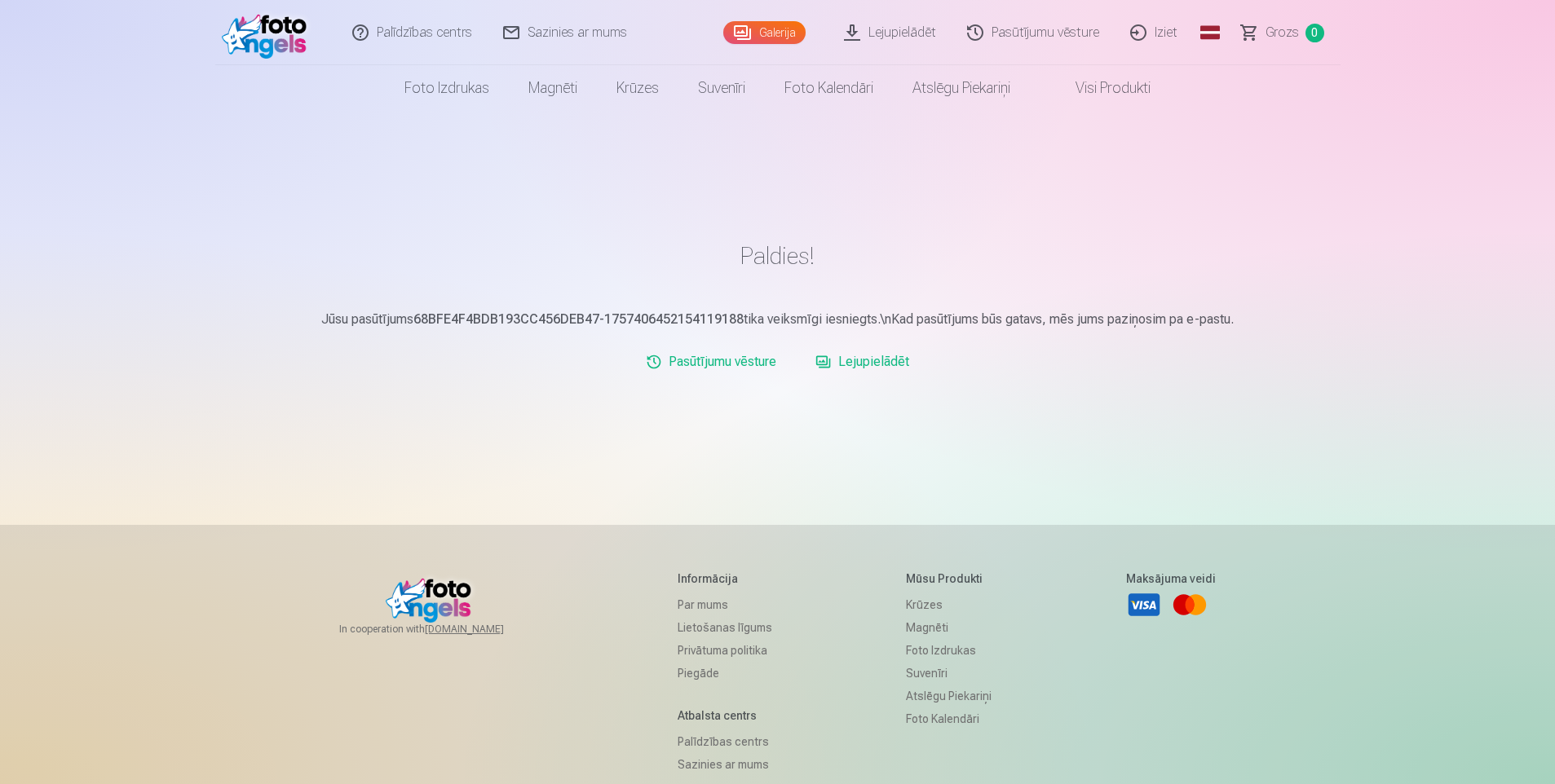
click at [1154, 32] on link "Iziet" at bounding box center [1155, 32] width 78 height 65
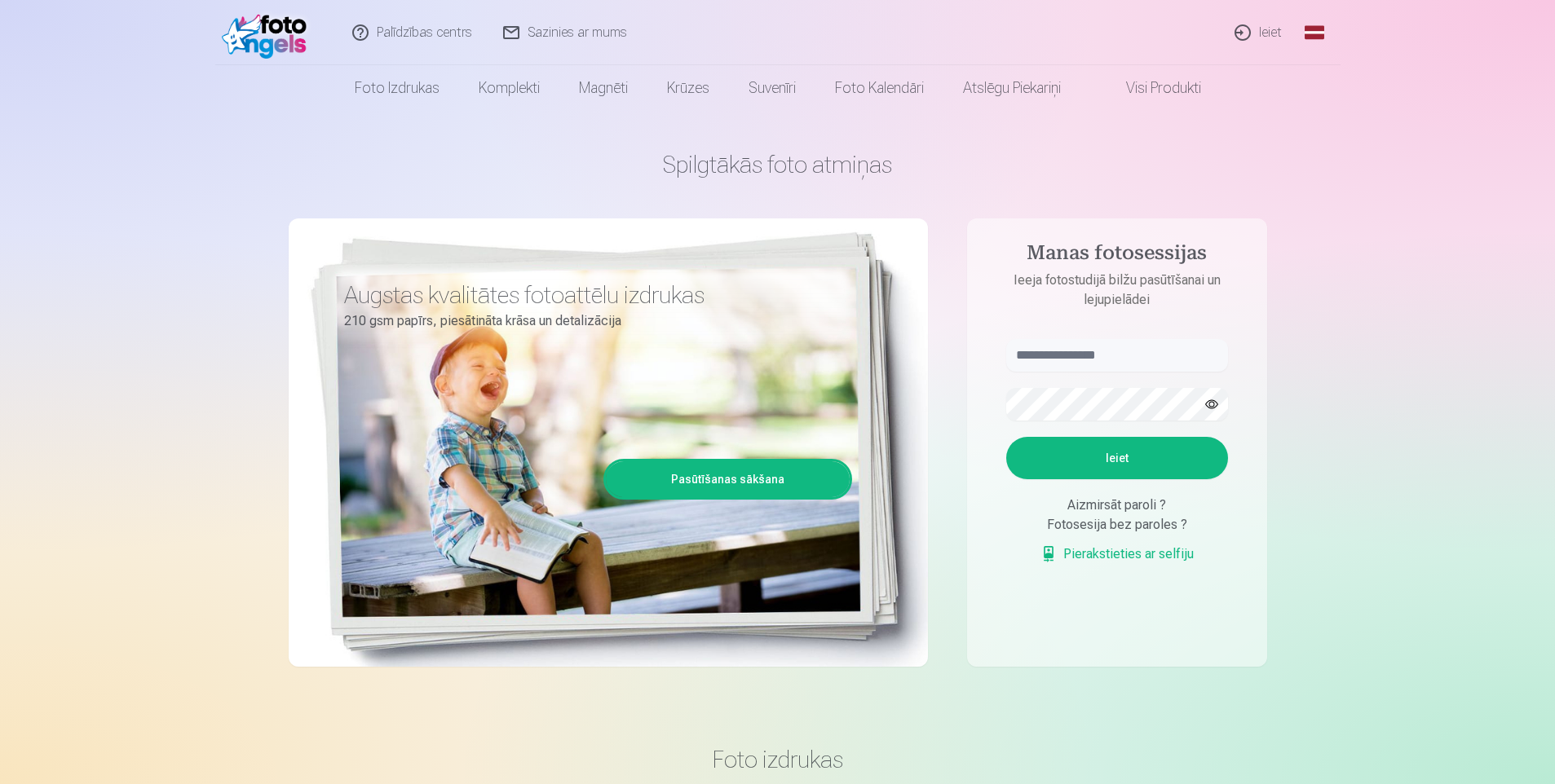
click at [1261, 33] on link "Ieiet" at bounding box center [1259, 32] width 78 height 65
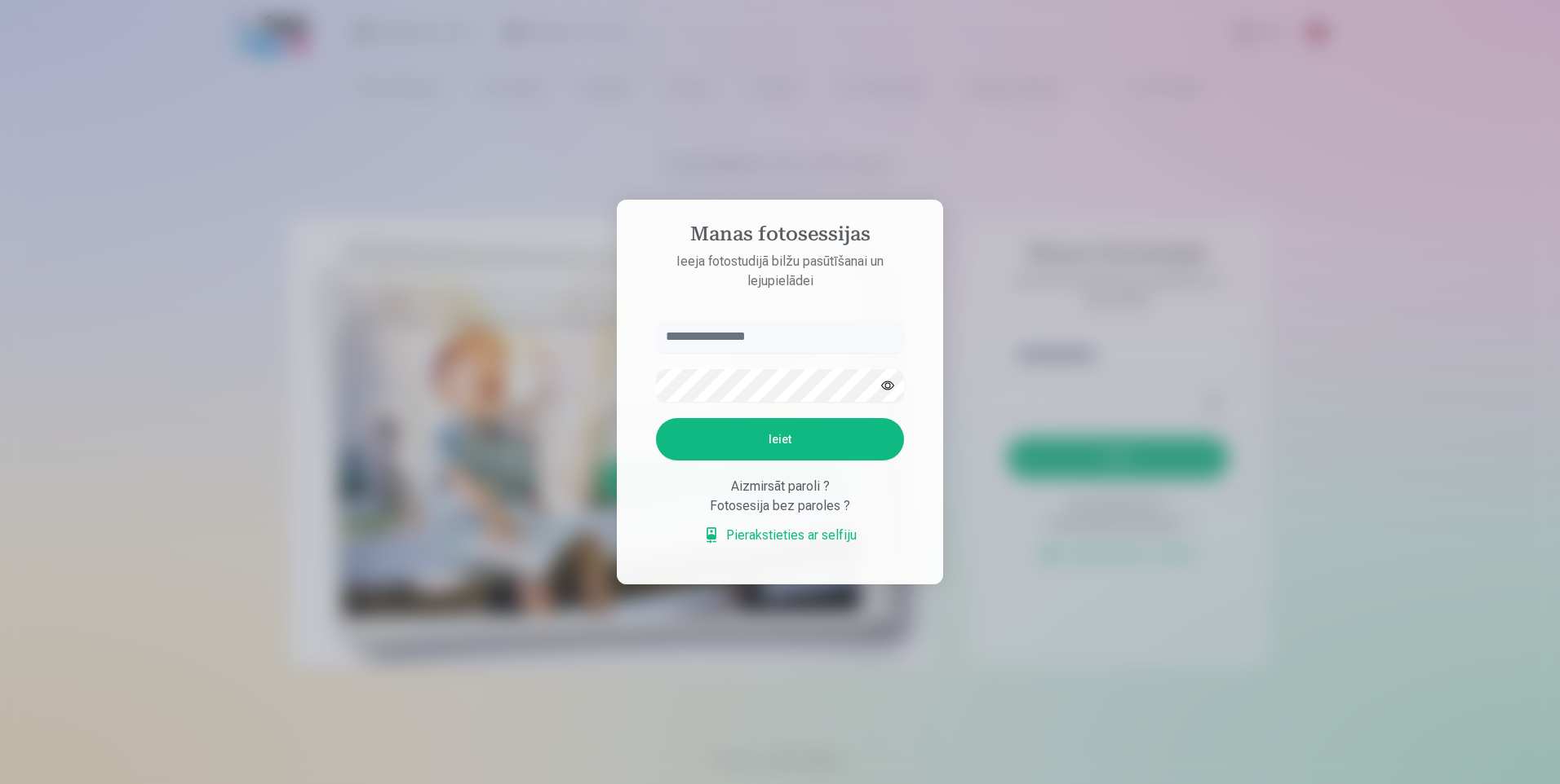
type input "*"
type input "**********"
click at [788, 435] on button "Ieiet" at bounding box center [780, 439] width 248 height 42
